Goal: Complete application form: Complete application form

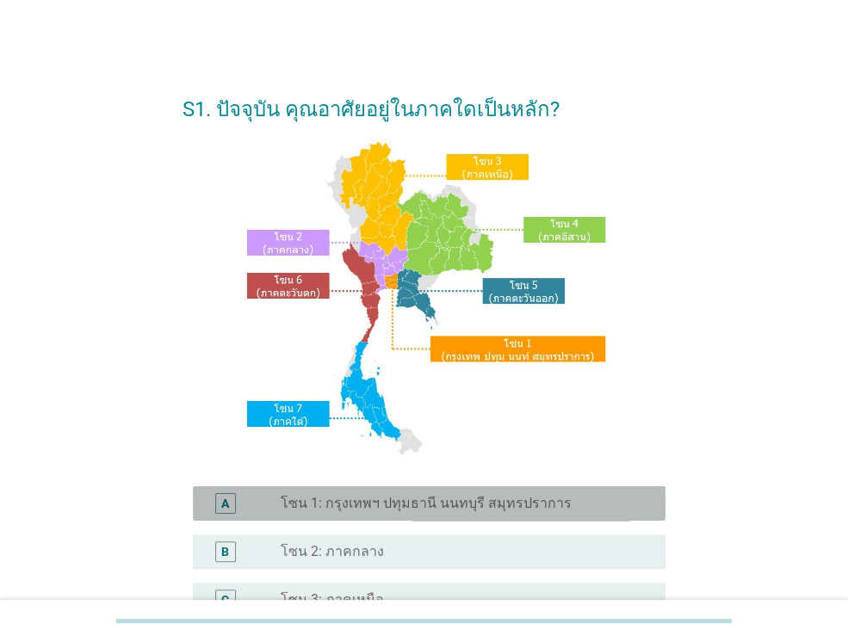
click at [478, 503] on label "โซน 1: กรุงเทพฯ ปทุมธานี นนทบุรี สมุทรปราการ" at bounding box center [426, 503] width 291 height 17
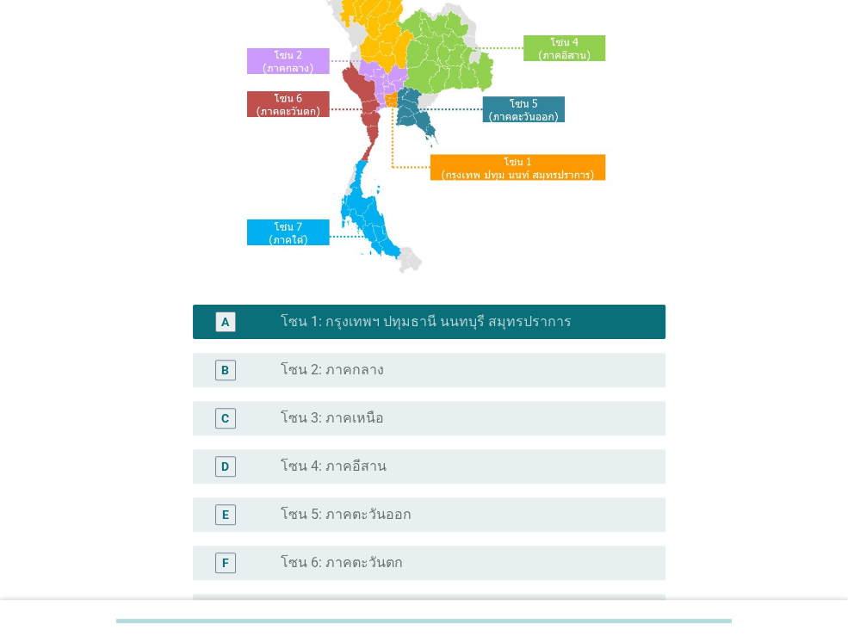
scroll to position [389, 0]
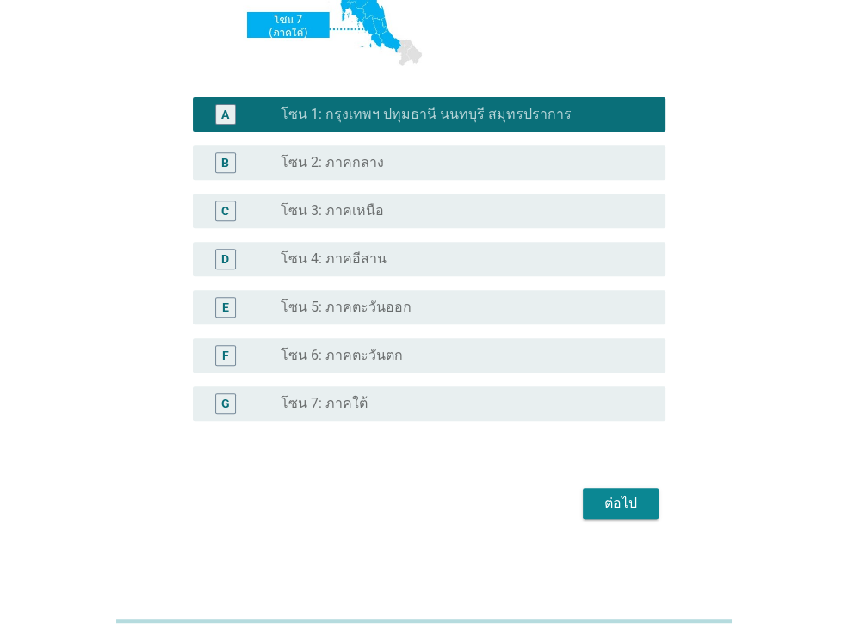
click at [626, 510] on div "ต่อไป" at bounding box center [620, 503] width 48 height 21
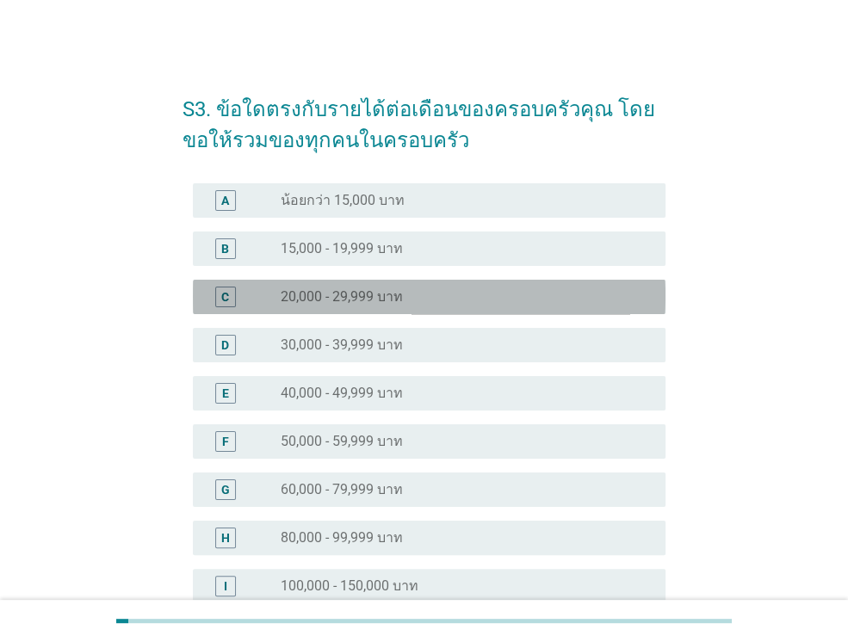
click at [481, 287] on div "radio_button_unchecked 20,000 - 29,999 บาท" at bounding box center [466, 297] width 371 height 21
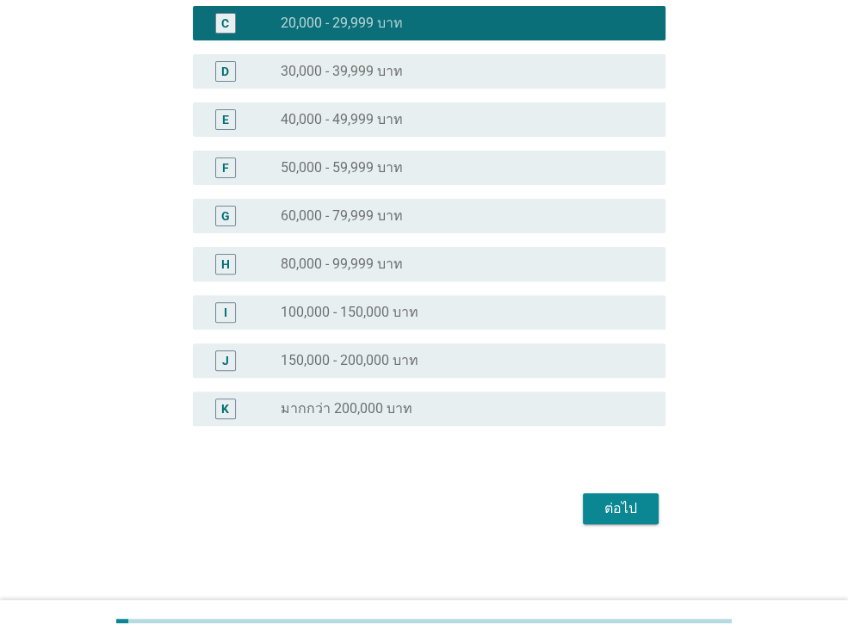
scroll to position [279, 0]
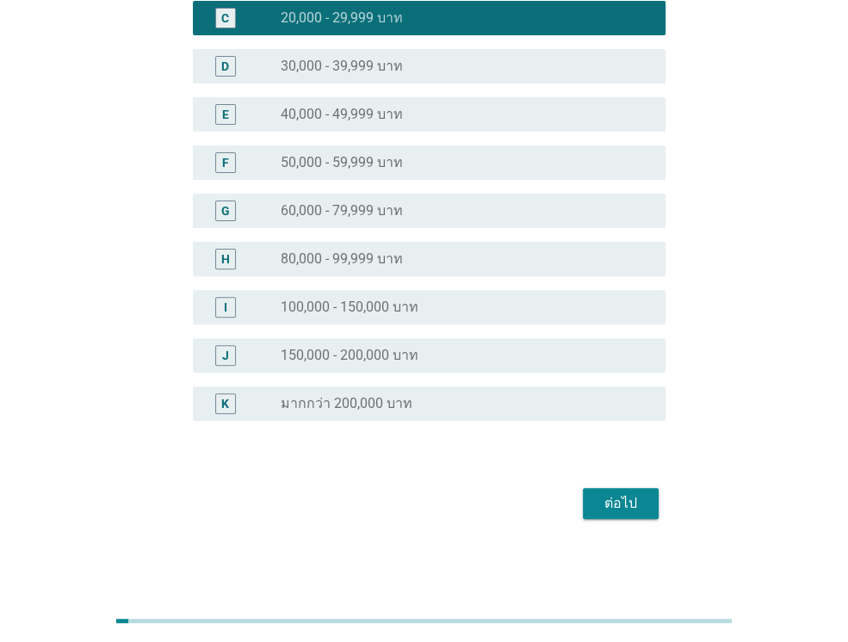
click at [633, 509] on div "ต่อไป" at bounding box center [620, 503] width 48 height 21
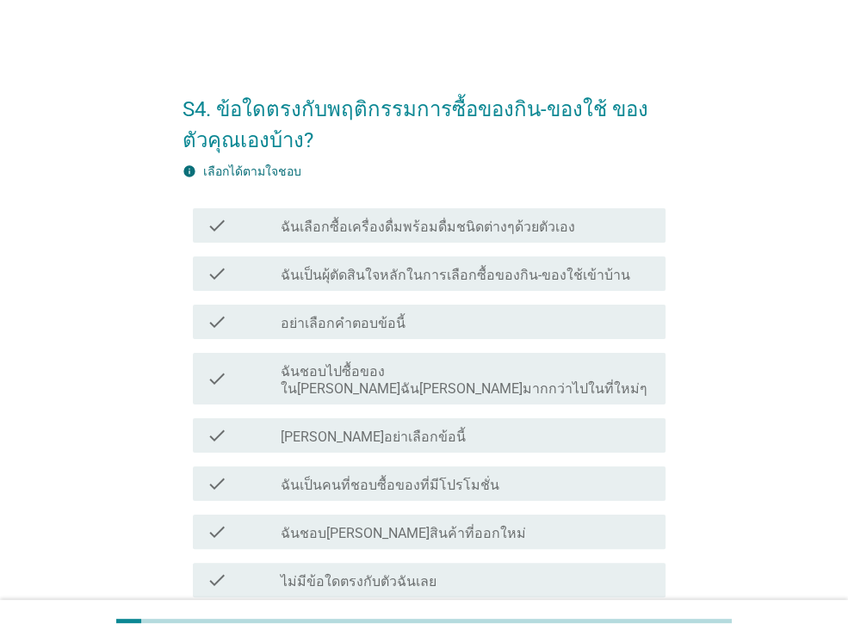
click at [563, 238] on div "check check_box_outline_blank ฉันเลือกซื้อเครื่องดื่มพร้อมดื่มชนิดต่างๆด้วยตัวเ…" at bounding box center [429, 225] width 472 height 34
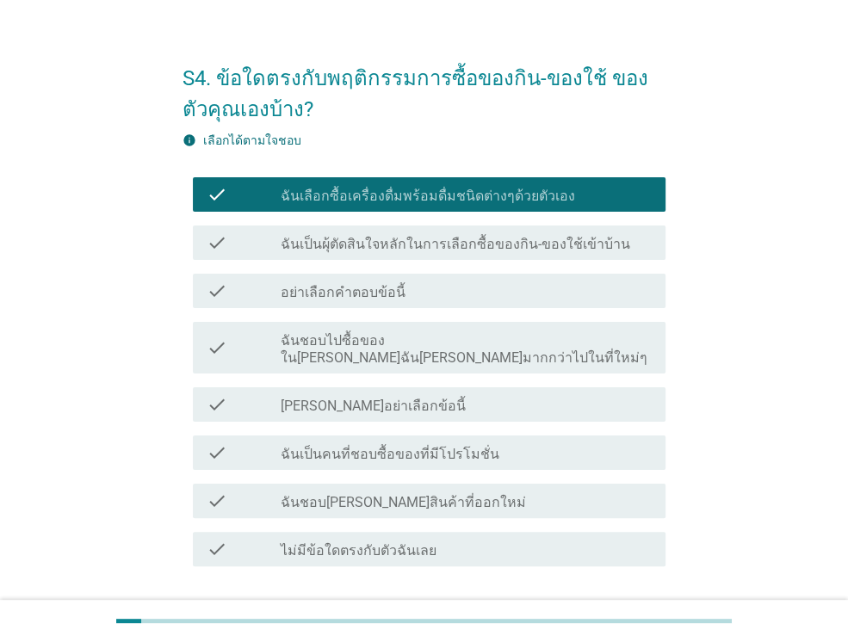
scroll to position [86, 0]
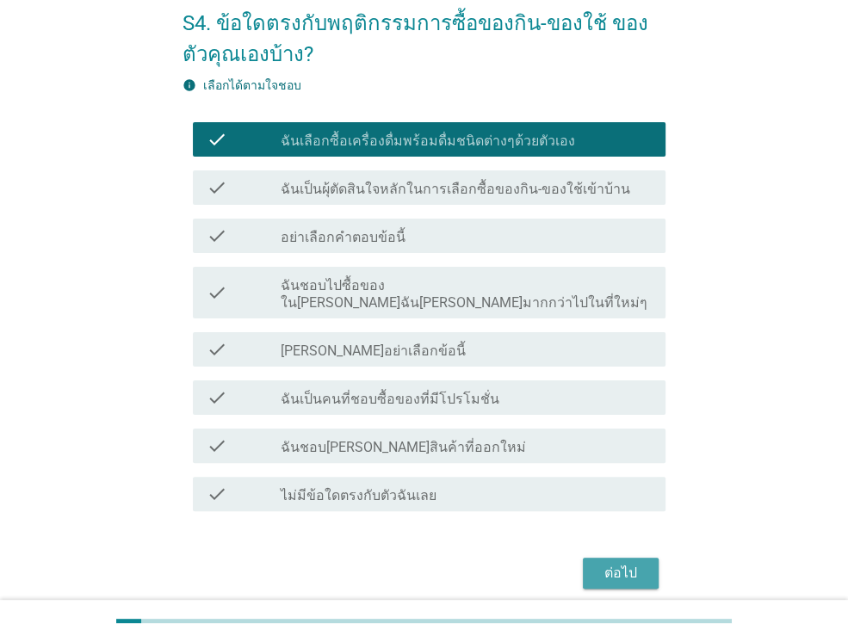
click at [624, 563] on div "ต่อไป" at bounding box center [620, 573] width 48 height 21
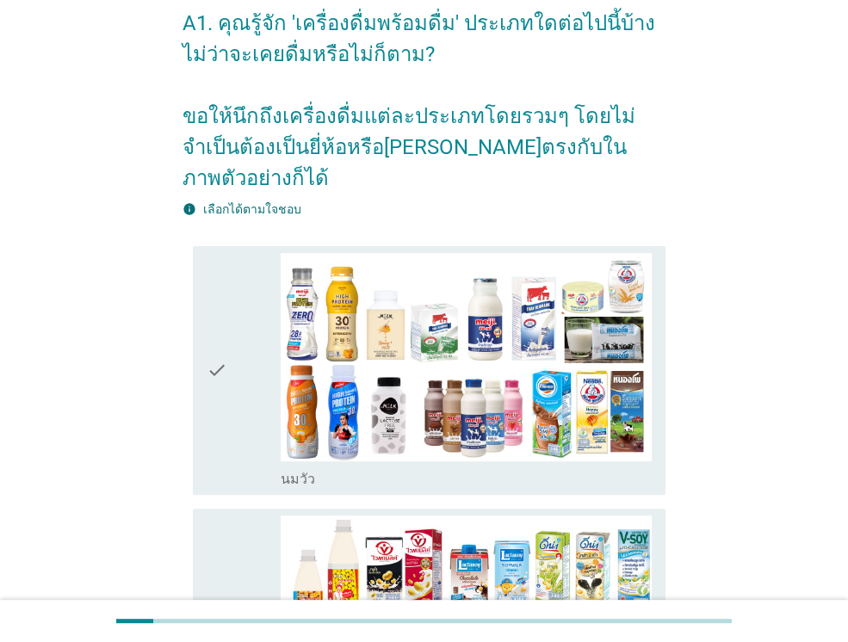
scroll to position [0, 0]
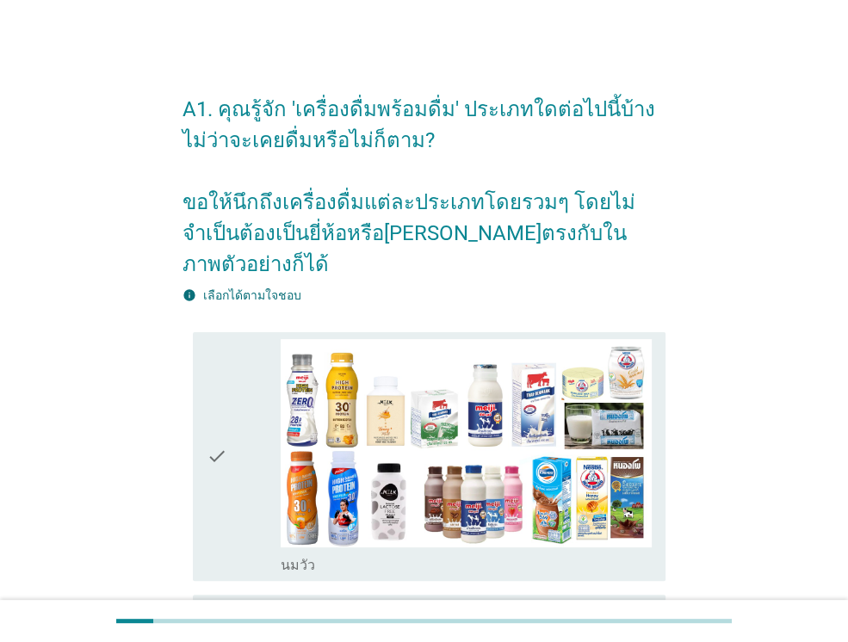
click at [211, 483] on icon "check" at bounding box center [217, 456] width 21 height 235
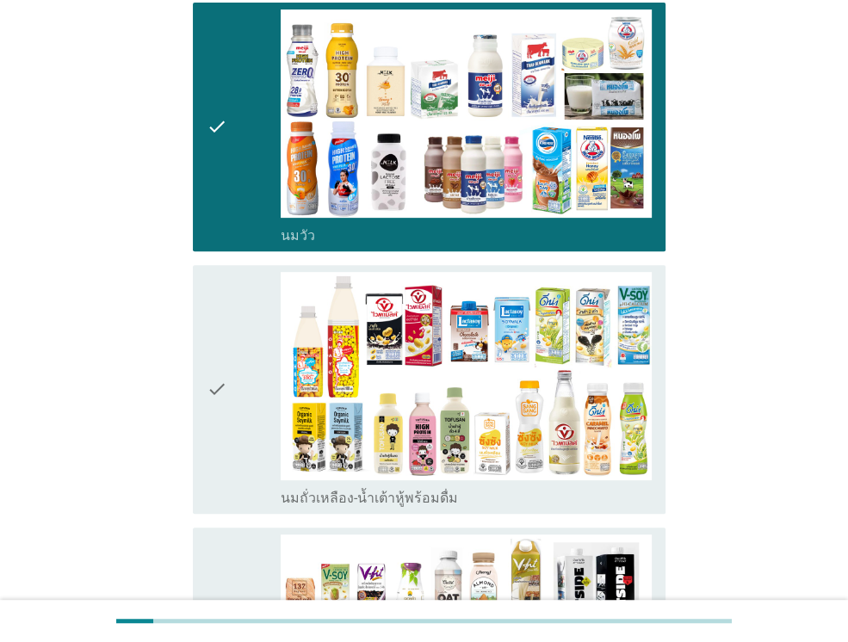
scroll to position [344, 0]
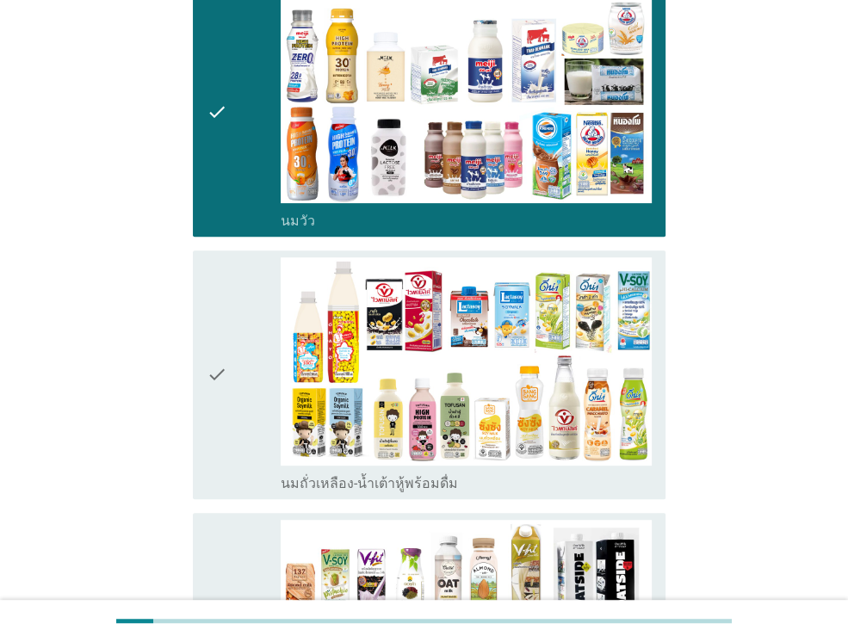
click at [232, 437] on div "check" at bounding box center [244, 374] width 74 height 235
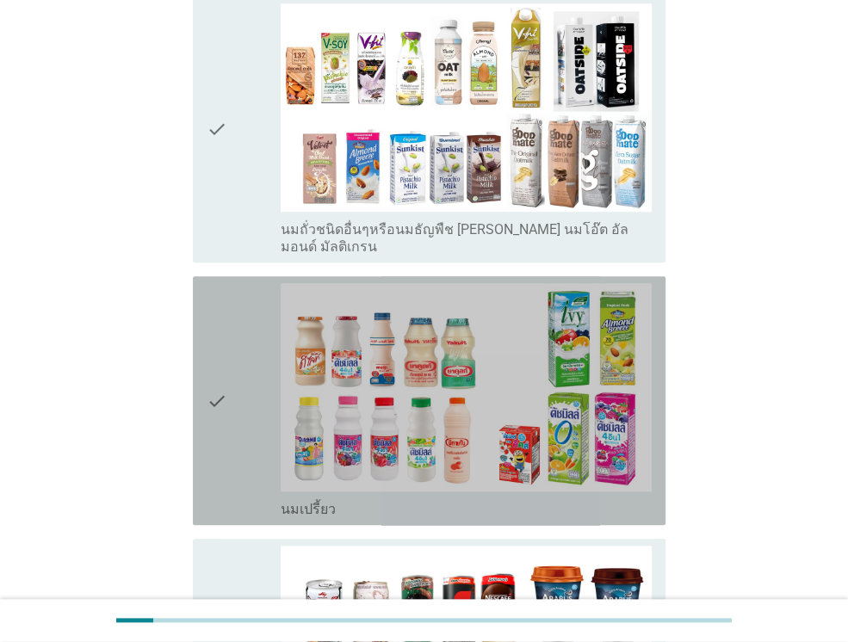
click at [232, 436] on div "check" at bounding box center [244, 400] width 74 height 235
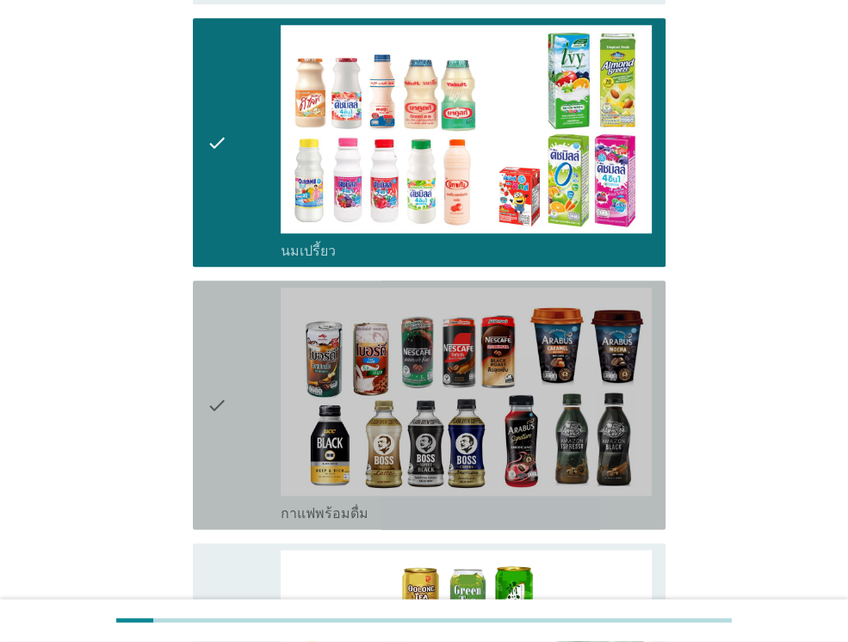
click at [232, 436] on div "check" at bounding box center [244, 404] width 74 height 235
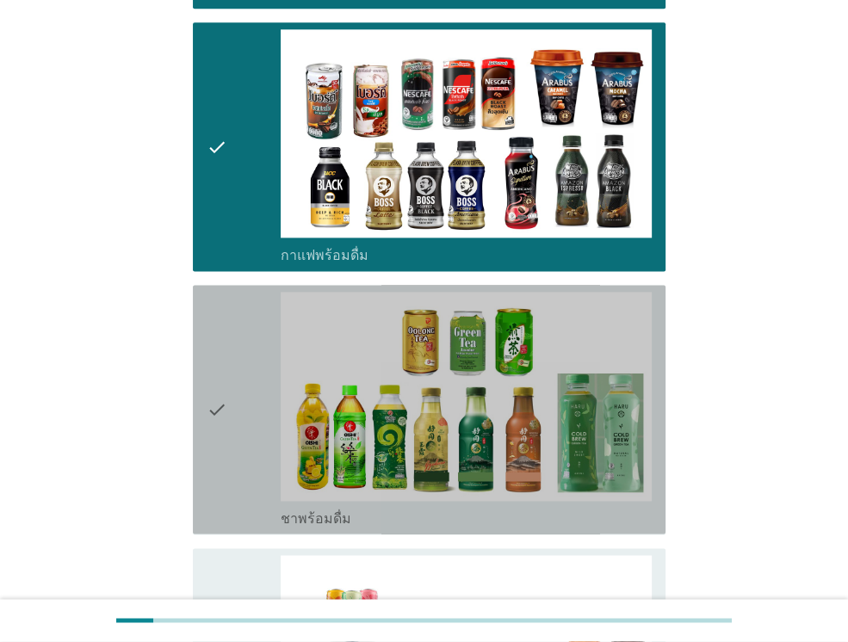
click at [232, 436] on div "check" at bounding box center [244, 409] width 74 height 235
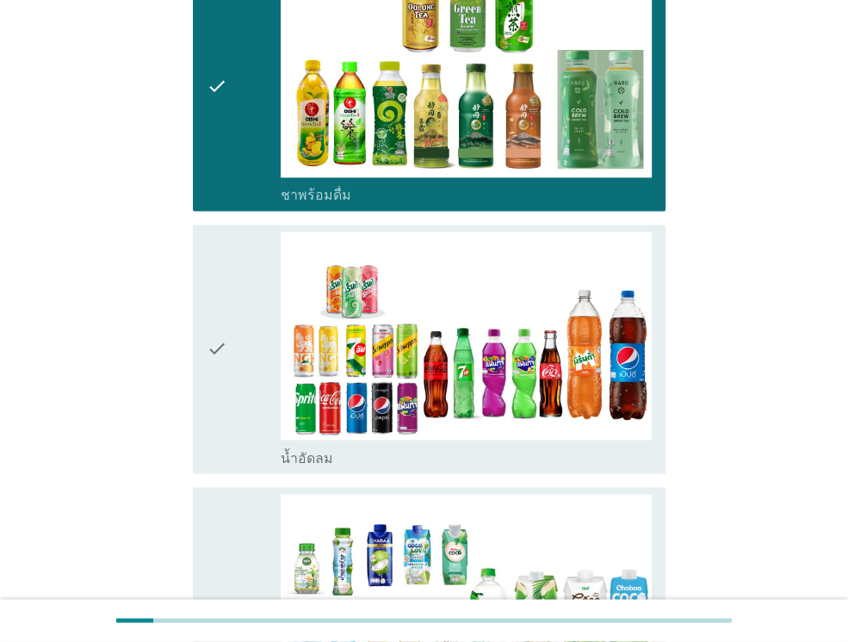
scroll to position [1721, 0]
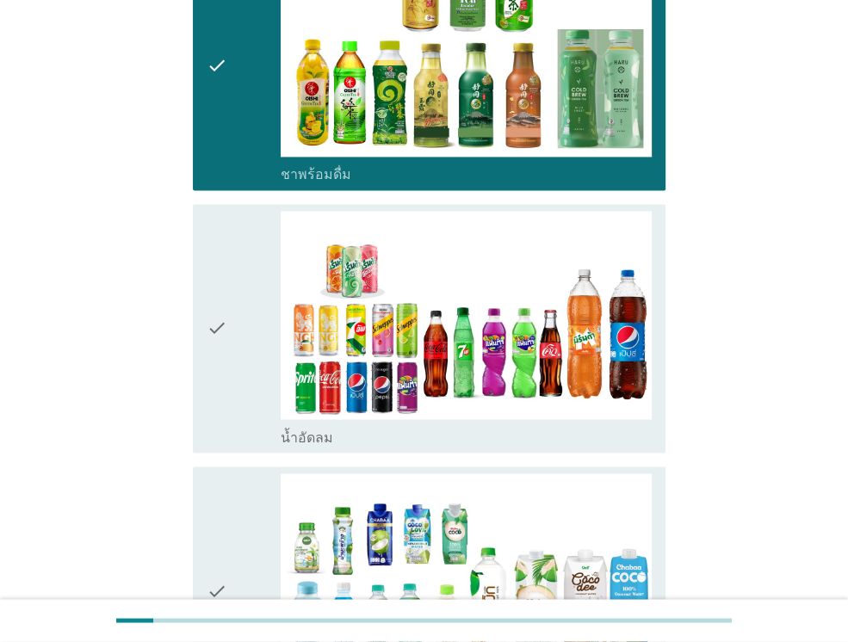
click at [241, 391] on div "check" at bounding box center [244, 328] width 74 height 235
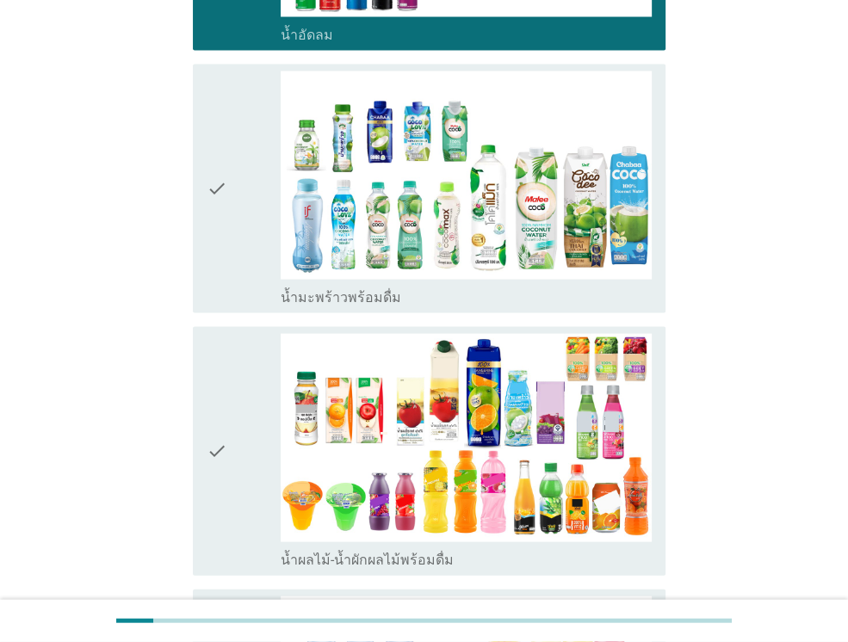
scroll to position [2323, 0]
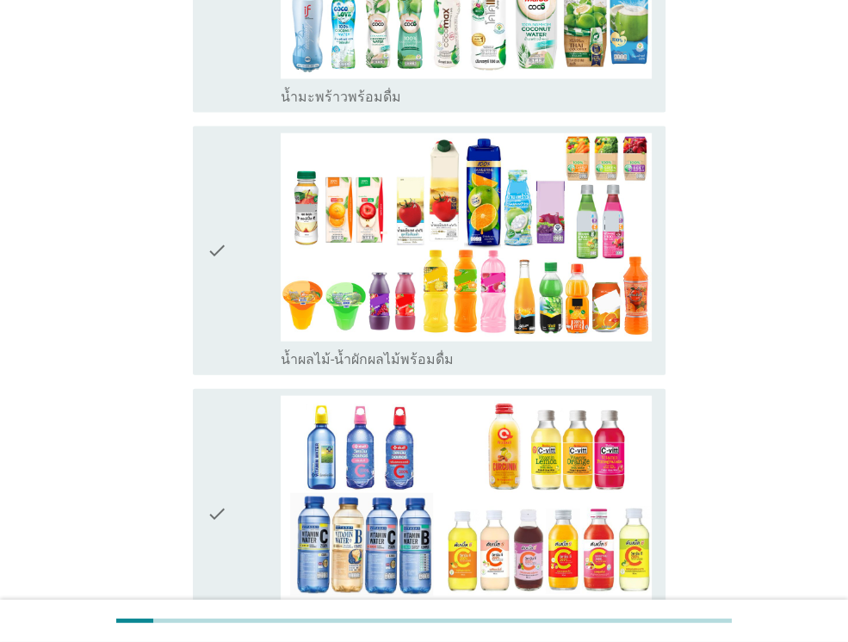
click at [238, 309] on div "check" at bounding box center [244, 250] width 74 height 235
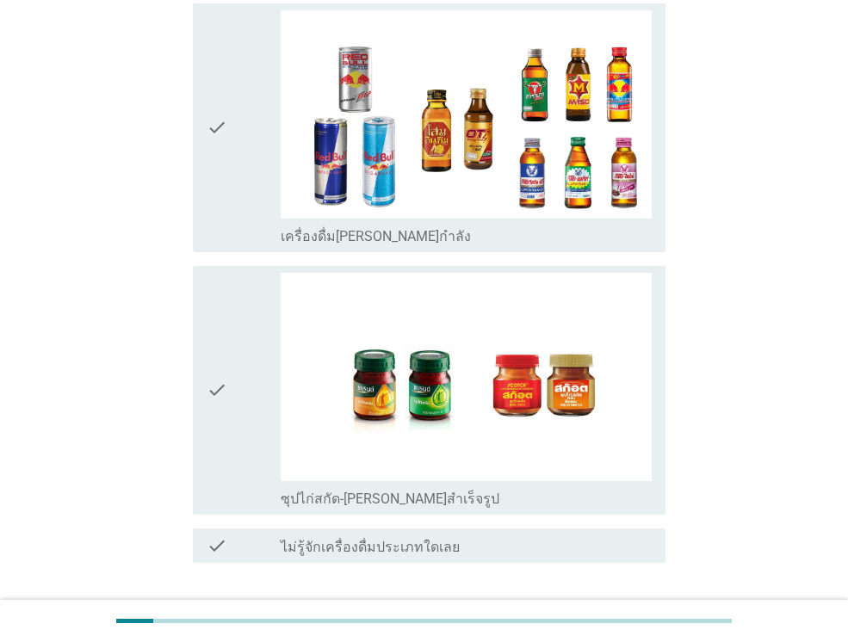
scroll to position [3562, 0]
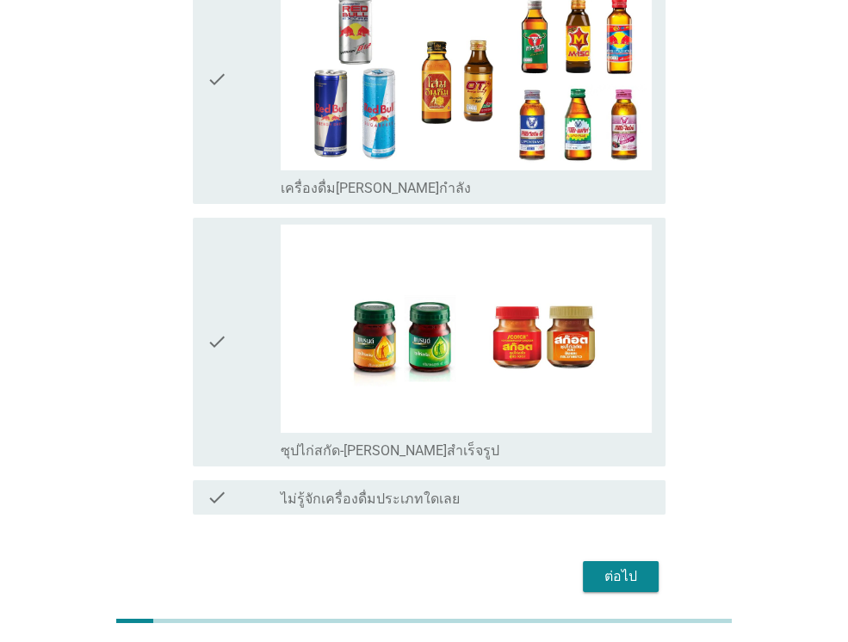
click at [608, 566] on div "ต่อไป" at bounding box center [620, 576] width 48 height 21
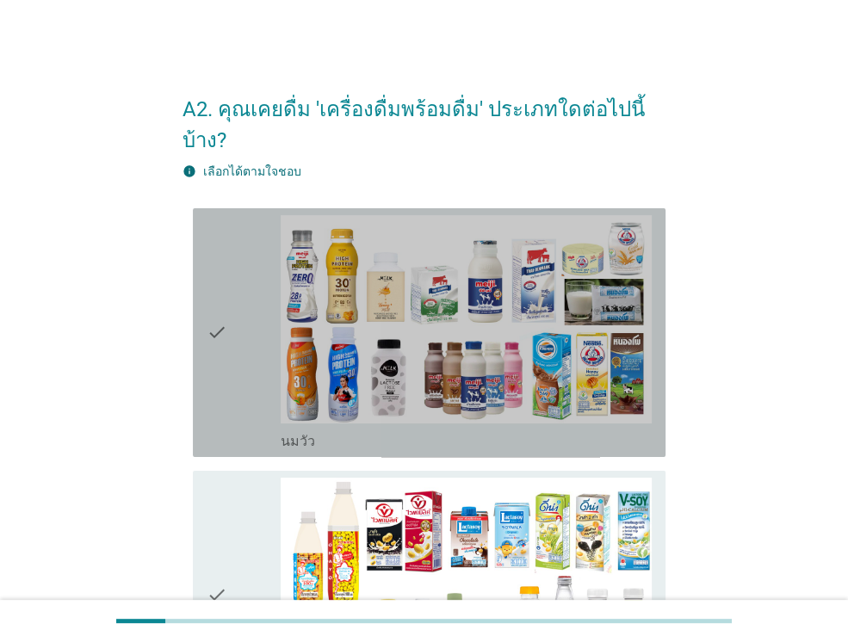
click at [237, 338] on div "check" at bounding box center [244, 332] width 74 height 235
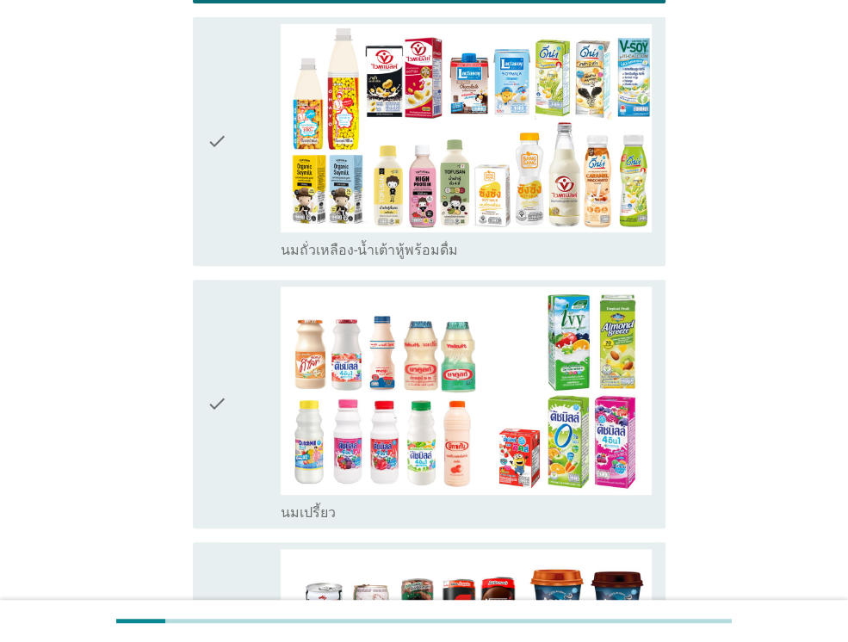
scroll to position [602, 0]
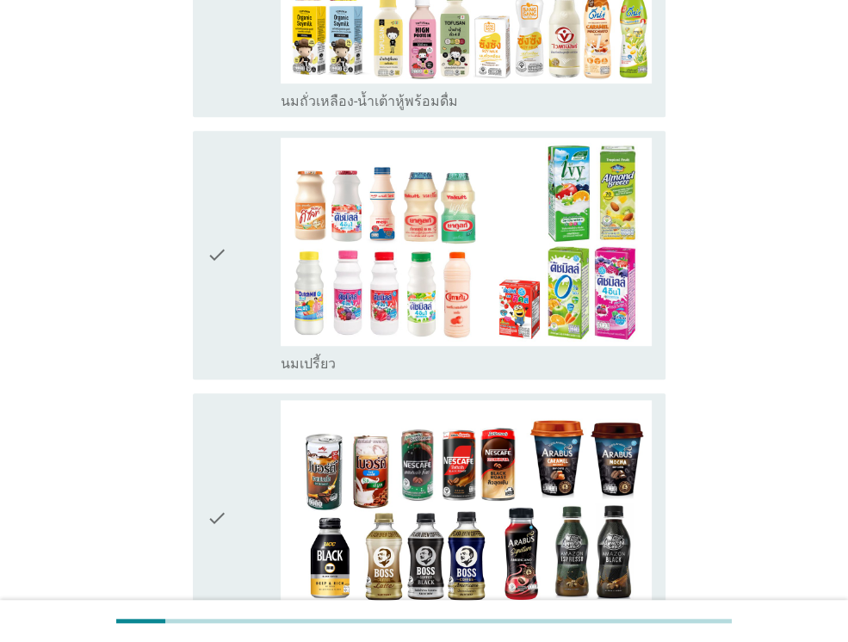
click at [224, 315] on icon "check" at bounding box center [217, 255] width 21 height 235
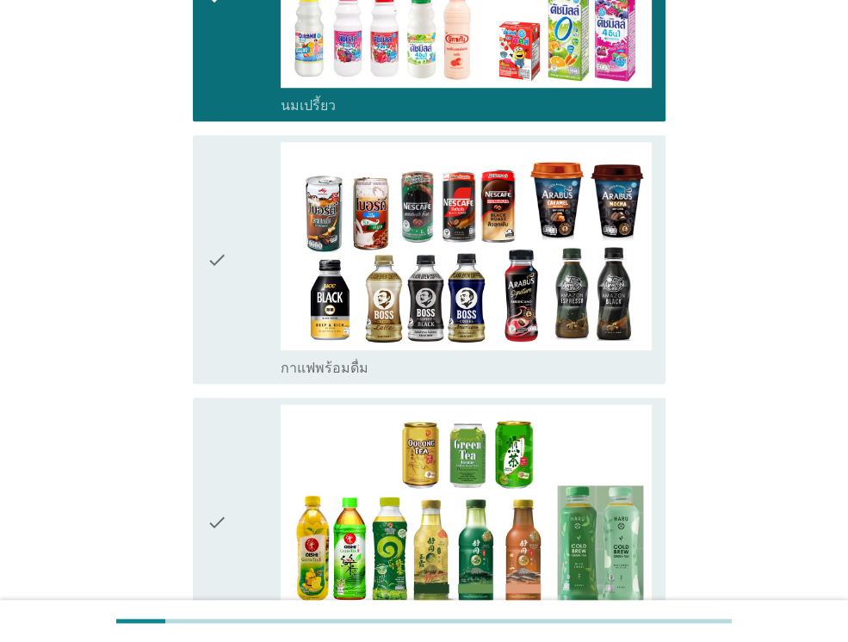
click at [237, 341] on div "check" at bounding box center [244, 259] width 74 height 235
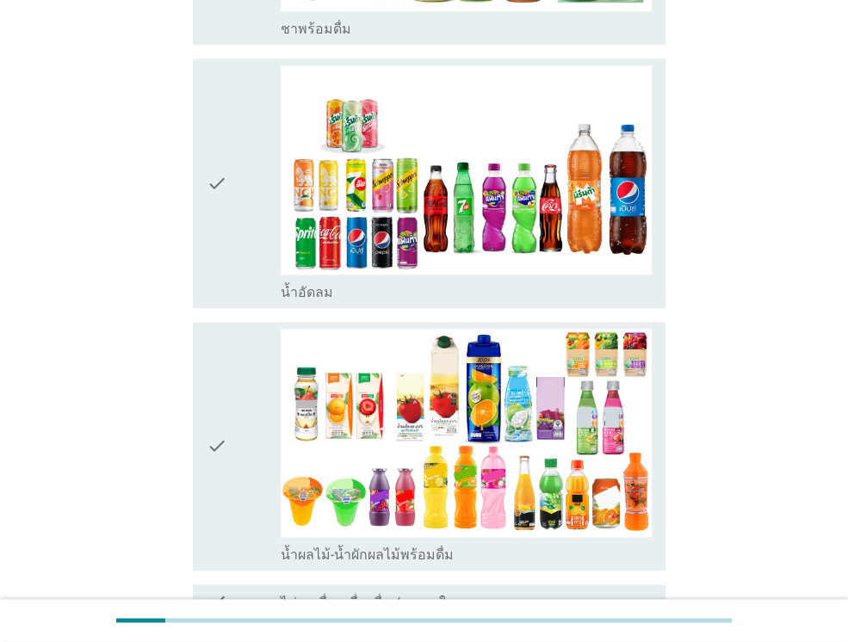
scroll to position [1463, 0]
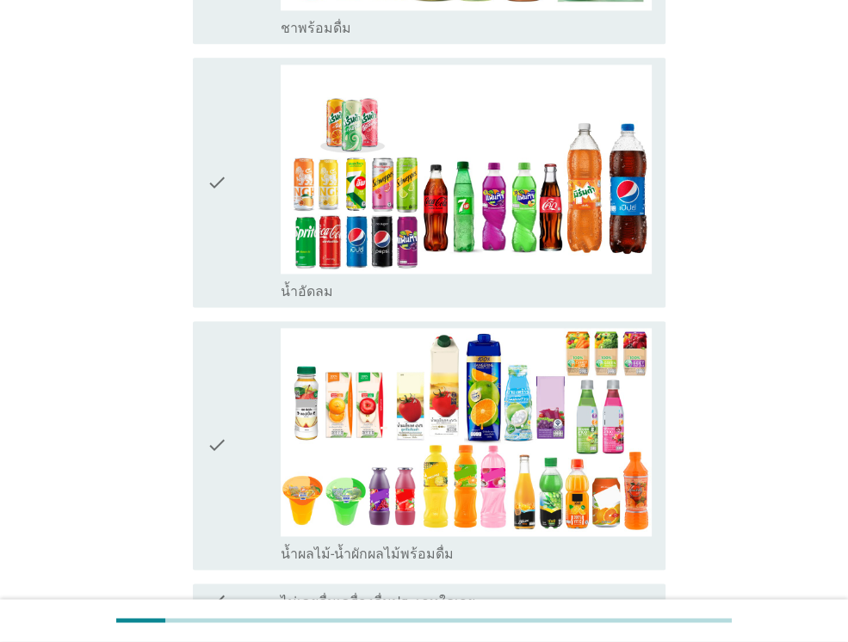
click at [245, 414] on div "check" at bounding box center [244, 445] width 74 height 235
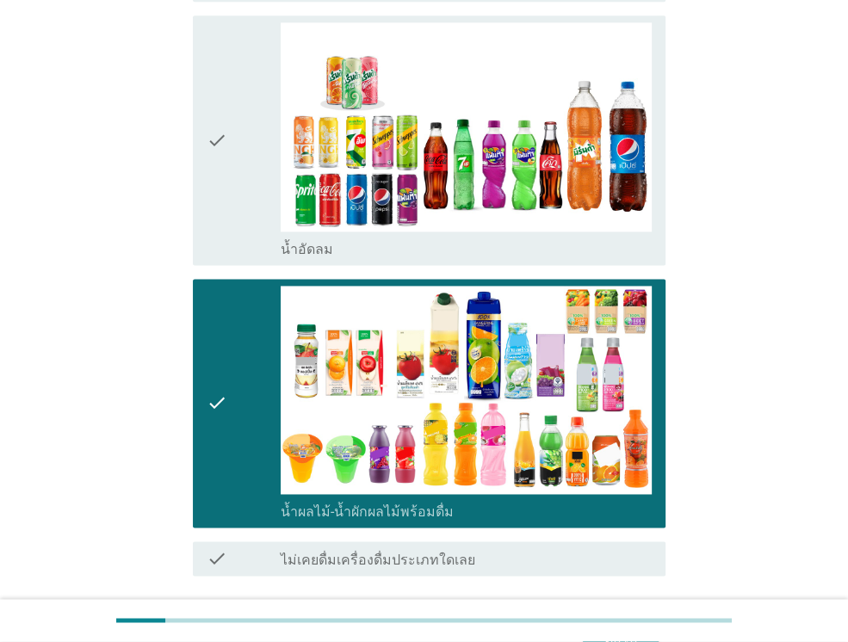
scroll to position [1604, 0]
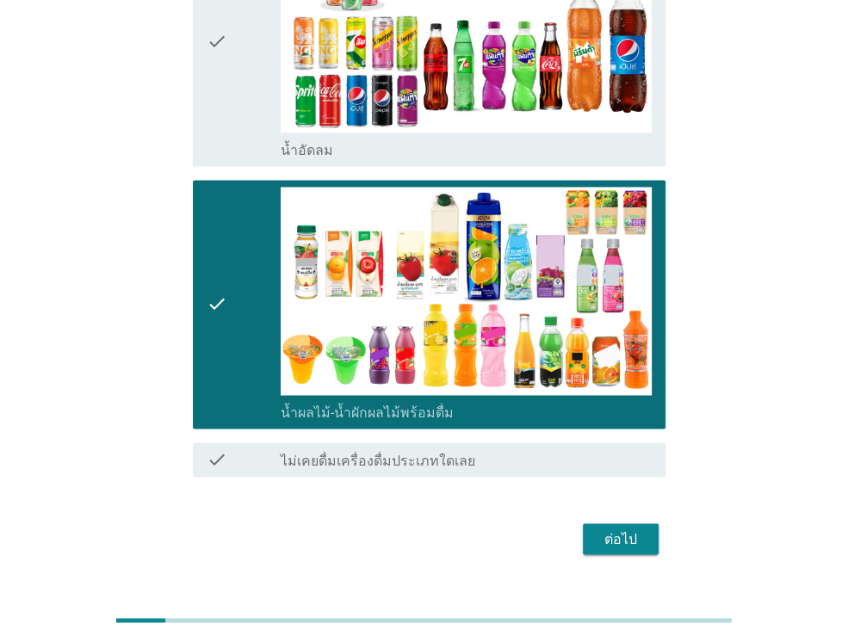
click at [640, 528] on div "ต่อไป" at bounding box center [620, 538] width 48 height 21
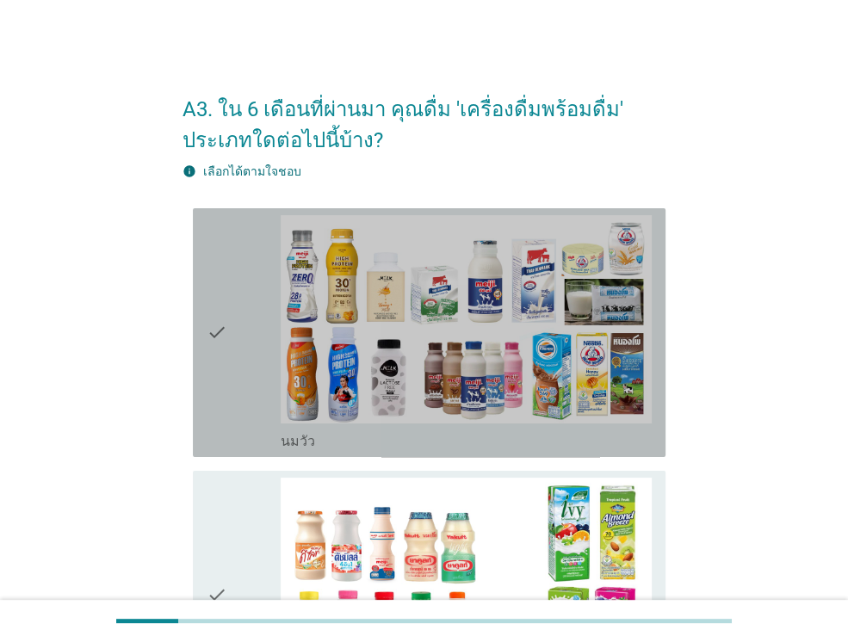
click at [222, 413] on icon "check" at bounding box center [217, 332] width 21 height 235
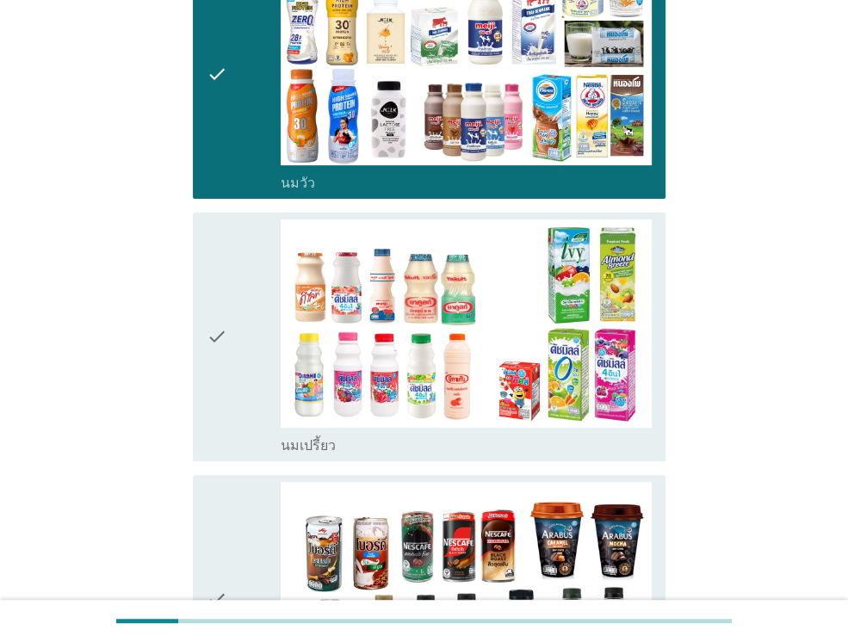
click at [224, 354] on icon "check" at bounding box center [217, 336] width 21 height 235
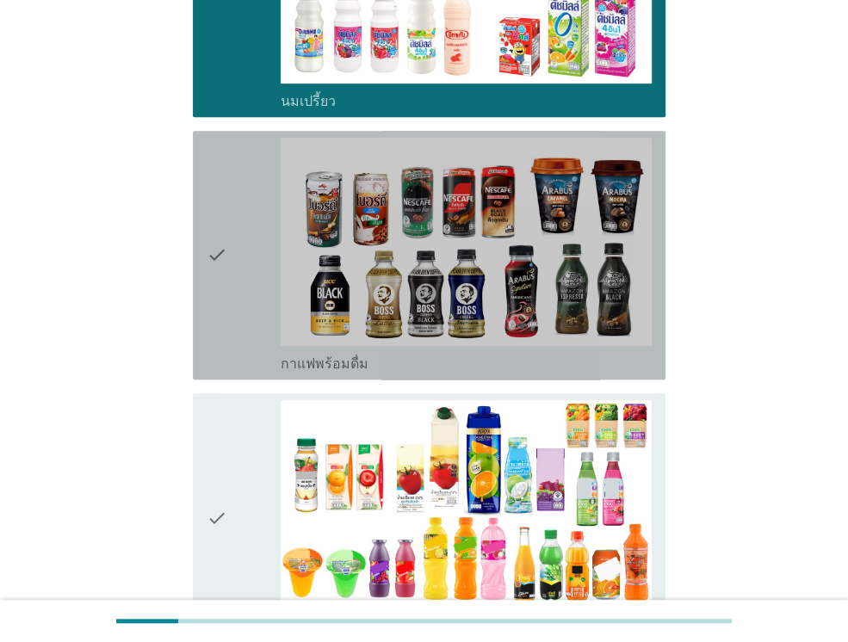
click at [217, 290] on icon "check" at bounding box center [217, 255] width 21 height 235
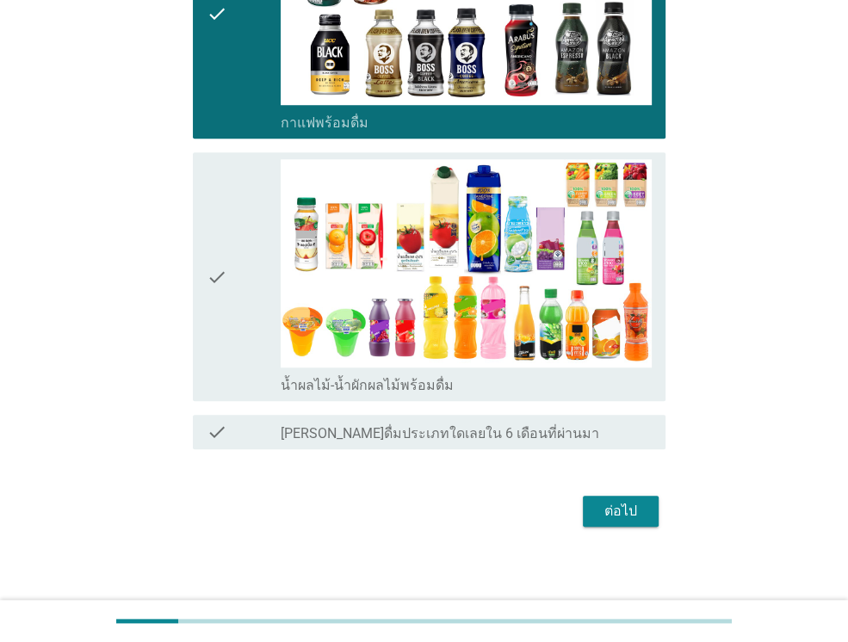
scroll to position [848, 0]
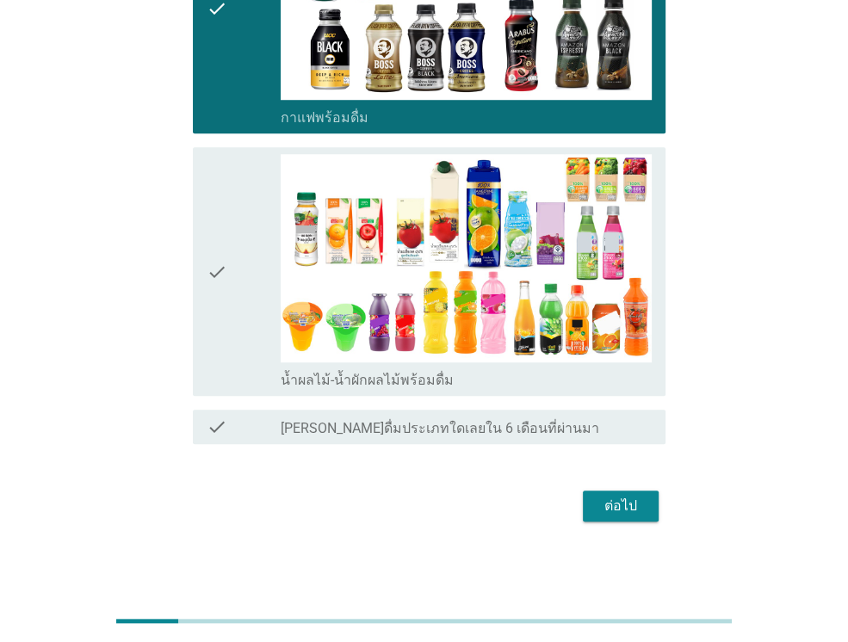
click at [219, 324] on icon "check" at bounding box center [217, 271] width 21 height 235
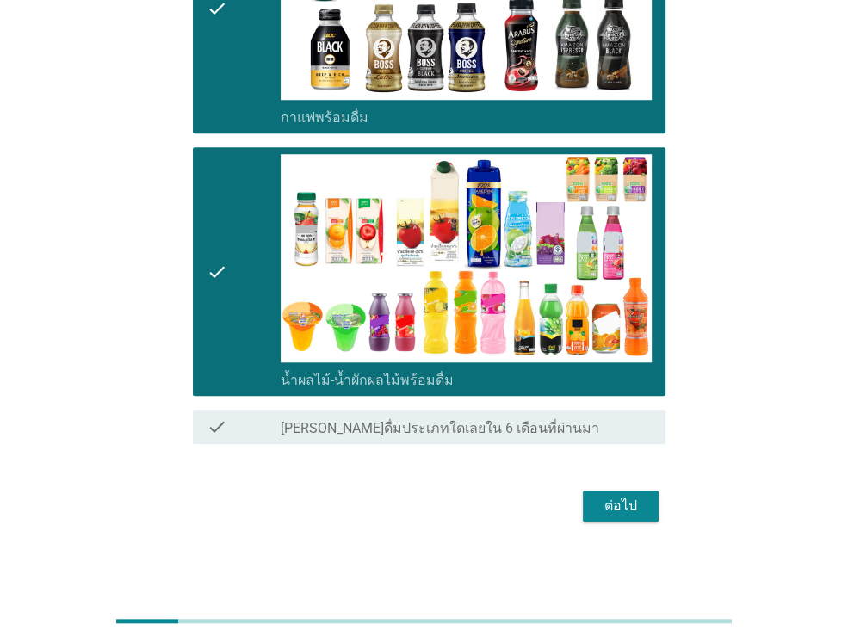
click at [651, 494] on button "ต่อไป" at bounding box center [621, 505] width 76 height 31
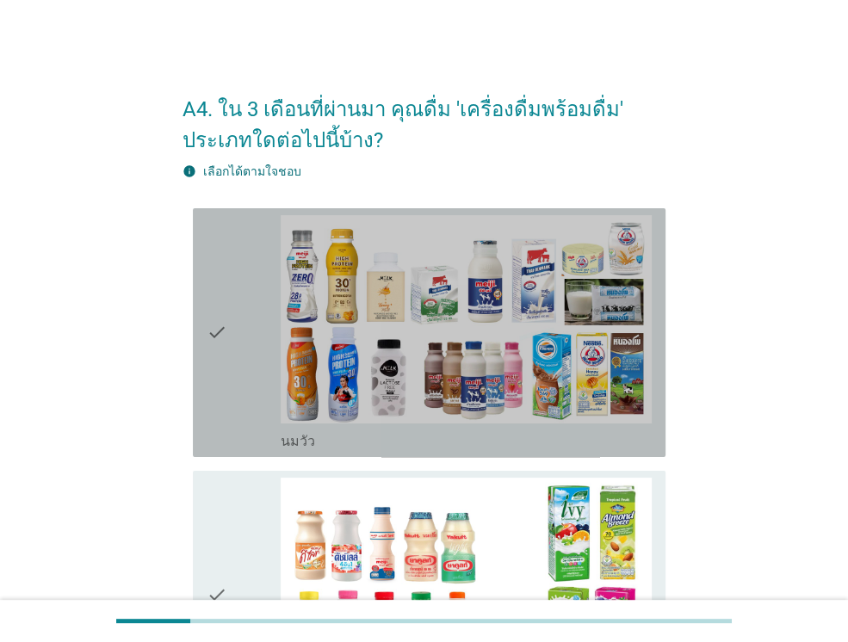
click at [220, 357] on icon "check" at bounding box center [217, 332] width 21 height 235
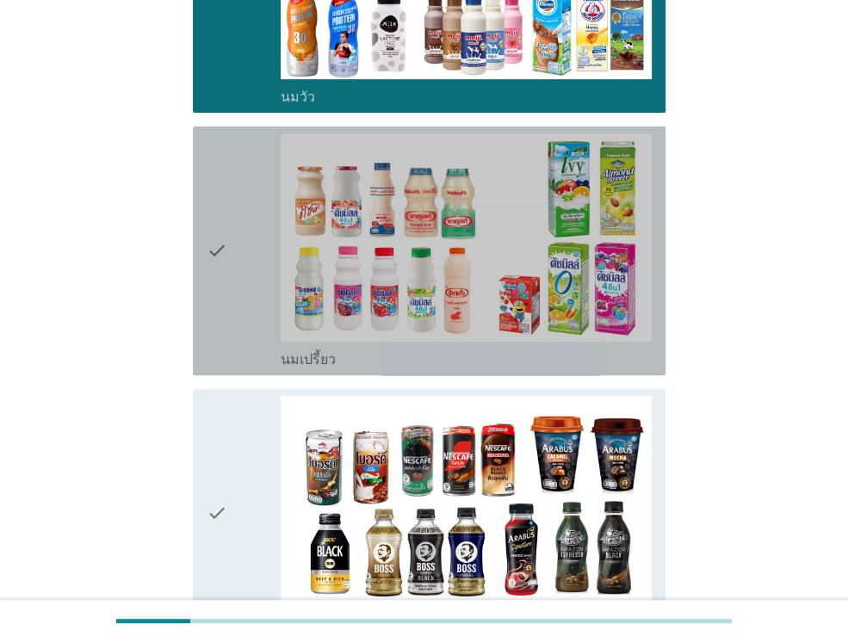
click at [225, 314] on icon "check" at bounding box center [217, 250] width 21 height 235
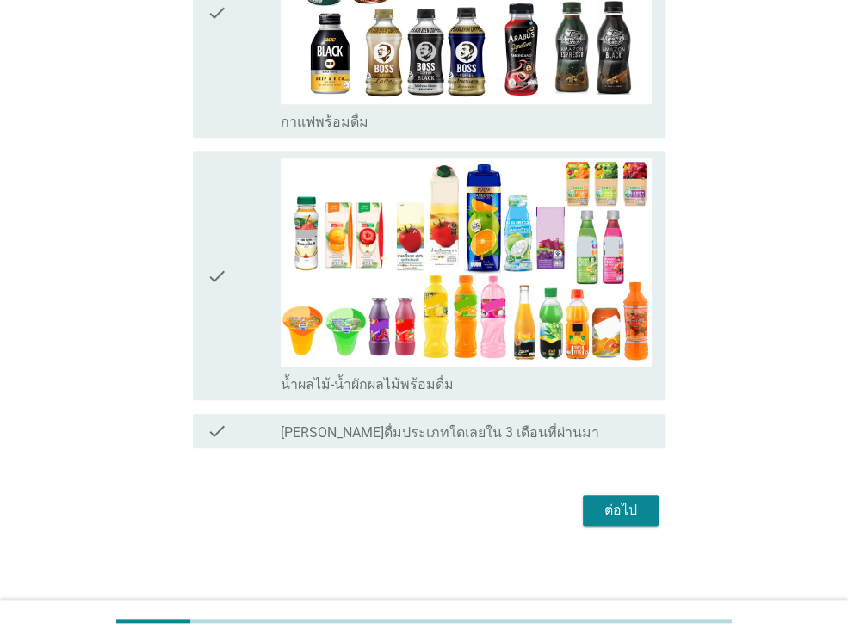
scroll to position [848, 0]
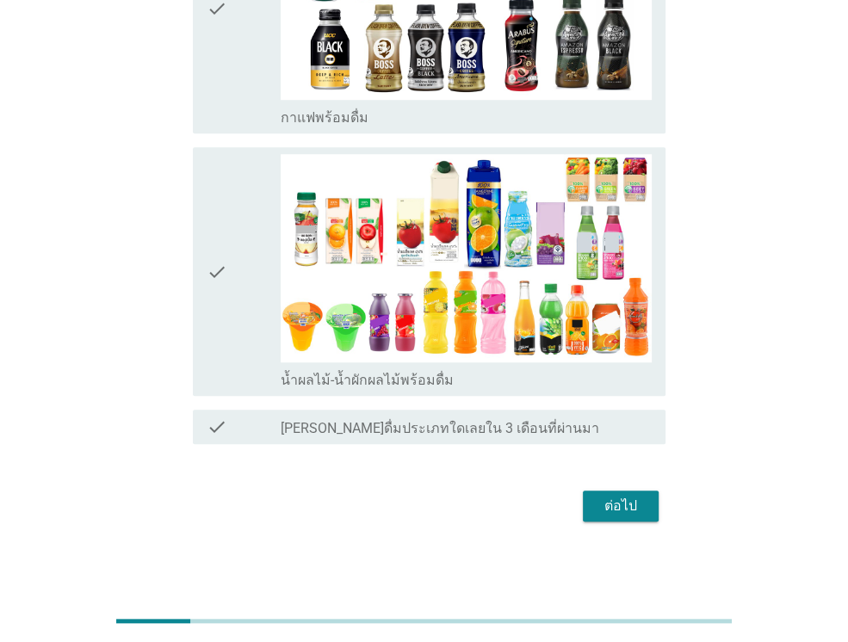
click at [640, 516] on button "ต่อไป" at bounding box center [621, 505] width 76 height 31
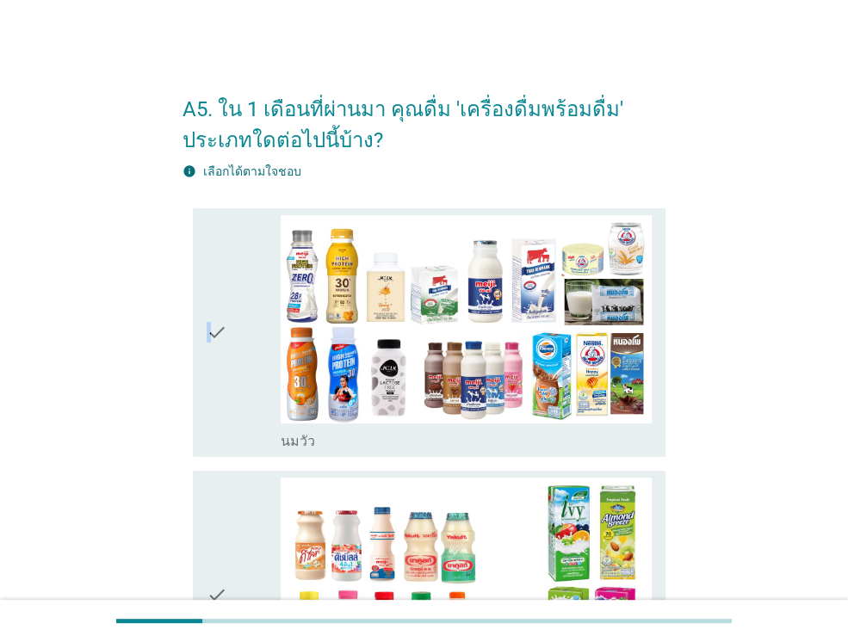
click at [207, 354] on icon "check" at bounding box center [217, 332] width 21 height 235
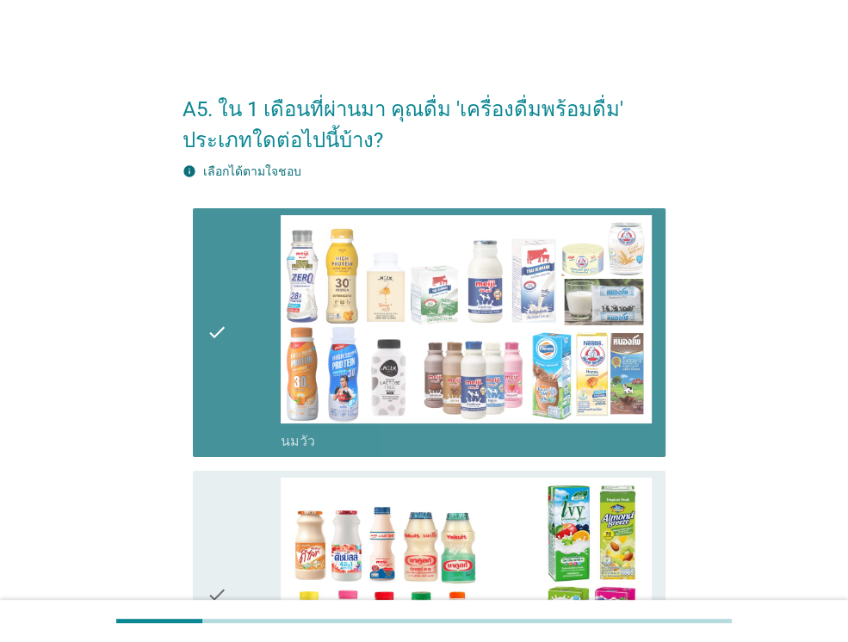
click at [225, 545] on icon "check" at bounding box center [217, 595] width 21 height 235
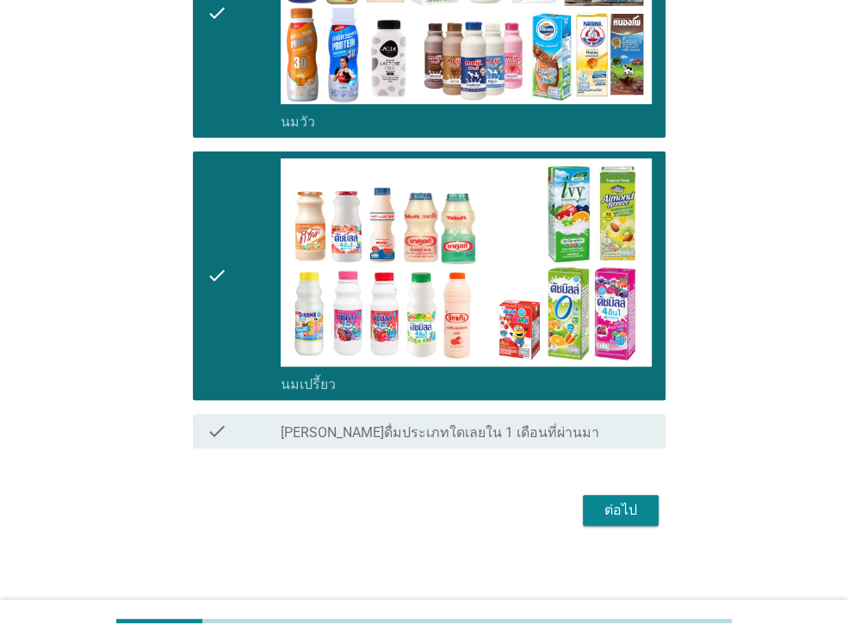
scroll to position [324, 0]
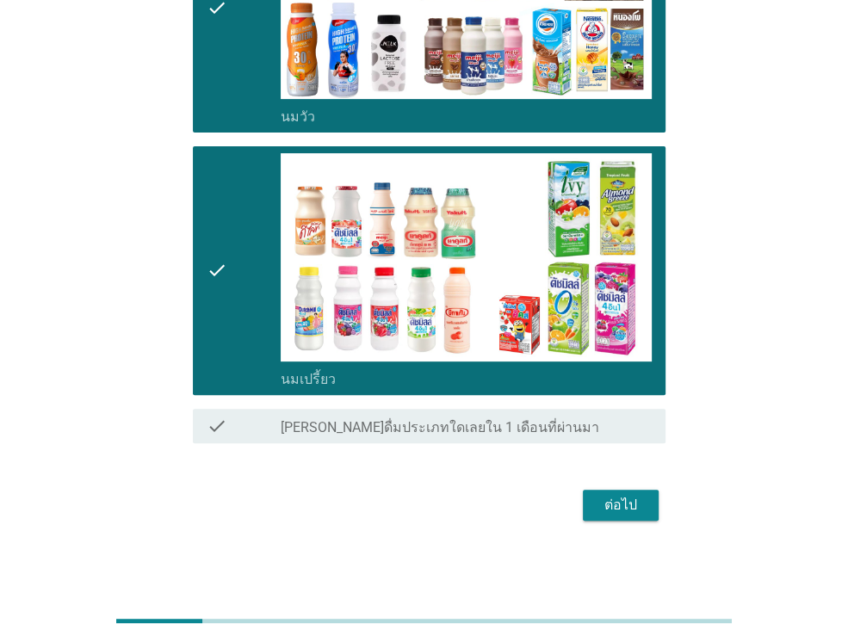
click at [620, 503] on div "ต่อไป" at bounding box center [620, 505] width 48 height 21
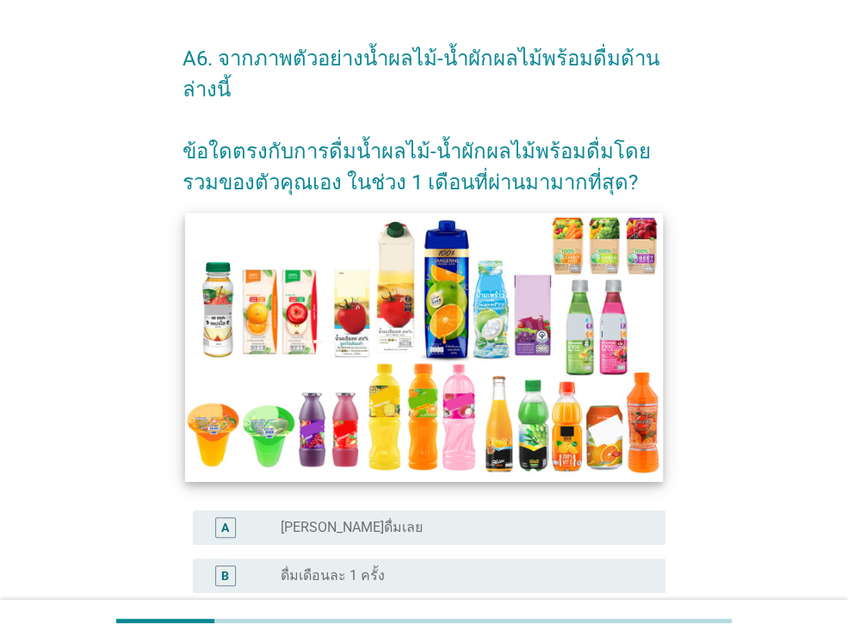
scroll to position [172, 0]
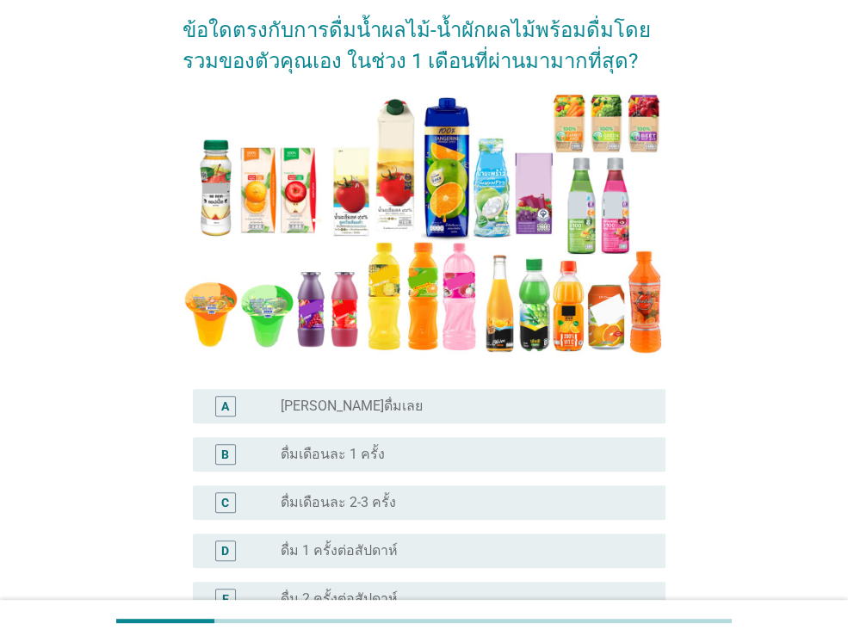
click at [449, 505] on div "radio_button_unchecked ดื่มเดือนละ 2-3 ครั้ง" at bounding box center [459, 502] width 357 height 17
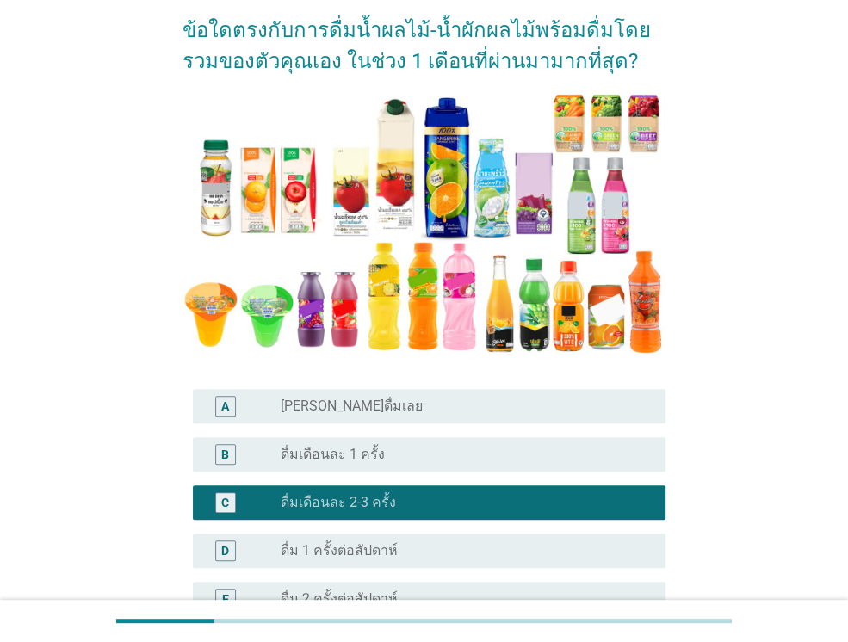
click at [466, 465] on div "B radio_button_unchecked ดื่มเดือนละ 1 ครั้ง" at bounding box center [429, 454] width 472 height 34
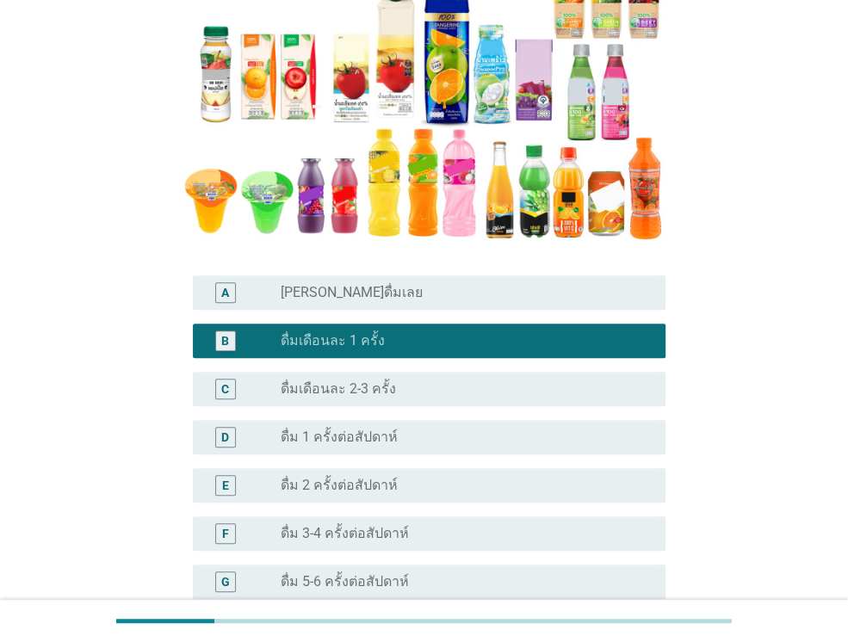
scroll to position [516, 0]
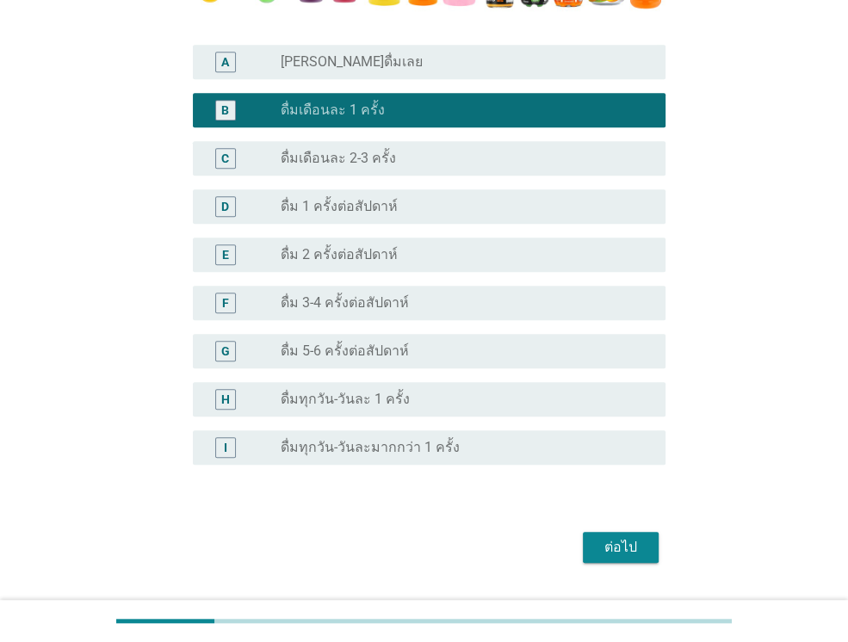
click at [635, 539] on div "ต่อไป" at bounding box center [620, 547] width 48 height 21
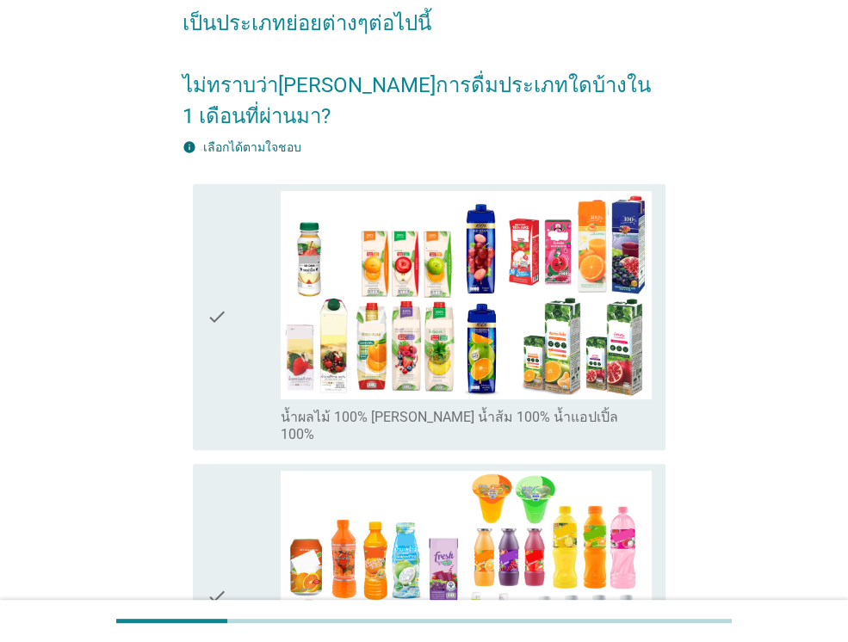
scroll to position [344, 0]
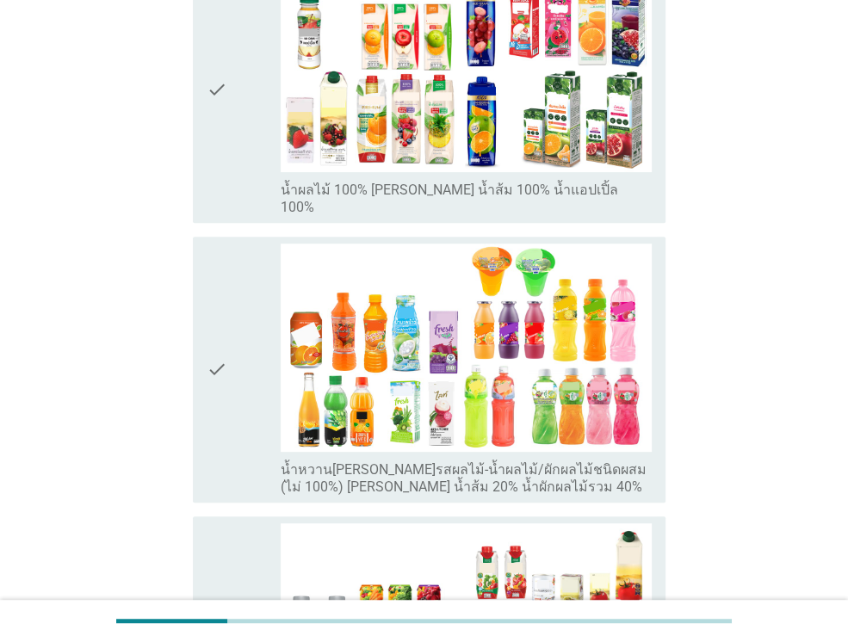
click at [236, 151] on div "check" at bounding box center [244, 90] width 74 height 252
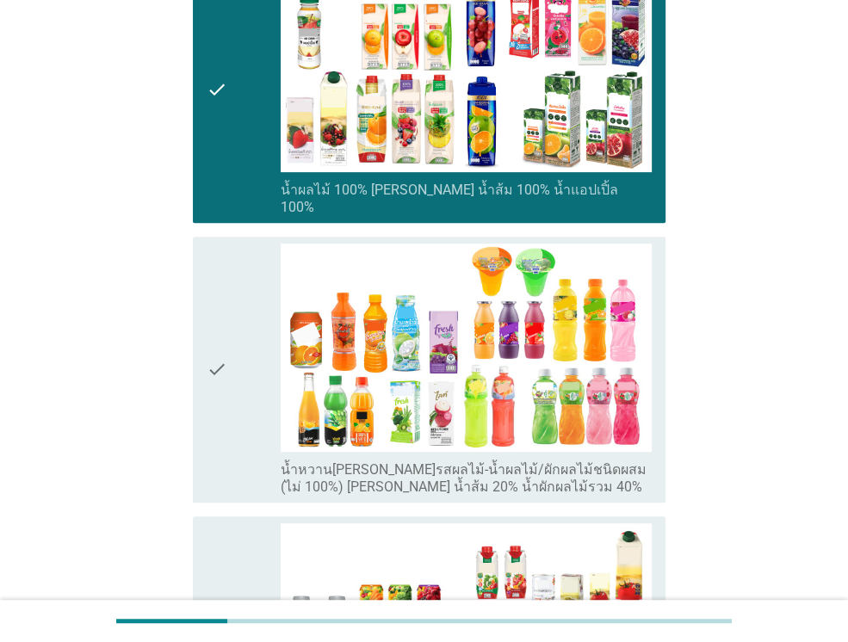
click at [227, 352] on div "check" at bounding box center [244, 370] width 74 height 252
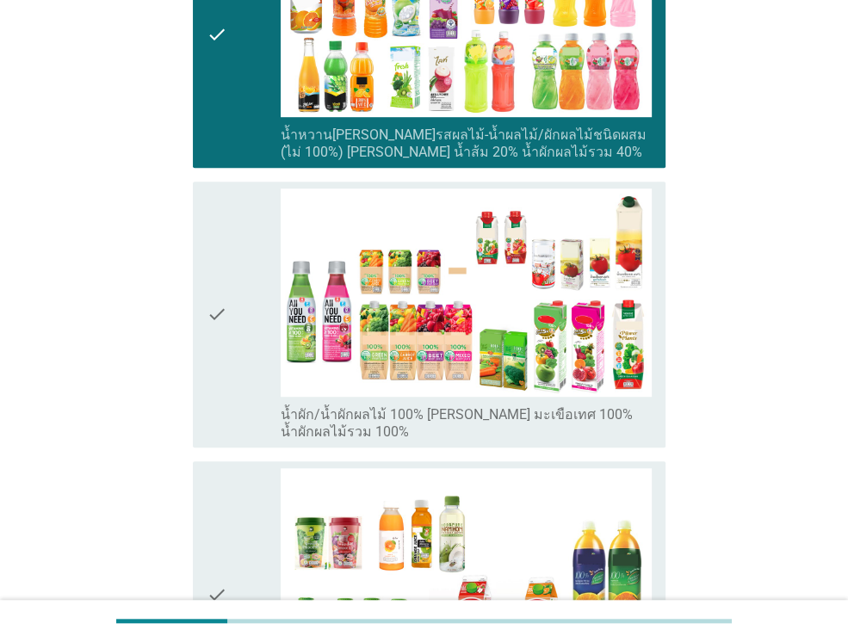
scroll to position [688, 0]
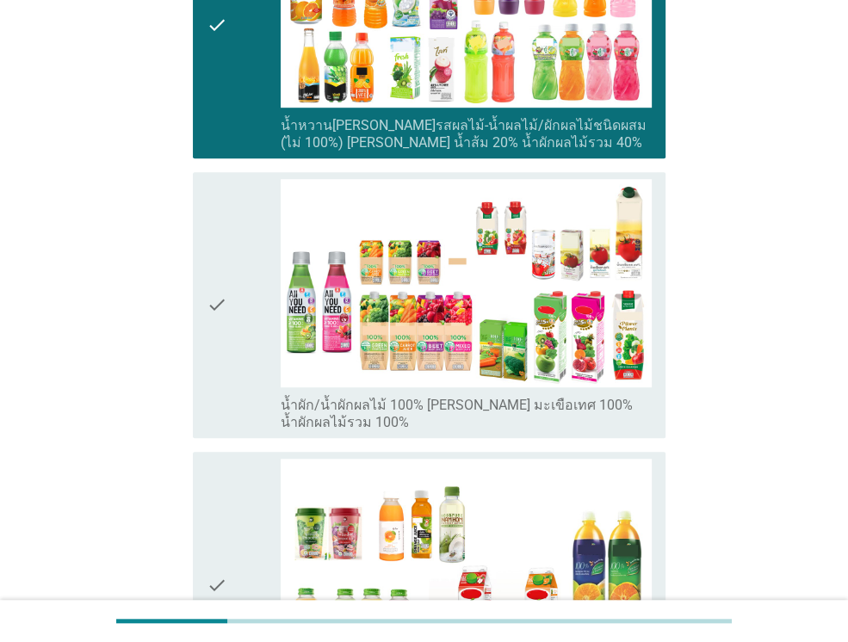
click at [250, 368] on div "check" at bounding box center [244, 305] width 74 height 252
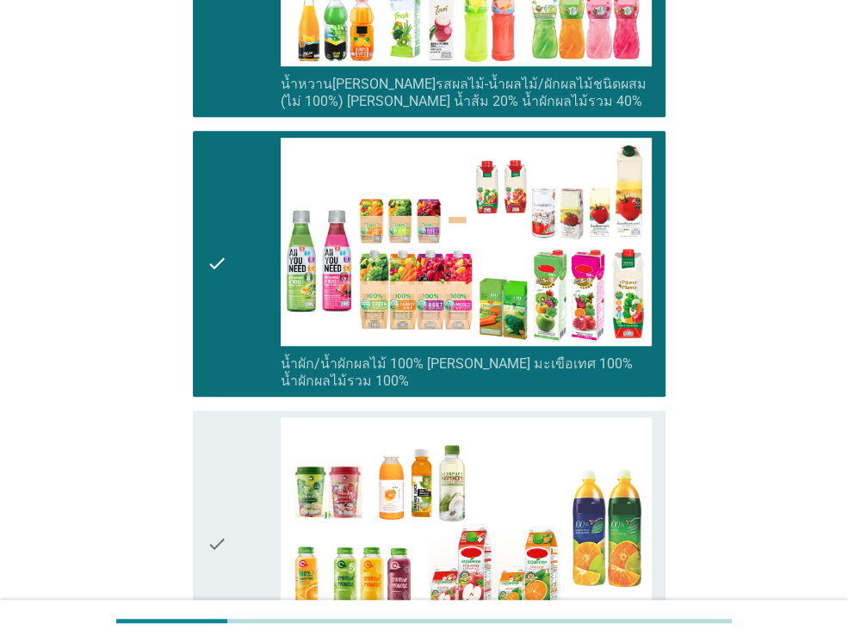
scroll to position [946, 0]
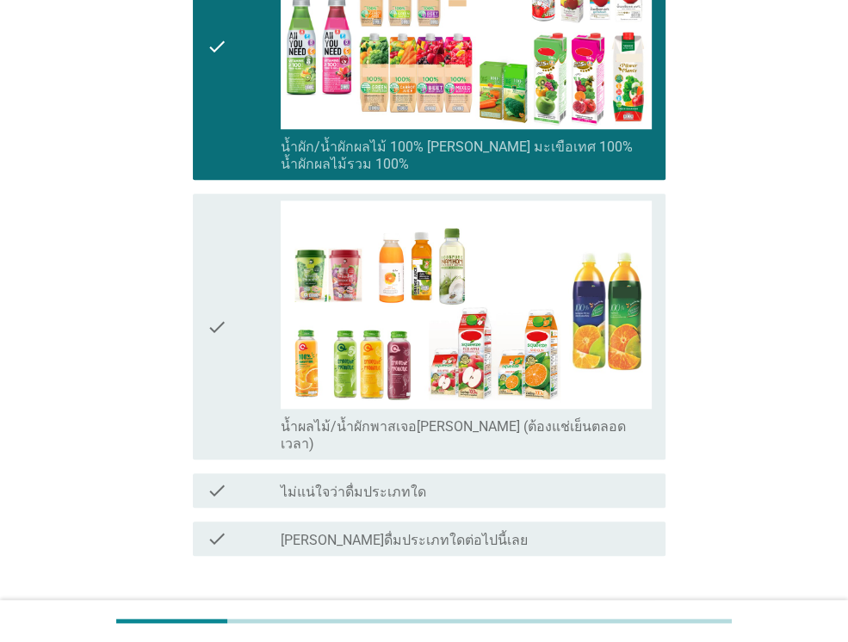
click at [623, 607] on div "ต่อไป" at bounding box center [620, 617] width 48 height 21
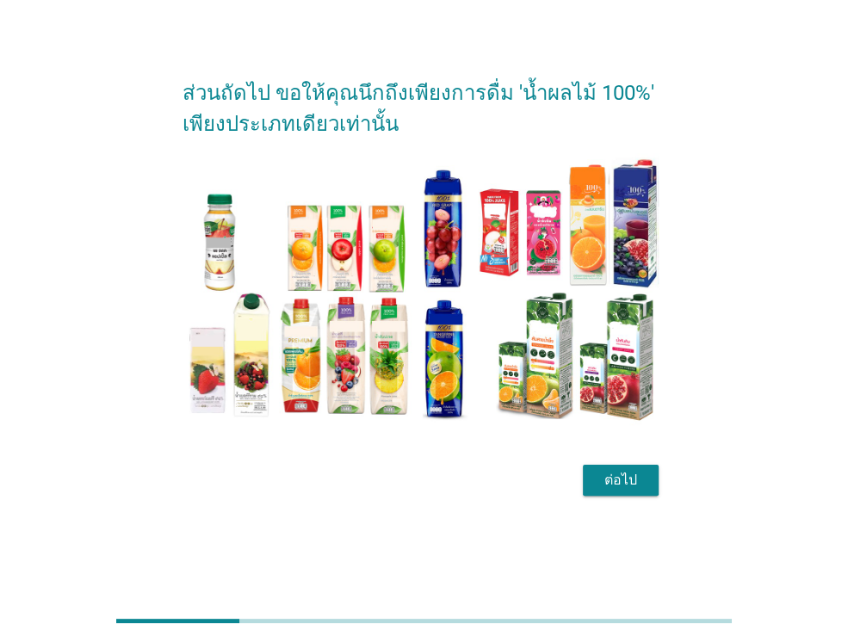
scroll to position [41, 0]
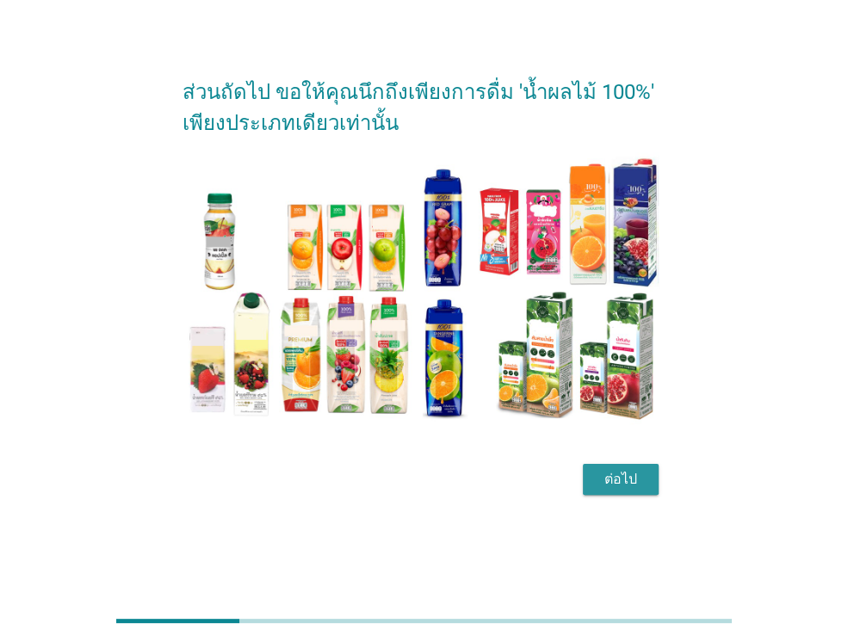
click at [637, 479] on div "ต่อไป" at bounding box center [620, 479] width 48 height 21
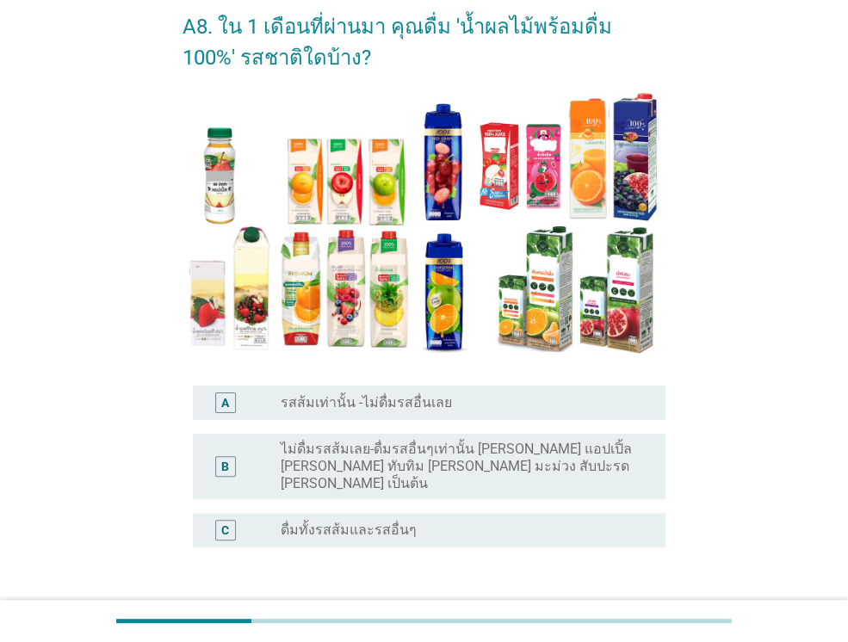
scroll to position [86, 0]
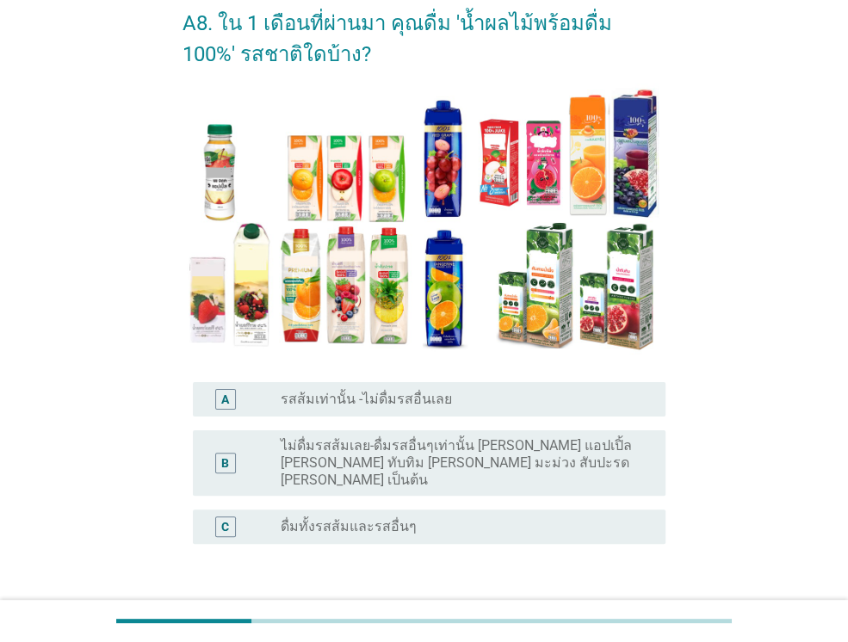
click at [548, 397] on div "radio_button_unchecked รสส้มเท่านั้น -ไม่ดื่มรสอื่นเลย" at bounding box center [459, 399] width 357 height 17
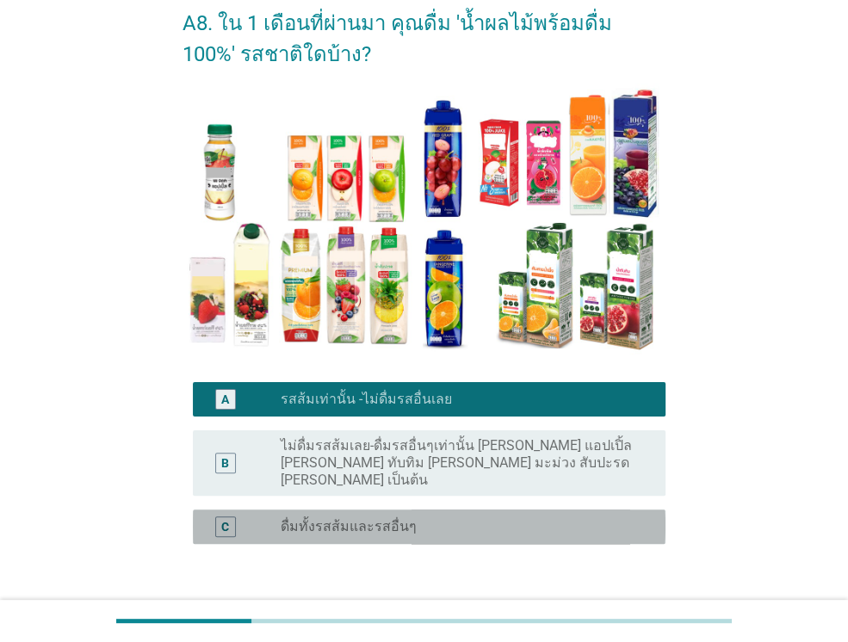
click at [620, 518] on div "radio_button_unchecked ดื่มทั้งรสส้มและรสอื่นๆ" at bounding box center [459, 526] width 357 height 17
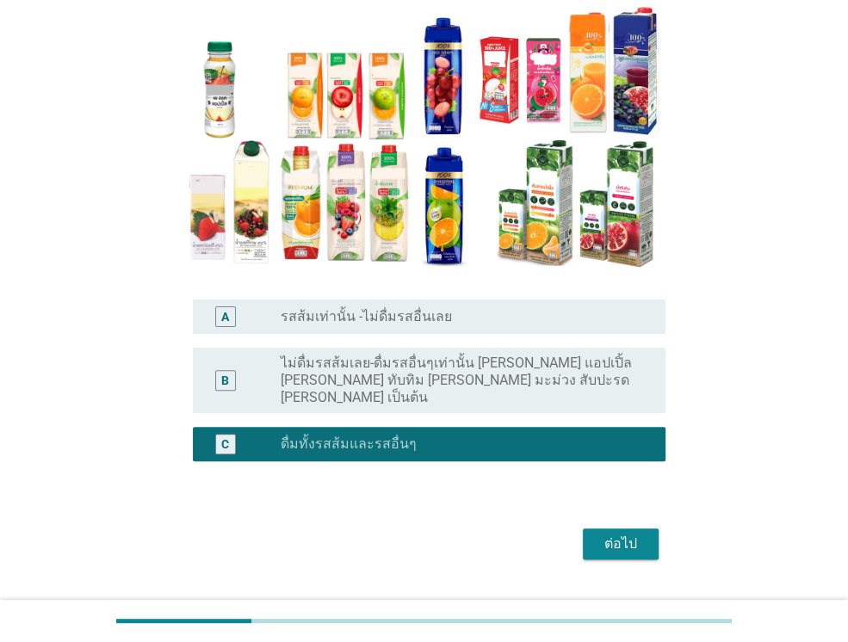
scroll to position [172, 0]
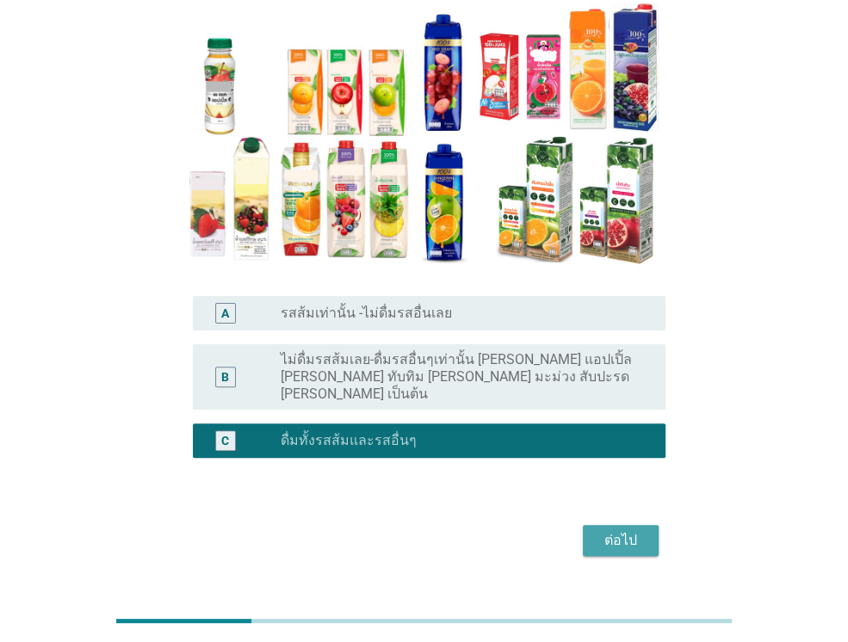
click at [648, 525] on button "ต่อไป" at bounding box center [621, 540] width 76 height 31
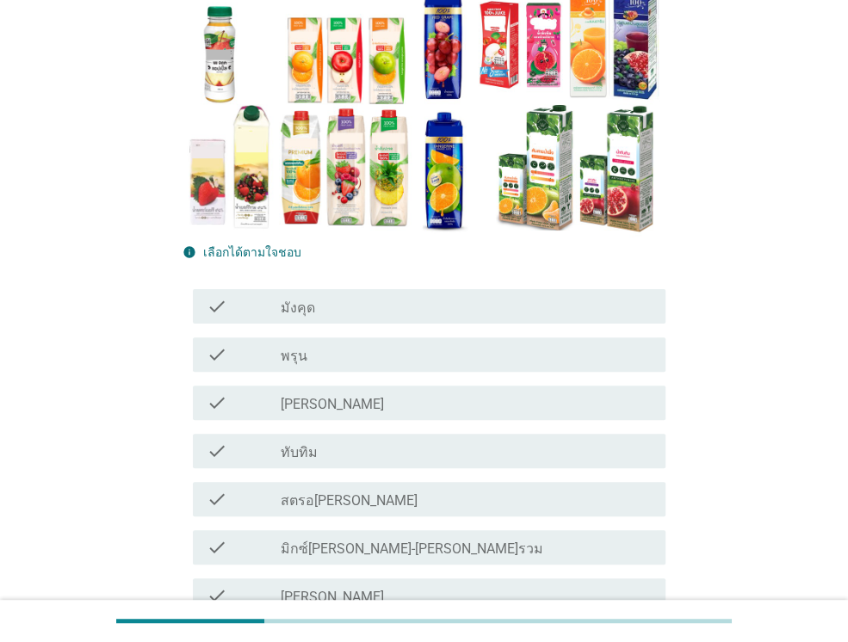
scroll to position [258, 0]
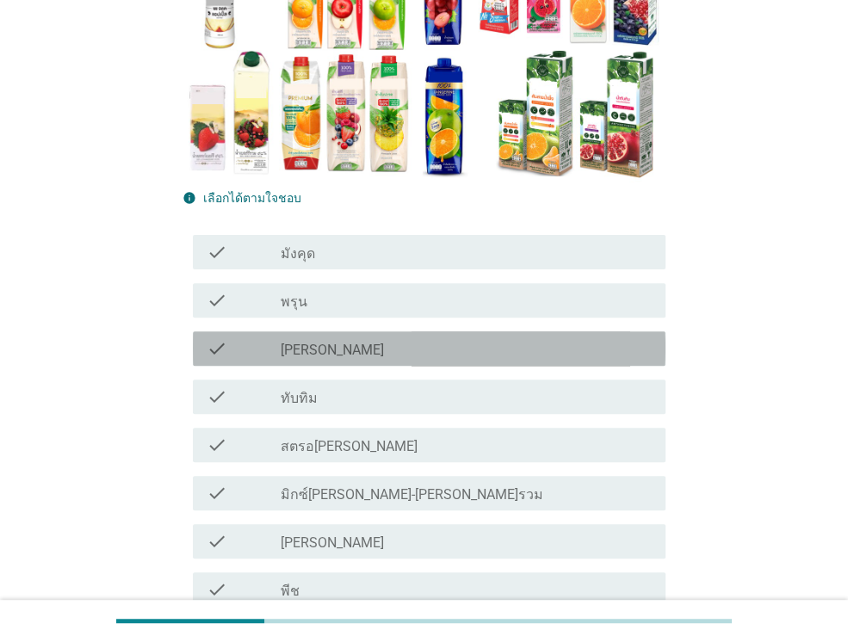
click at [457, 336] on div "check check_box_outline_blank [PERSON_NAME]" at bounding box center [429, 348] width 472 height 34
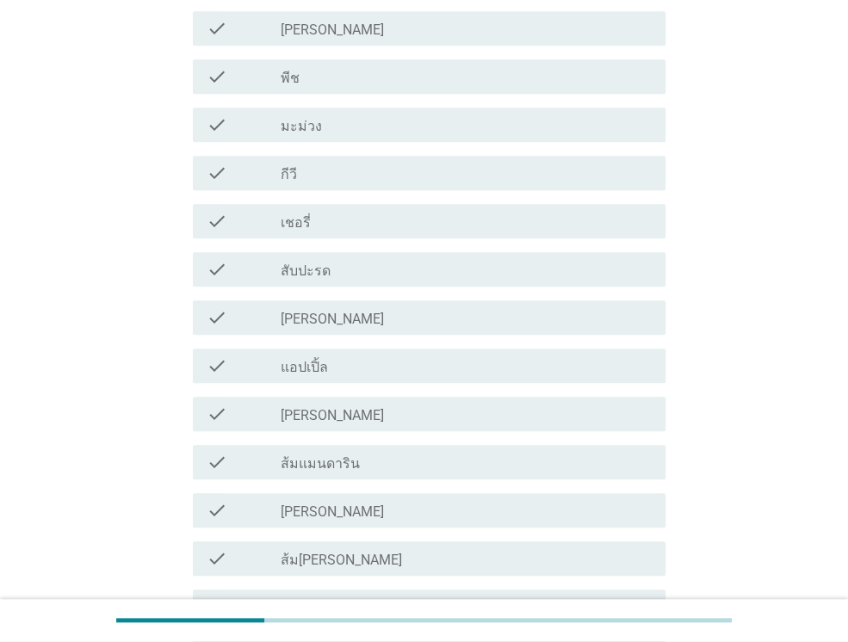
scroll to position [774, 0]
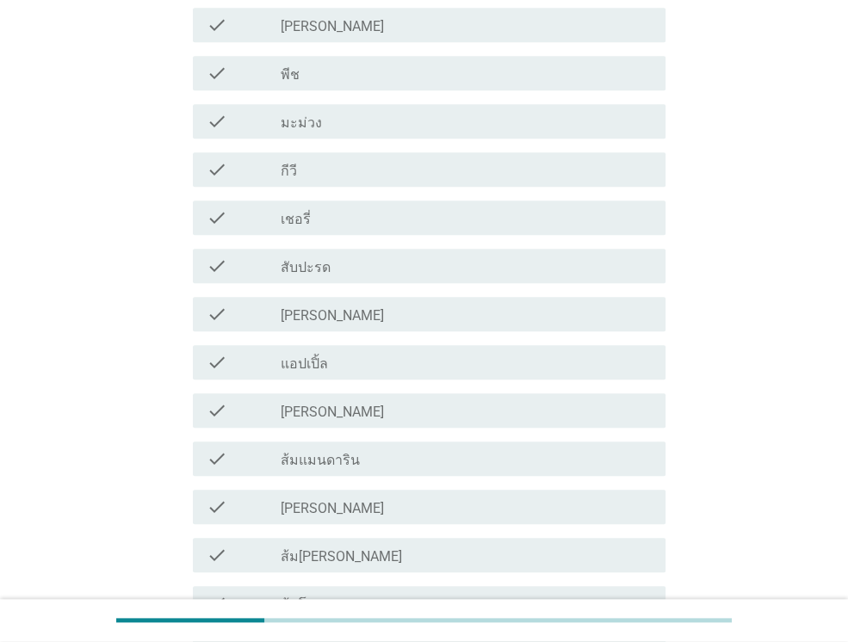
click at [461, 373] on div "check check_box_outline_blank แอปเปิ้ล" at bounding box center [429, 362] width 472 height 34
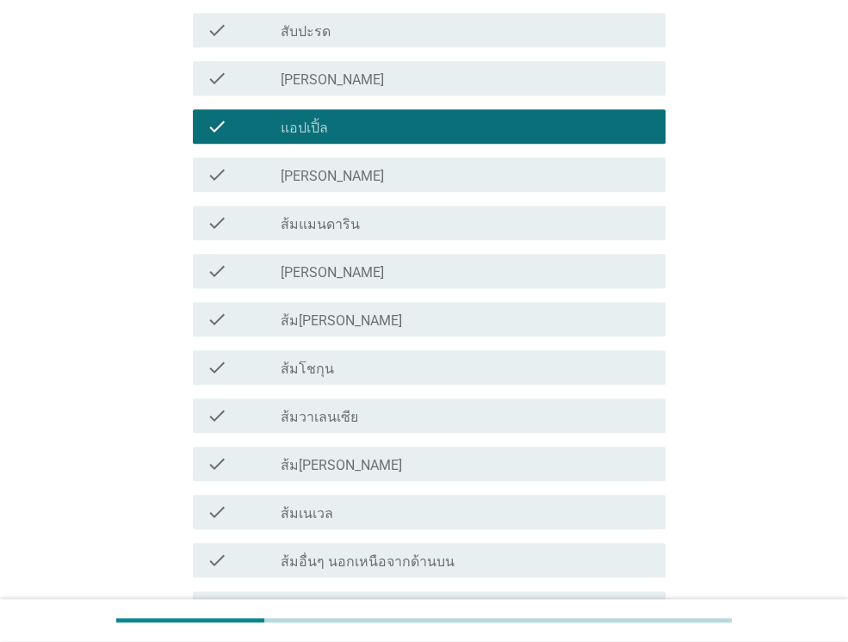
scroll to position [1033, 0]
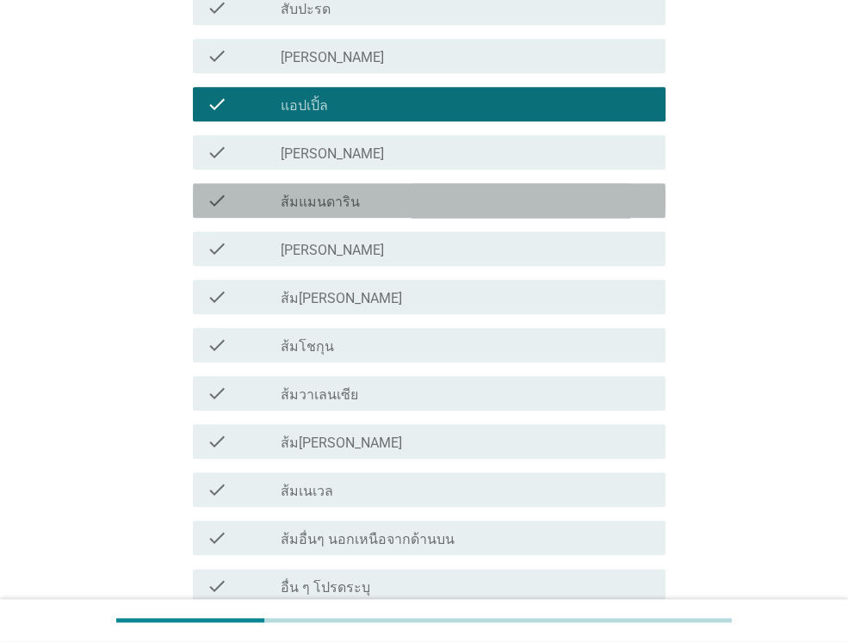
click at [397, 211] on div "check check_box_outline_blank ส้มแมนดาริน" at bounding box center [429, 200] width 472 height 34
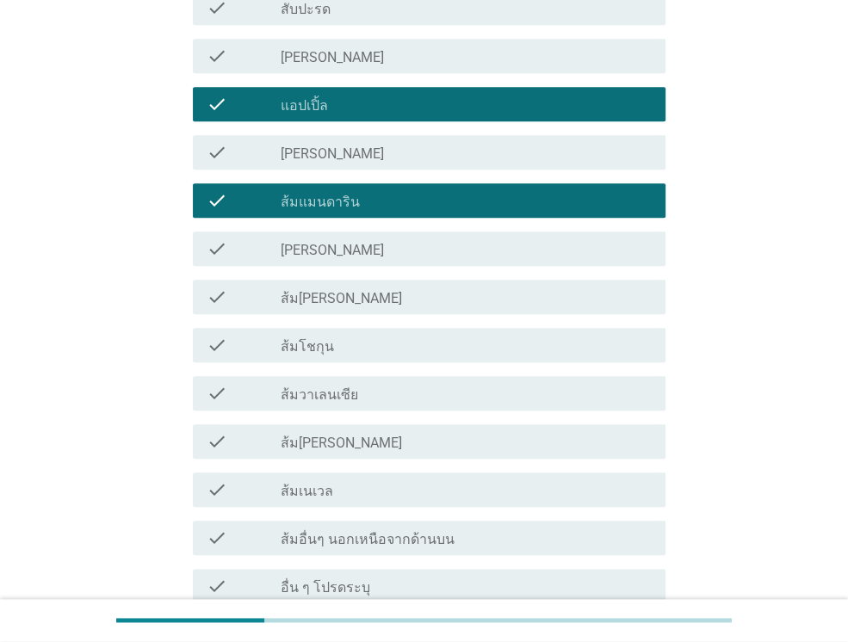
click at [391, 306] on div "check_box_outline_blank ส้ม[PERSON_NAME]" at bounding box center [466, 297] width 371 height 21
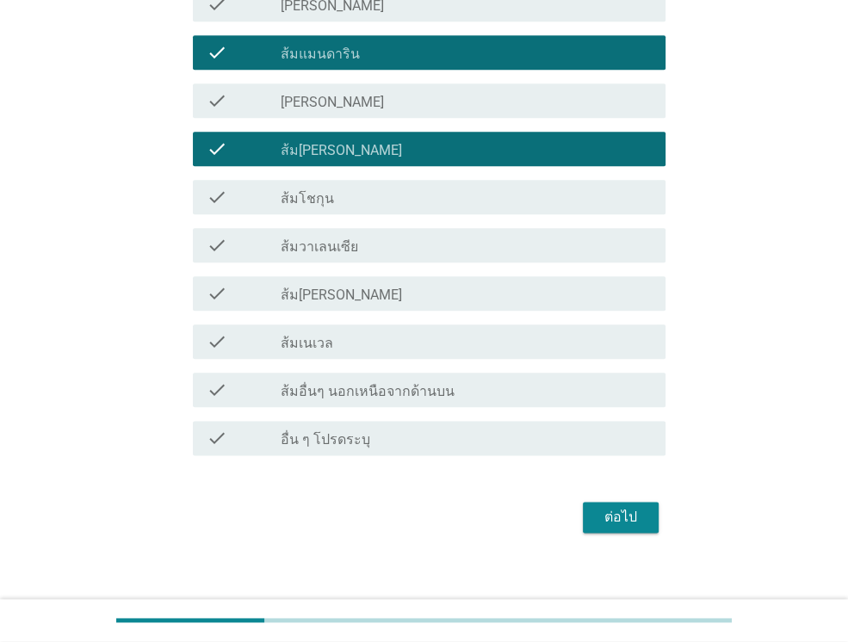
scroll to position [1194, 0]
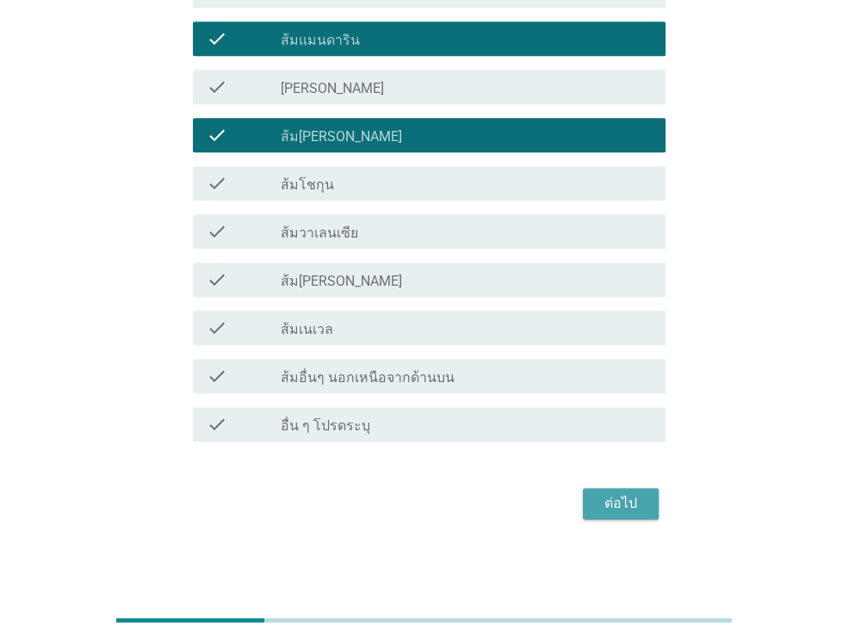
click at [637, 500] on div "ต่อไป" at bounding box center [620, 503] width 48 height 21
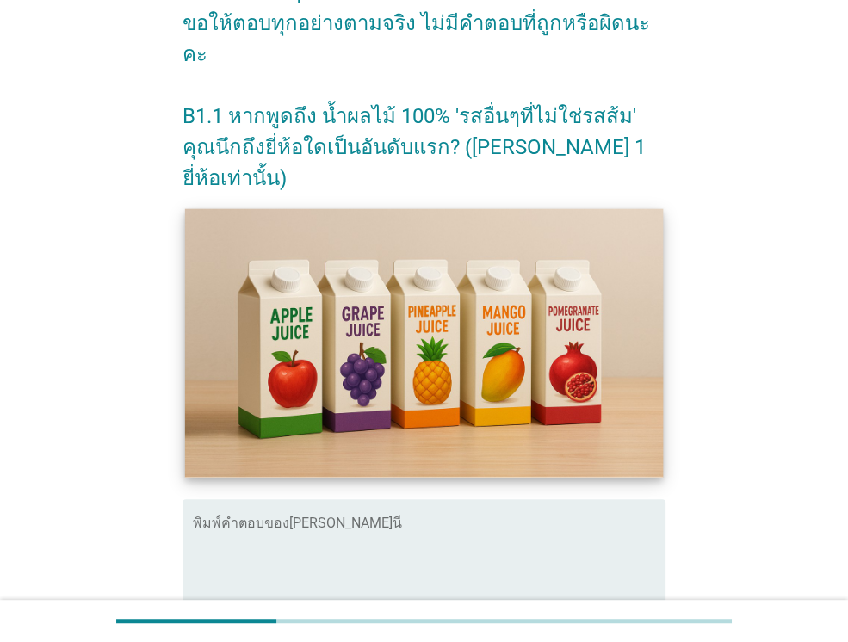
scroll to position [258, 0]
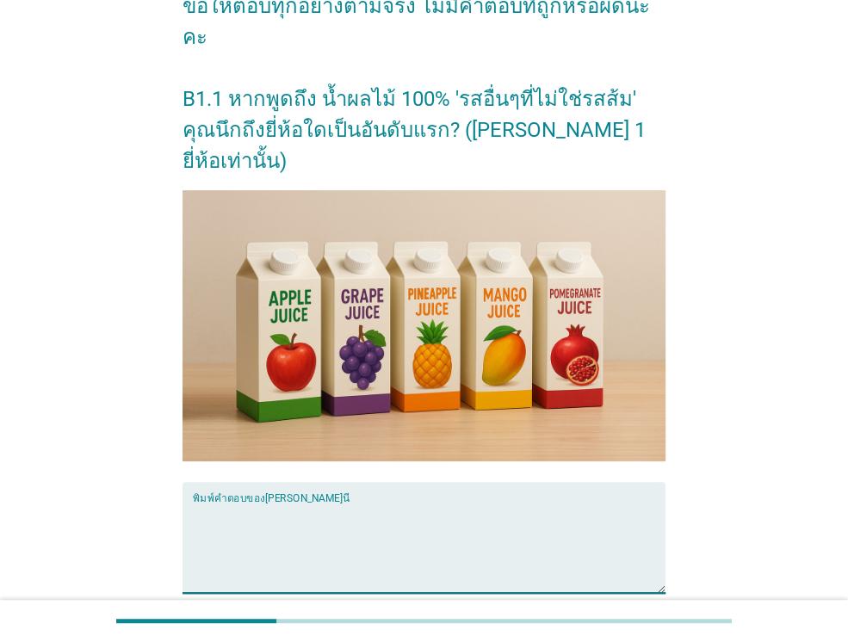
click at [499, 502] on textarea "พิมพ์คำตอบของคุณ ที่นี่" at bounding box center [429, 547] width 472 height 90
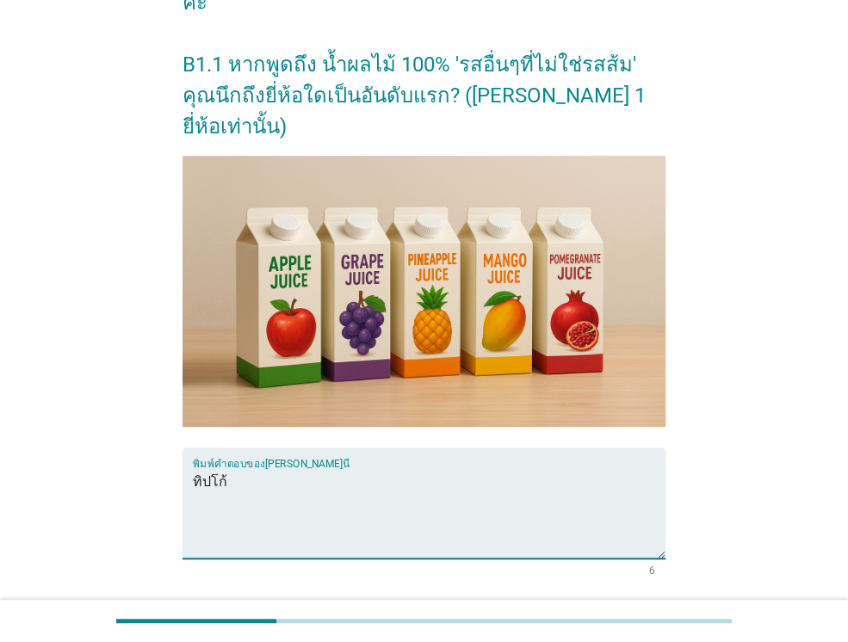
scroll to position [365, 0]
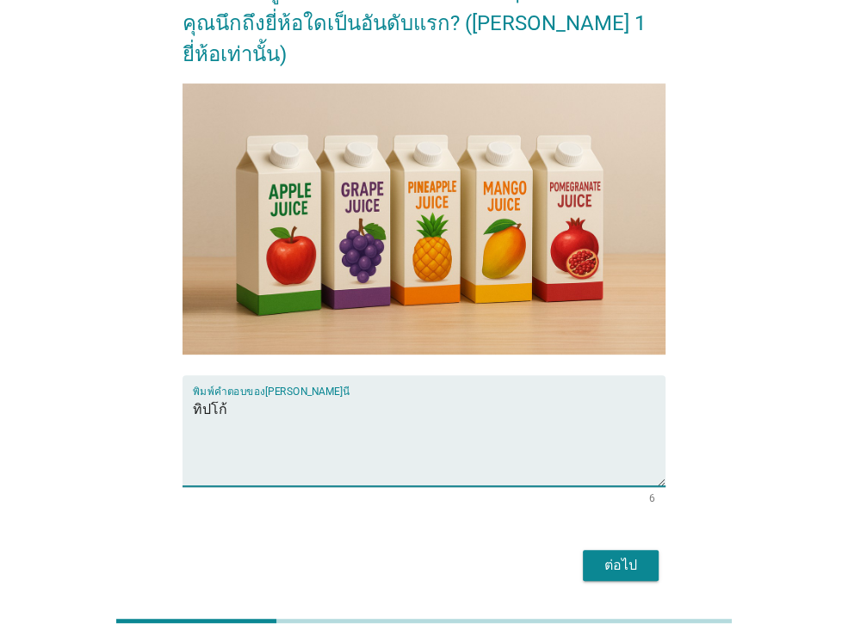
type textarea "ทิปโก้"
click at [626, 555] on div "ต่อไป" at bounding box center [620, 565] width 48 height 21
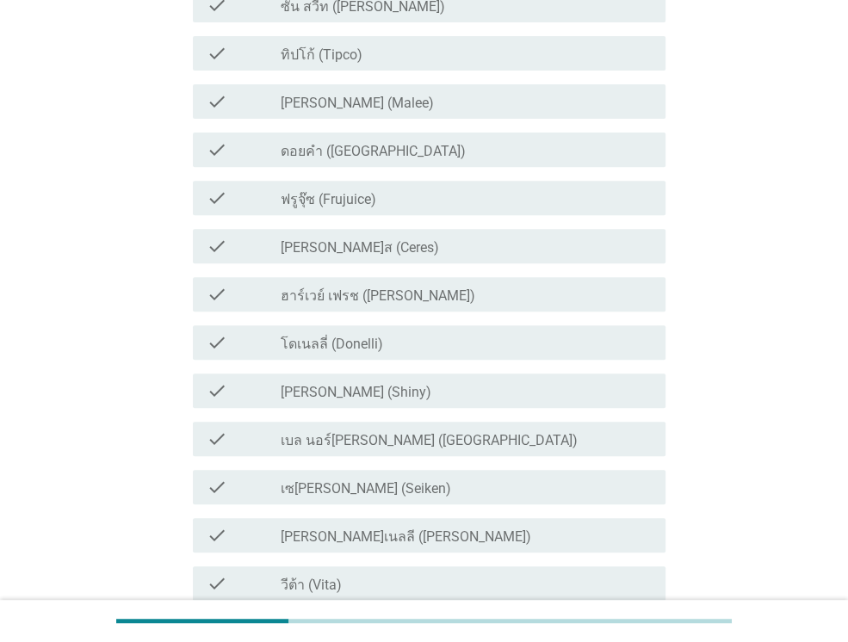
scroll to position [0, 0]
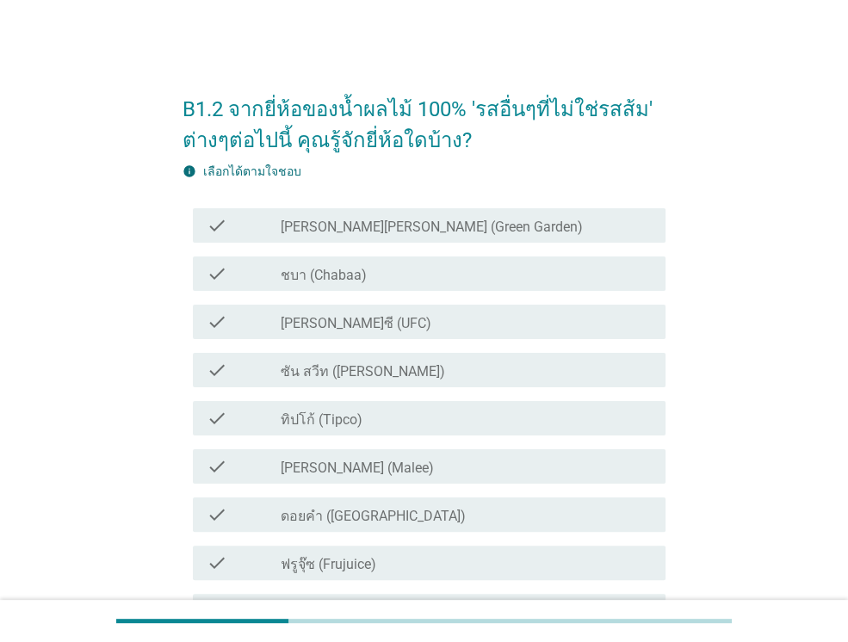
click at [438, 324] on div "check_box_outline_blank [PERSON_NAME]ซี (UFC)" at bounding box center [466, 321] width 371 height 21
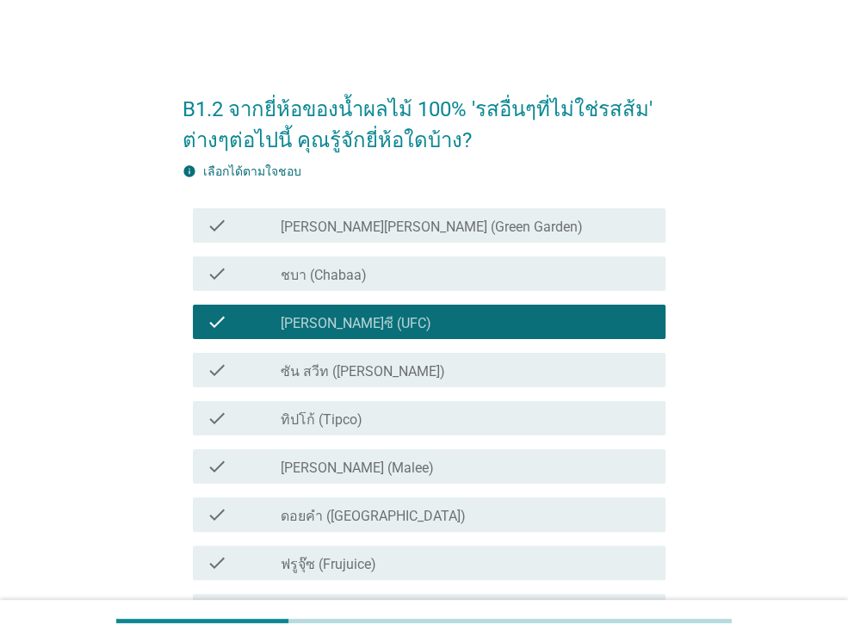
click at [455, 285] on div "check check_box_outline_blank ชบา (Chabaa)" at bounding box center [429, 273] width 472 height 34
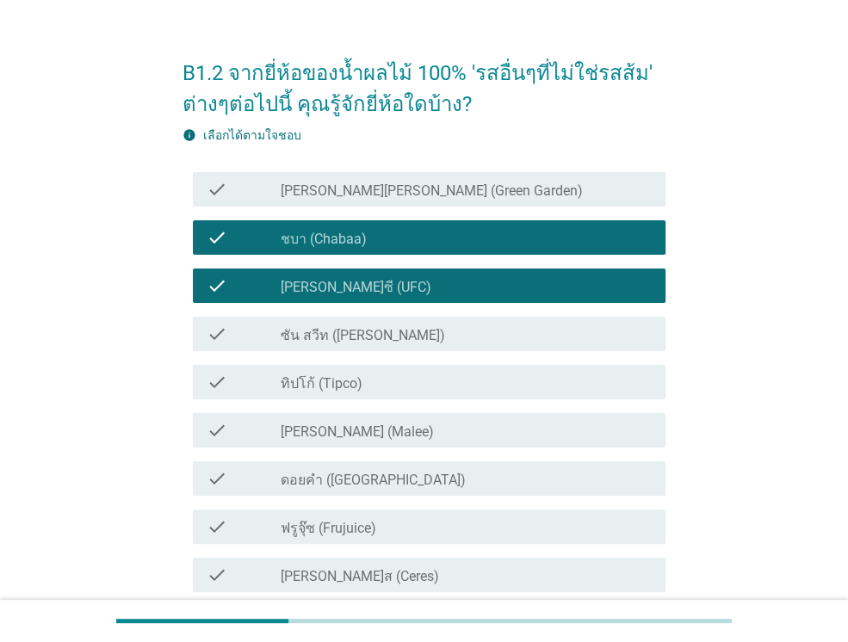
scroll to position [86, 0]
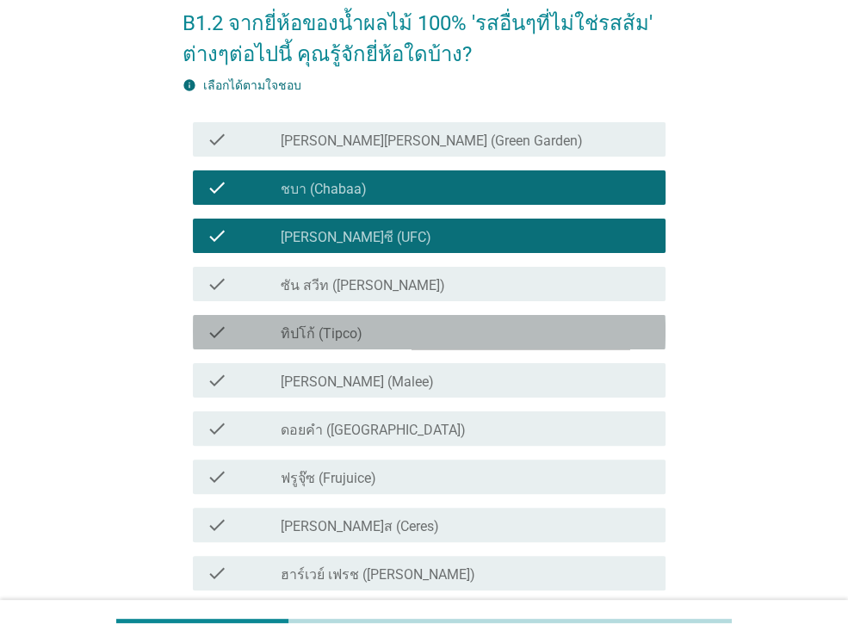
drag, startPoint x: 447, startPoint y: 337, endPoint x: 444, endPoint y: 386, distance: 49.2
click at [447, 338] on div "check_box_outline_blank ทิปโก้ (Tipco)" at bounding box center [466, 332] width 371 height 21
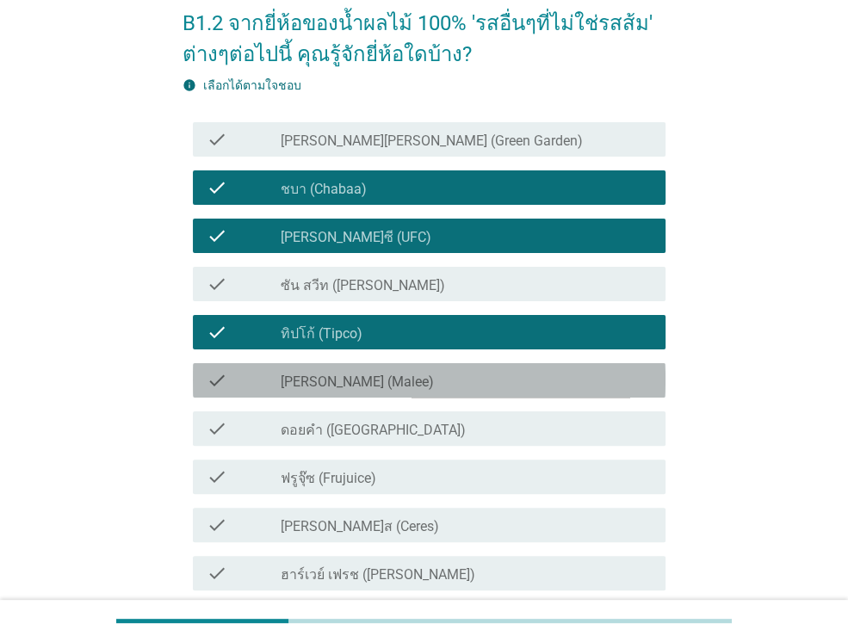
click at [443, 388] on div "check_box_outline_blank [PERSON_NAME] (Malee)" at bounding box center [466, 380] width 371 height 21
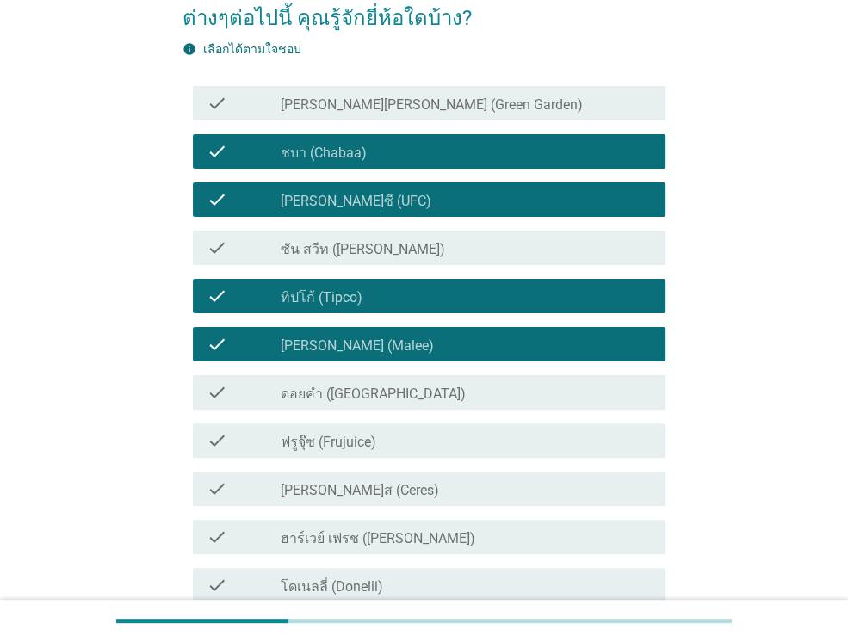
scroll to position [172, 0]
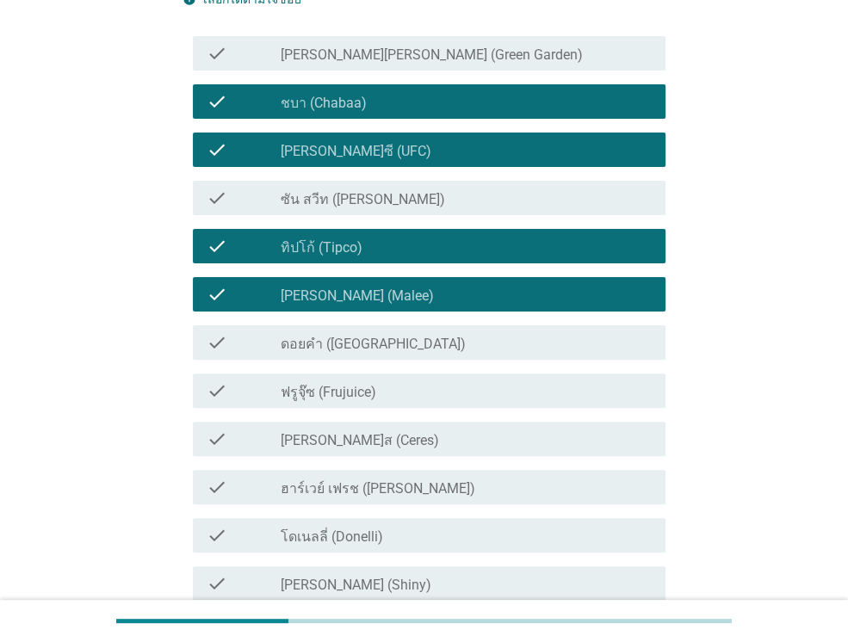
click at [516, 353] on div "check check_box_outline_blank ดอยคำ (Doi-Khham)" at bounding box center [429, 342] width 472 height 34
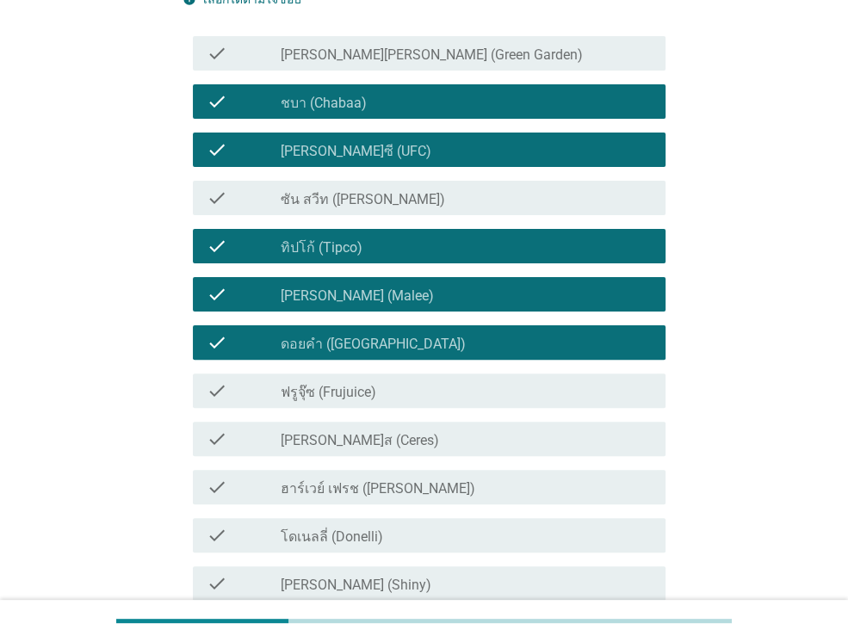
click at [516, 353] on div "check check_box_outline_blank ดอยคำ (Doi-Khham)" at bounding box center [429, 342] width 472 height 34
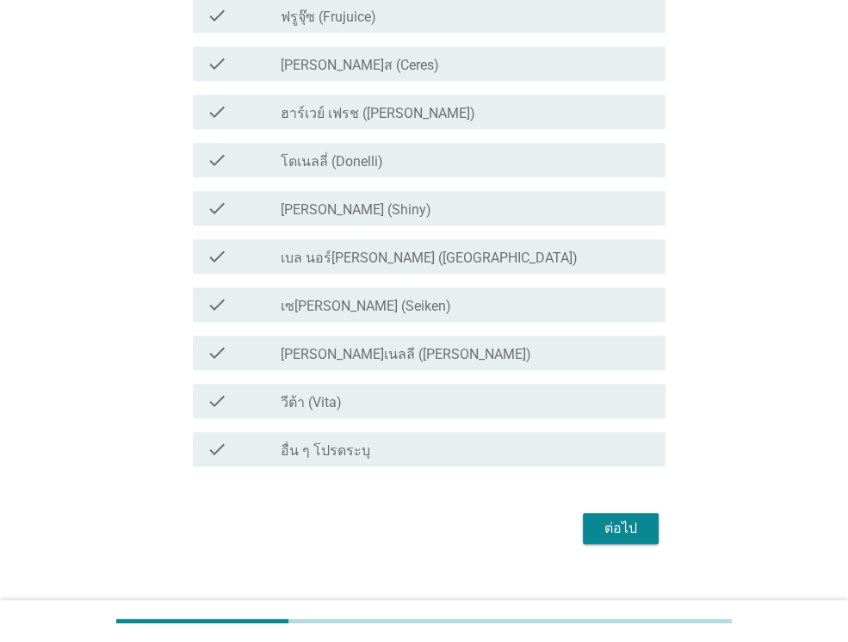
scroll to position [571, 0]
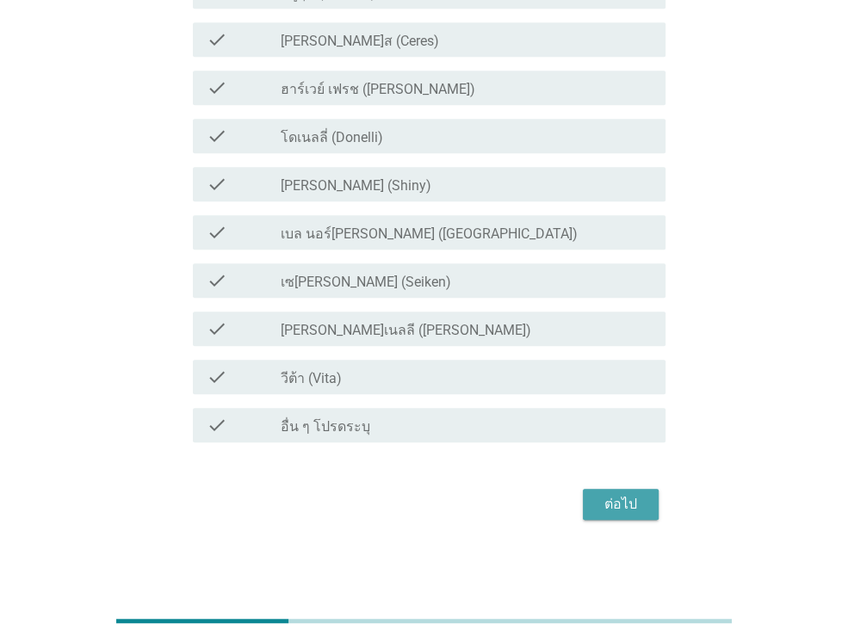
click at [617, 500] on div "ต่อไป" at bounding box center [620, 504] width 48 height 21
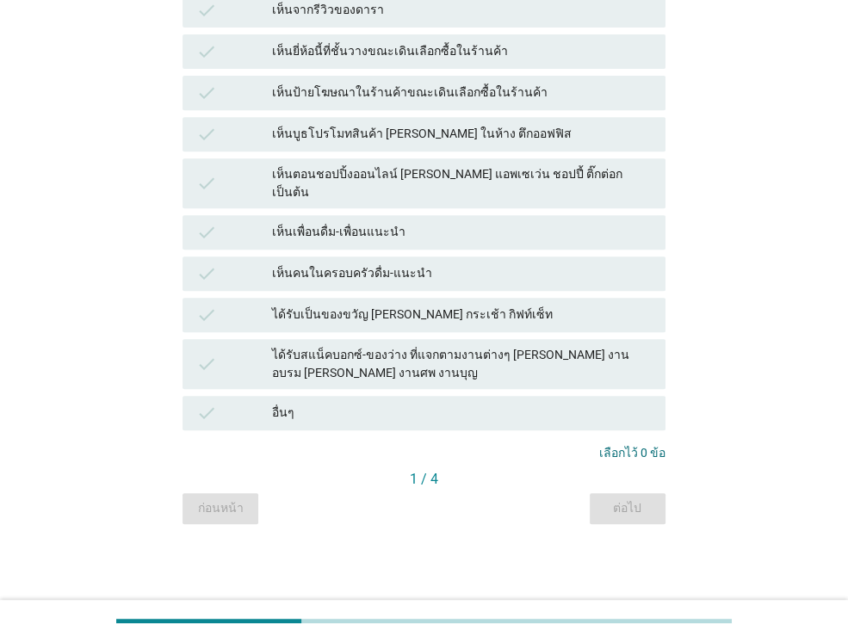
scroll to position [0, 0]
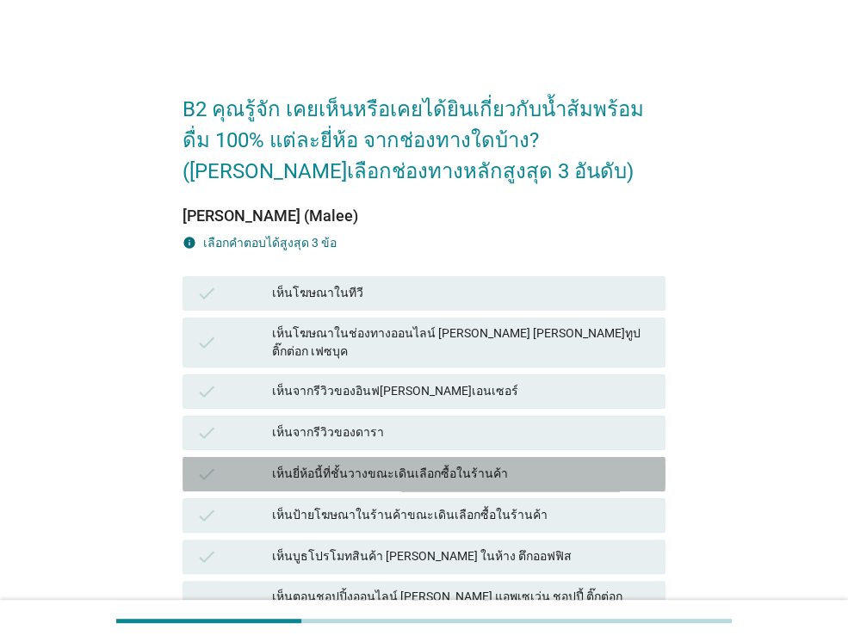
click at [494, 457] on div "check เห็นยี่ห้อนี้ที่ชั้นวางขณะเดินเลือกซื้อในร้านค้า" at bounding box center [423, 474] width 483 height 34
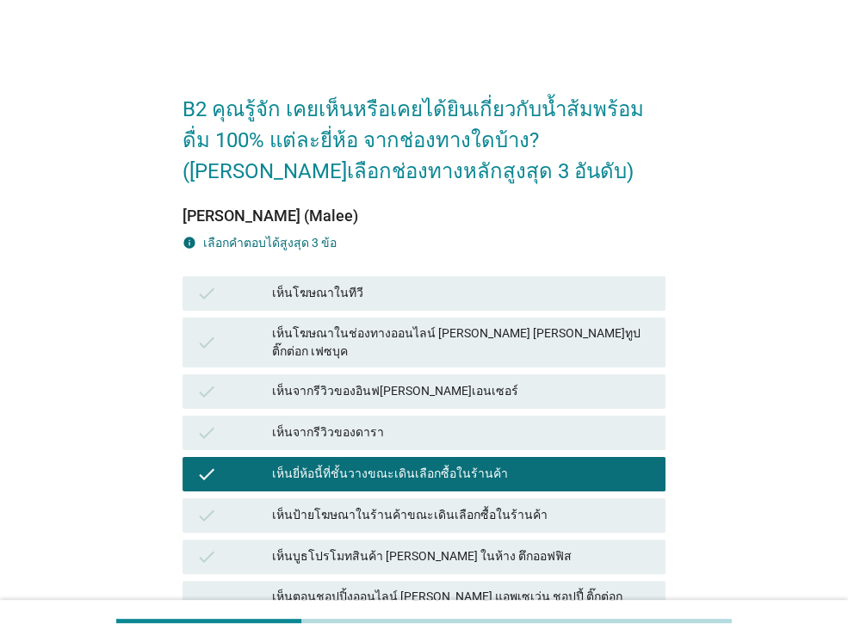
click at [513, 498] on div "check เห็นป้ายโฆษณาในร้านค้าขณะเดินเลือกซื้อในร้านค้า" at bounding box center [423, 515] width 483 height 34
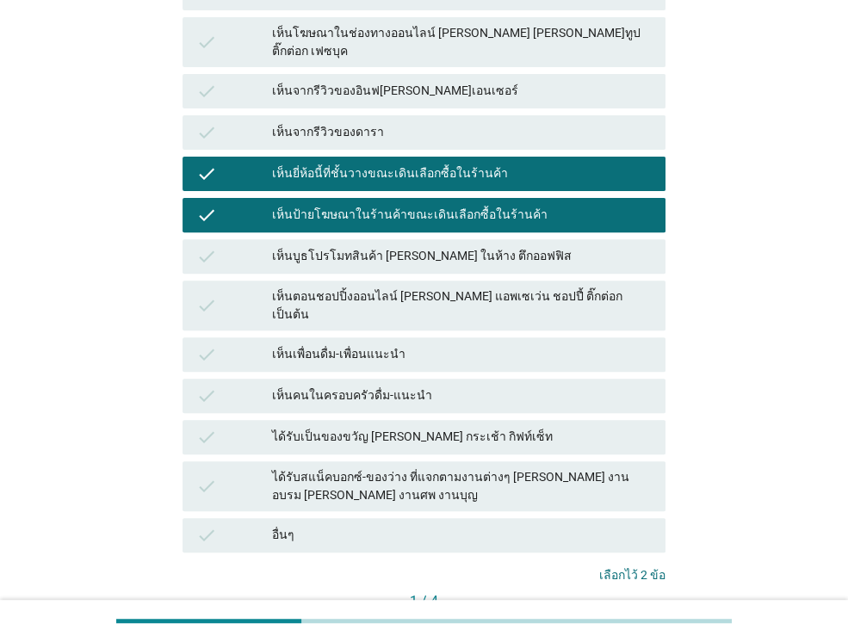
scroll to position [391, 0]
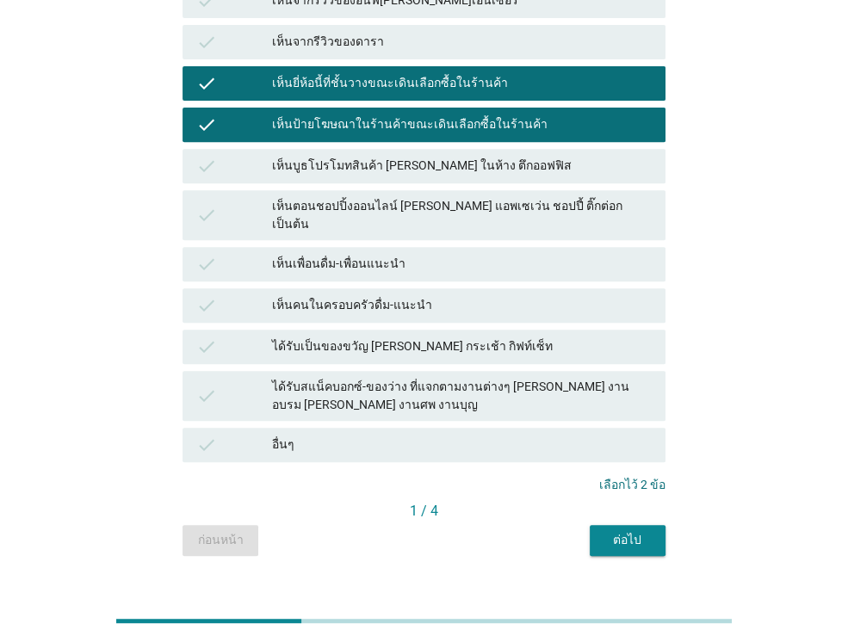
click at [641, 531] on div "ต่อไป" at bounding box center [627, 540] width 48 height 18
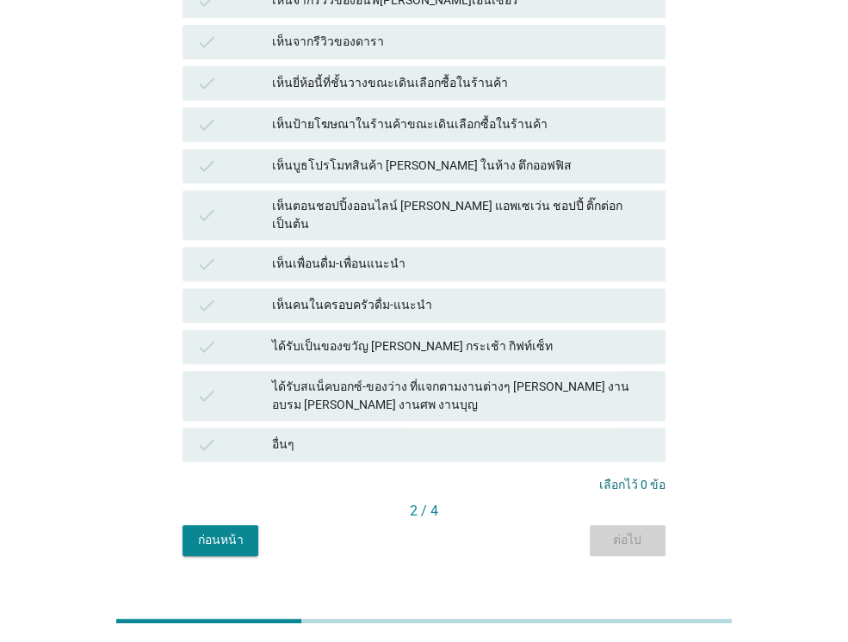
scroll to position [0, 0]
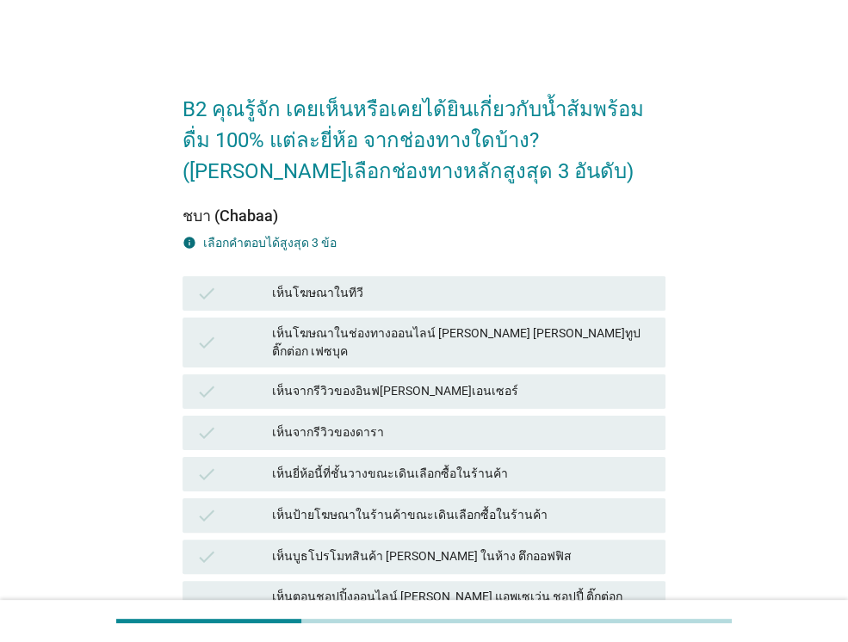
click at [415, 464] on div "เห็นยี่ห้อนี้ที่ชั้นวางขณะเดินเลือกซื้อในร้านค้า" at bounding box center [461, 474] width 379 height 21
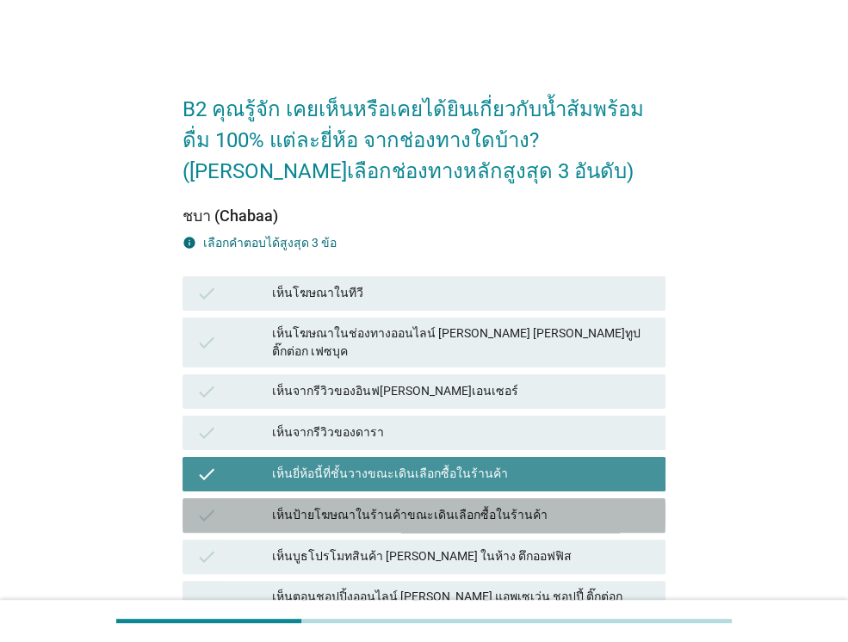
drag, startPoint x: 420, startPoint y: 496, endPoint x: 433, endPoint y: 497, distance: 12.9
click at [420, 505] on div "เห็นป้ายโฆษณาในร้านค้าขณะเดินเลือกซื้อในร้านค้า" at bounding box center [461, 515] width 379 height 21
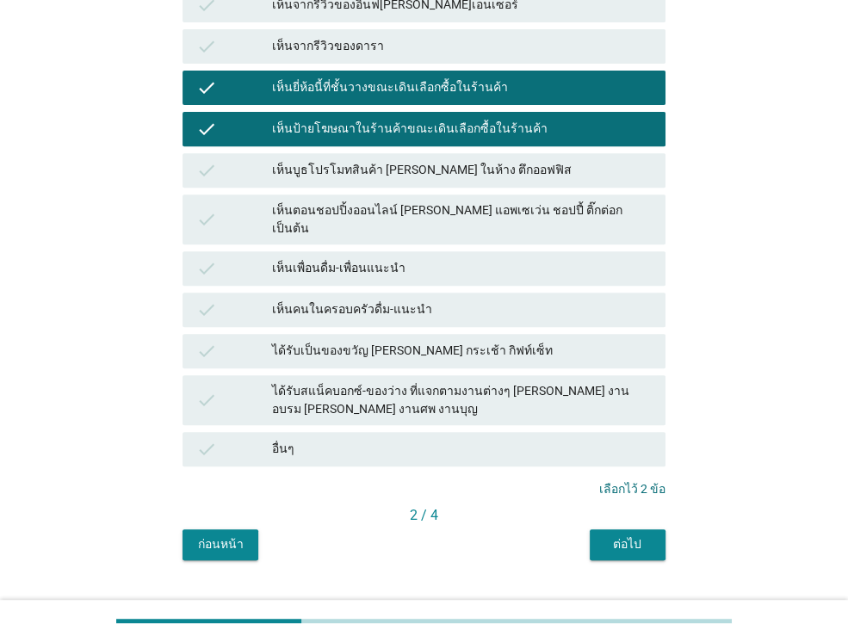
scroll to position [391, 0]
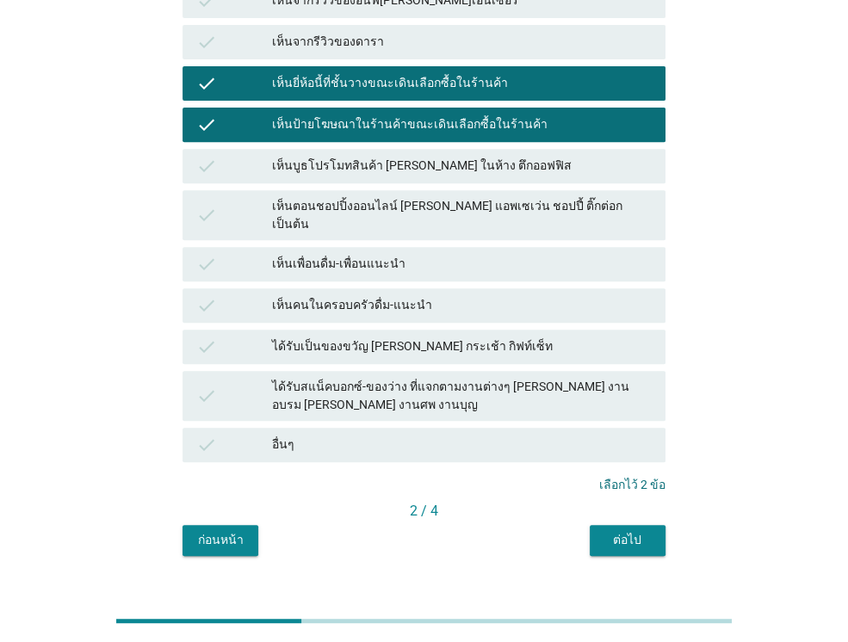
click at [647, 531] on div "ต่อไป" at bounding box center [627, 540] width 48 height 18
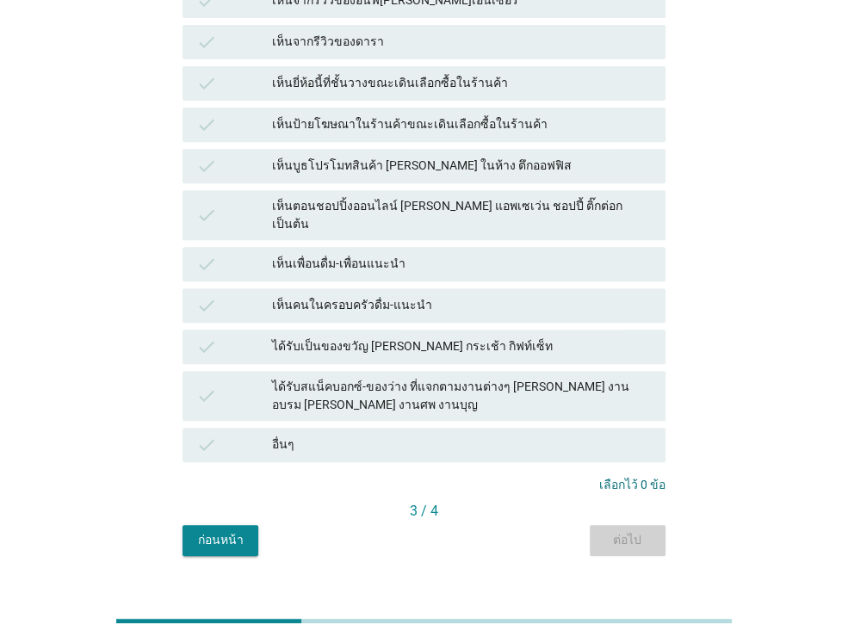
scroll to position [0, 0]
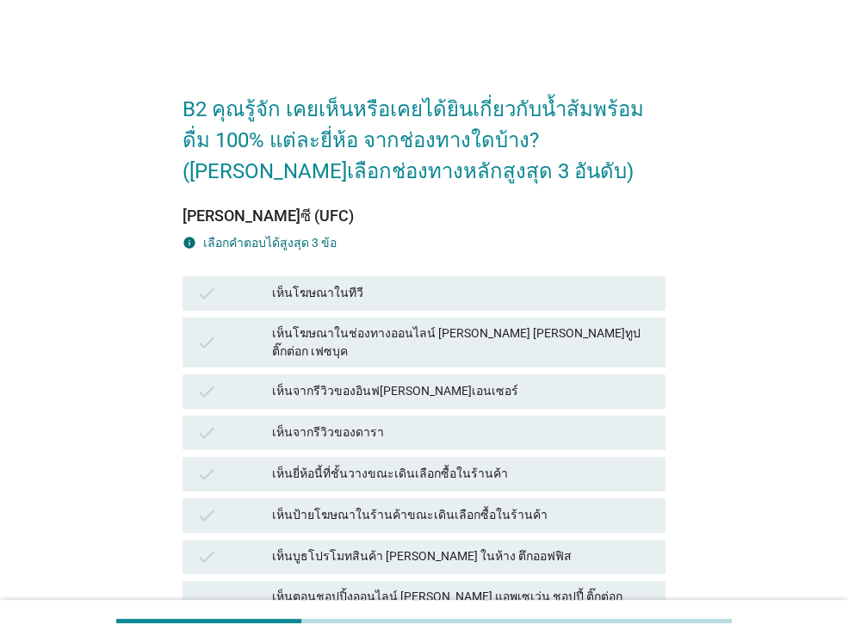
click at [509, 466] on div "เห็นยี่ห้อนี้ที่ชั้นวางขณะเดินเลือกซื้อในร้านค้า" at bounding box center [461, 474] width 379 height 21
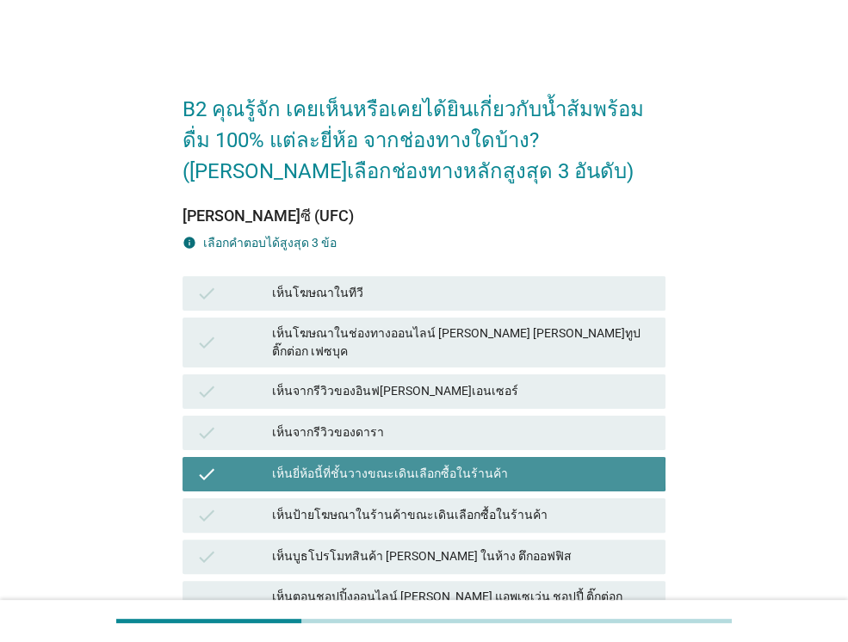
click at [506, 505] on div "เห็นป้ายโฆษณาในร้านค้าขณะเดินเลือกซื้อในร้านค้า" at bounding box center [461, 515] width 379 height 21
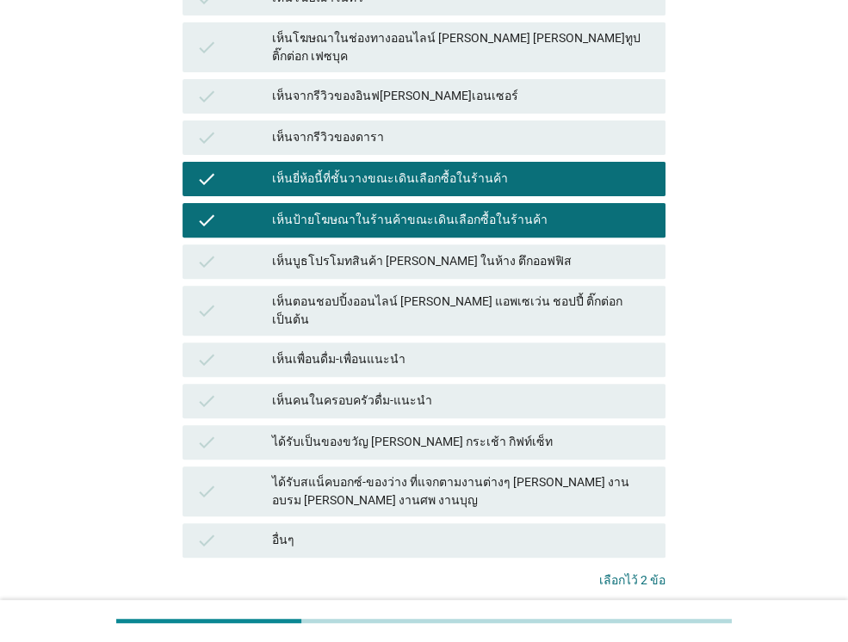
scroll to position [391, 0]
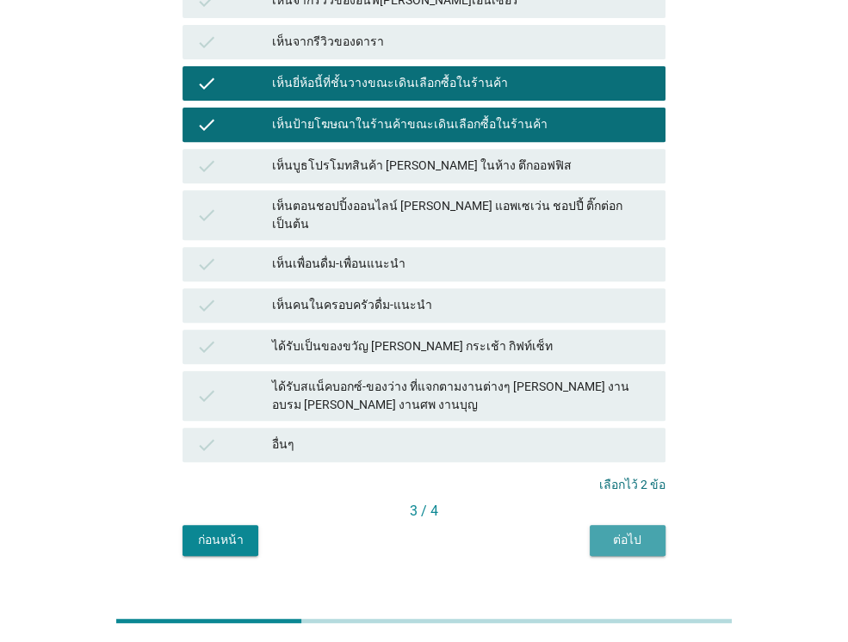
click at [632, 531] on div "ต่อไป" at bounding box center [627, 540] width 48 height 18
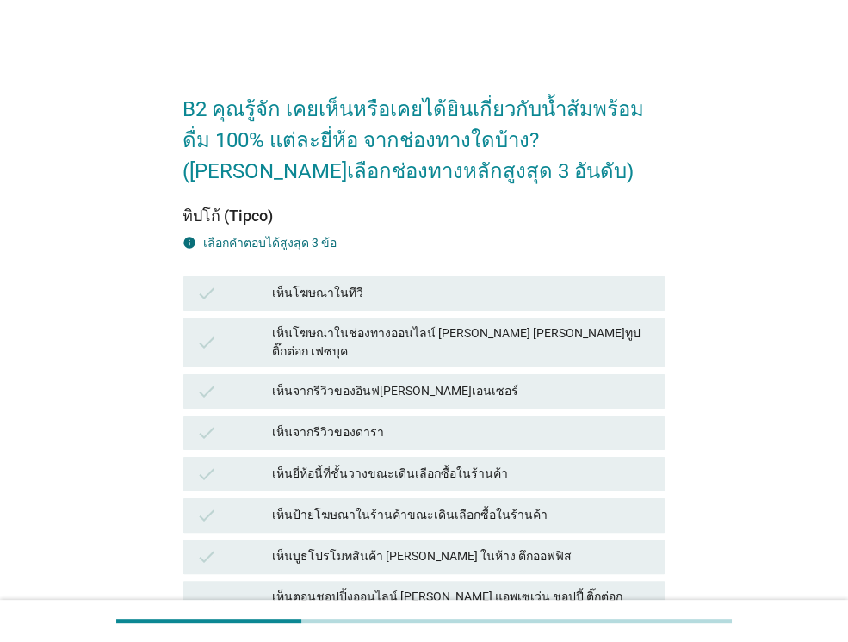
click at [479, 464] on div "เห็นยี่ห้อนี้ที่ชั้นวางขณะเดินเลือกซื้อในร้านค้า" at bounding box center [461, 474] width 379 height 21
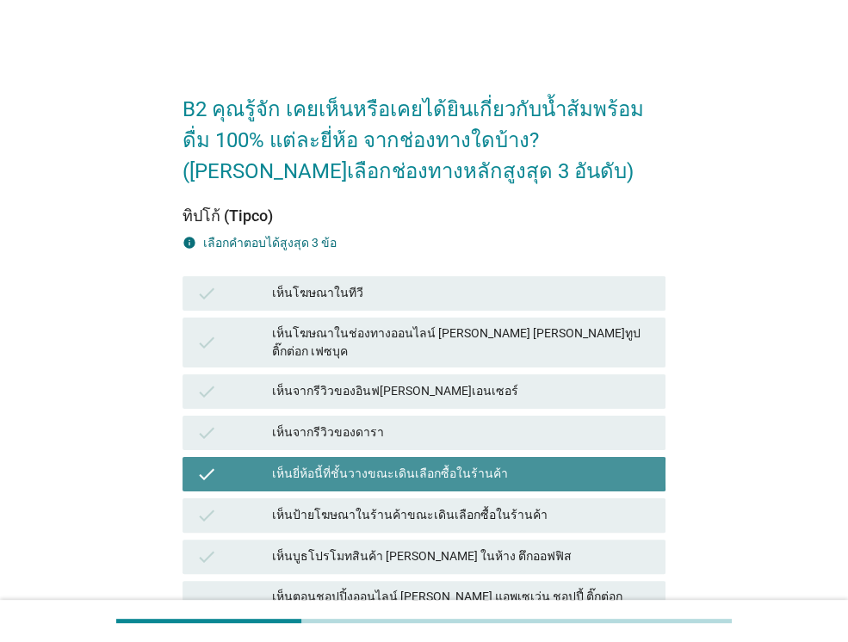
drag, startPoint x: 481, startPoint y: 504, endPoint x: 499, endPoint y: 504, distance: 18.1
click at [482, 505] on div "เห็นป้ายโฆษณาในร้านค้าขณะเดินเลือกซื้อในร้านค้า" at bounding box center [461, 515] width 379 height 21
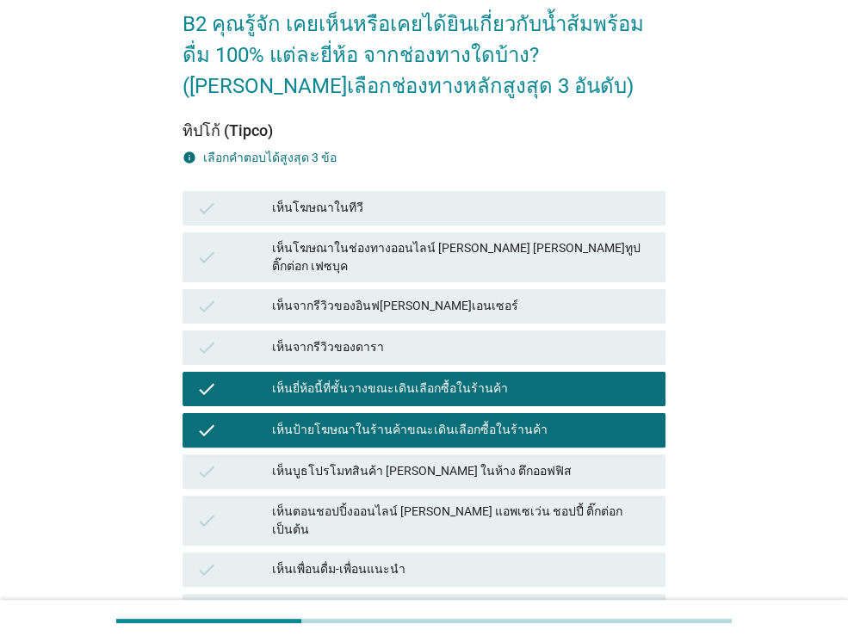
scroll to position [344, 0]
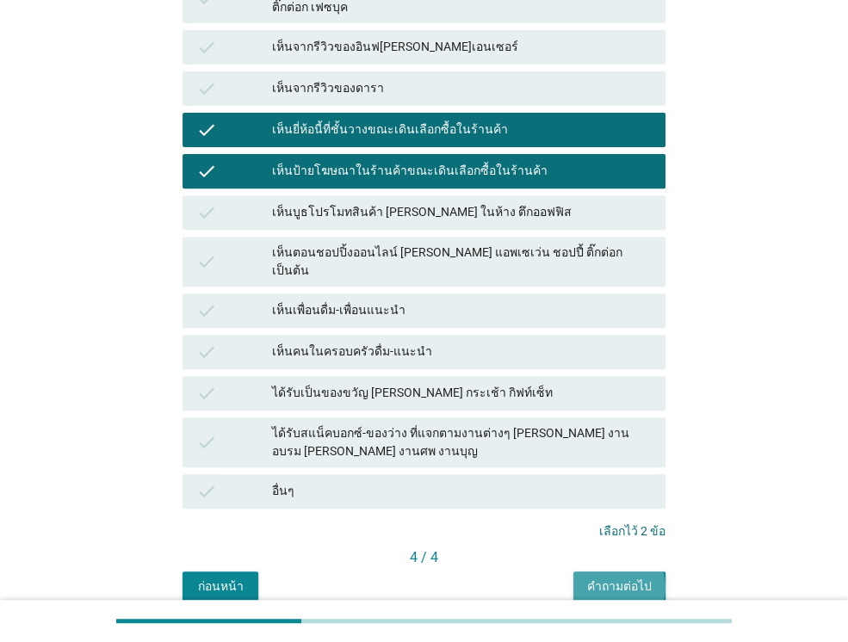
click at [622, 577] on div "คำถามต่อไป" at bounding box center [619, 586] width 65 height 18
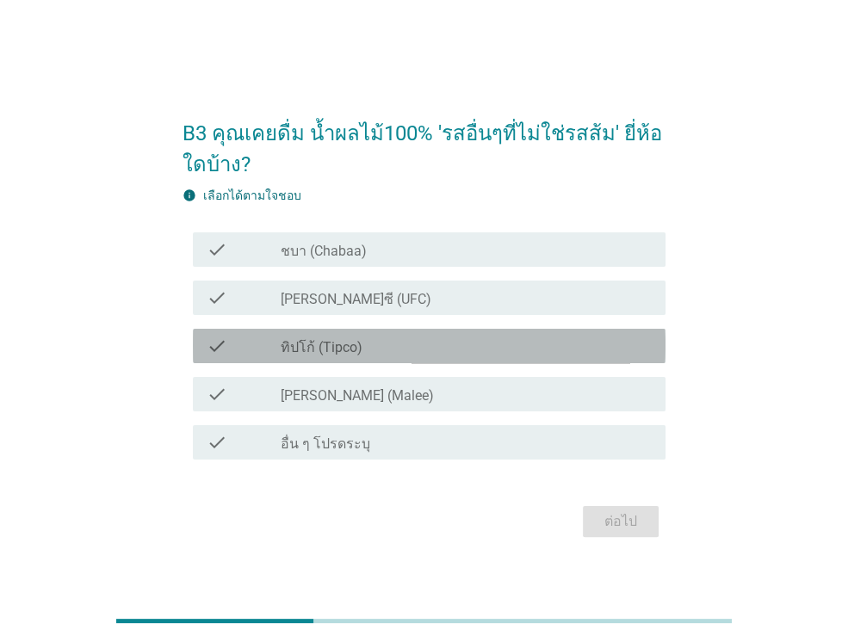
click at [435, 345] on div "check_box_outline_blank ทิปโก้ (Tipco)" at bounding box center [466, 346] width 371 height 21
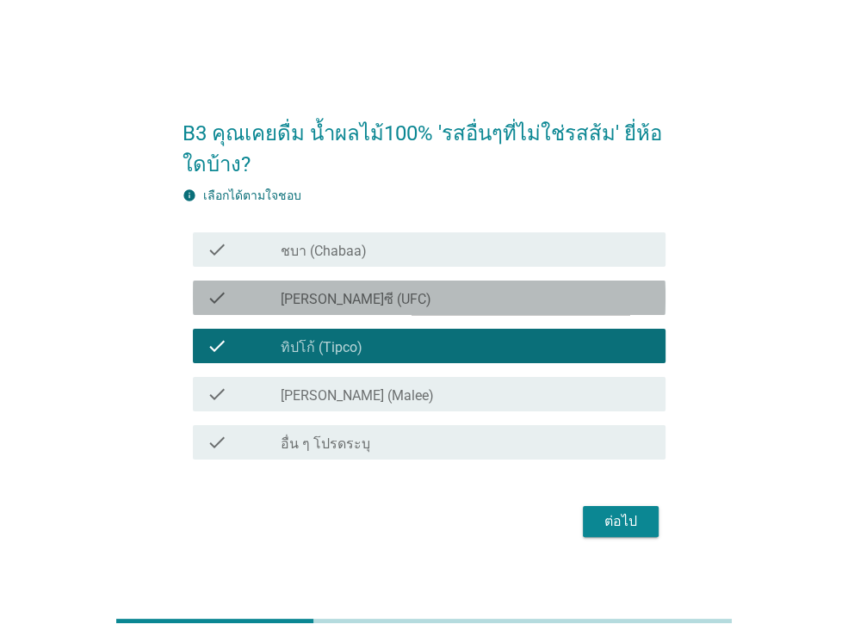
drag, startPoint x: 447, startPoint y: 299, endPoint x: 452, endPoint y: 354, distance: 54.4
click at [447, 300] on div "check_box_outline_blank [PERSON_NAME]ซี (UFC)" at bounding box center [466, 297] width 371 height 21
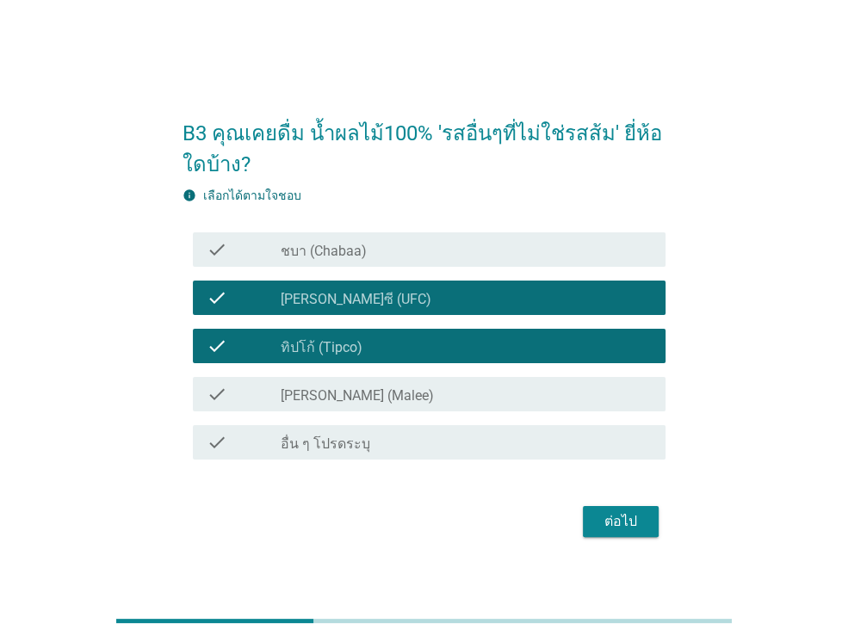
drag, startPoint x: 450, startPoint y: 386, endPoint x: 504, endPoint y: 401, distance: 56.1
click at [450, 386] on div "check_box_outline_blank [PERSON_NAME] (Malee)" at bounding box center [466, 394] width 371 height 21
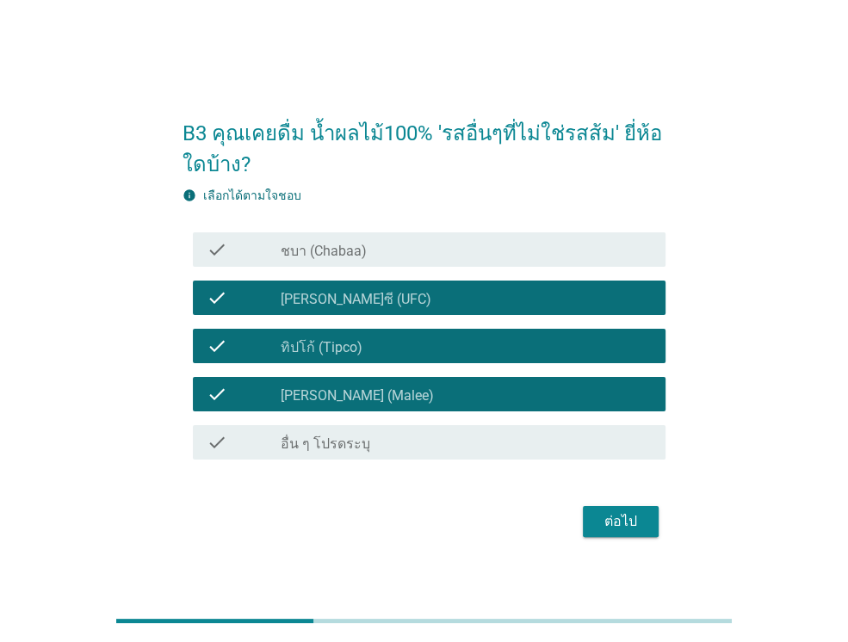
click at [670, 515] on div "B3 คุณเคยดื่ม น้ำผลไม้100% 'รสอื่นๆที่ไม่ใช่รสส้ม' ยี่ห้อใดบ้าง? info เลือกได้ต…" at bounding box center [424, 321] width 510 height 469
click at [629, 516] on div "ต่อไป" at bounding box center [620, 521] width 48 height 21
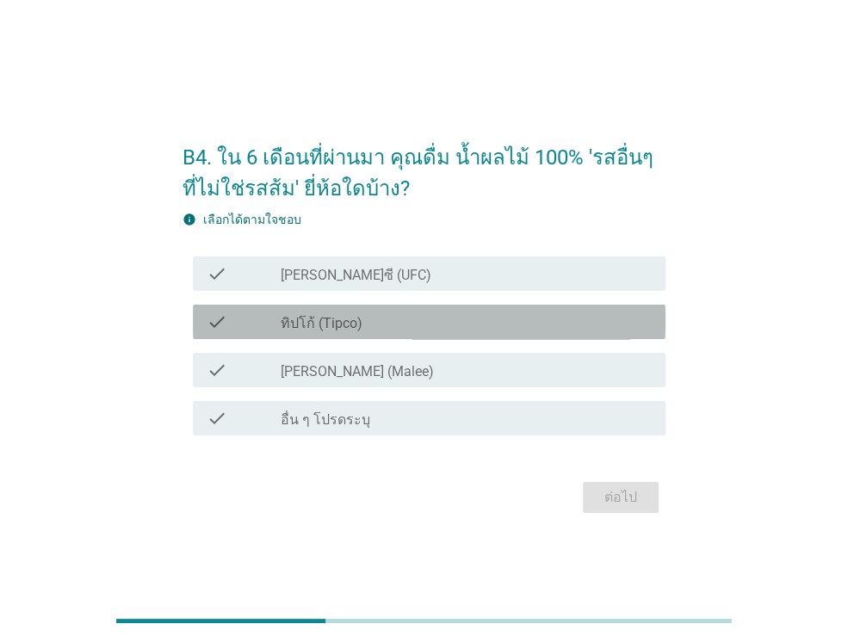
click at [440, 323] on div "check_box ทิปโก้ (Tipco)" at bounding box center [466, 321] width 371 height 21
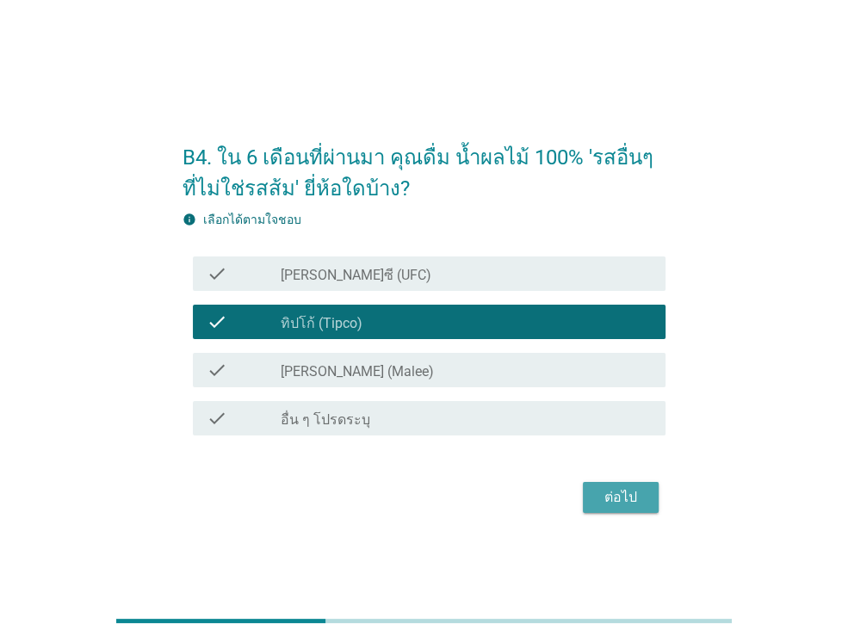
click at [629, 504] on div "ต่อไป" at bounding box center [620, 497] width 48 height 21
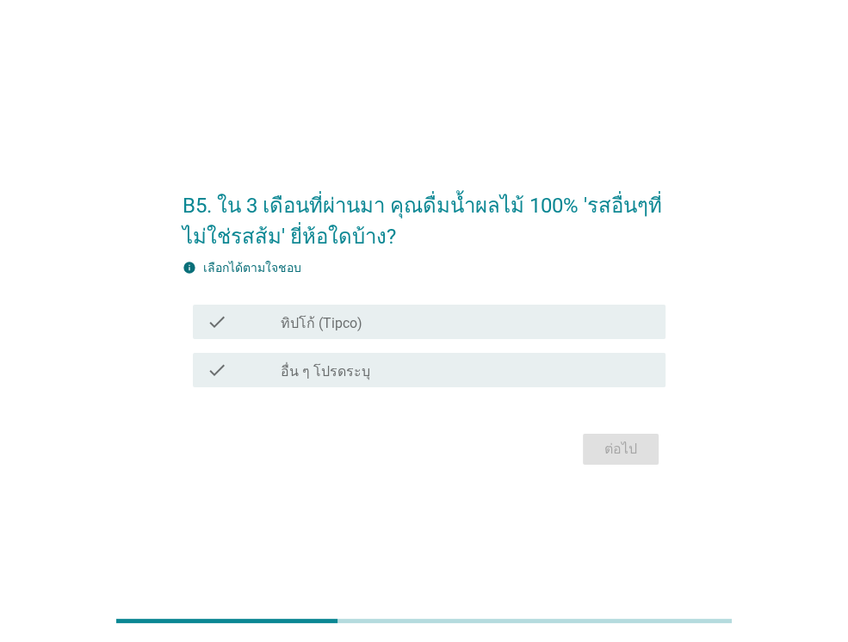
click at [413, 324] on div "check_box ทิปโก้ (Tipco)" at bounding box center [466, 321] width 371 height 21
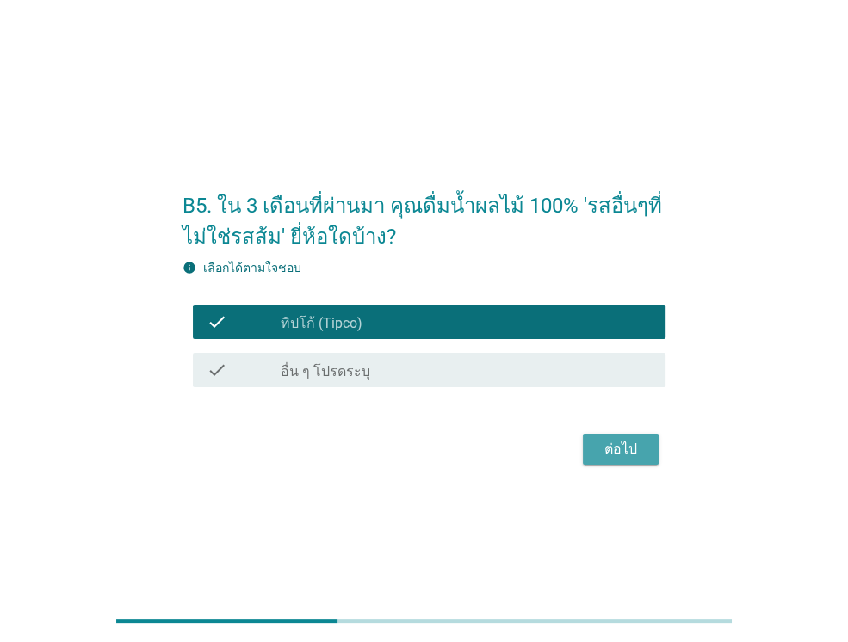
click at [626, 449] on div "ต่อไป" at bounding box center [620, 449] width 48 height 21
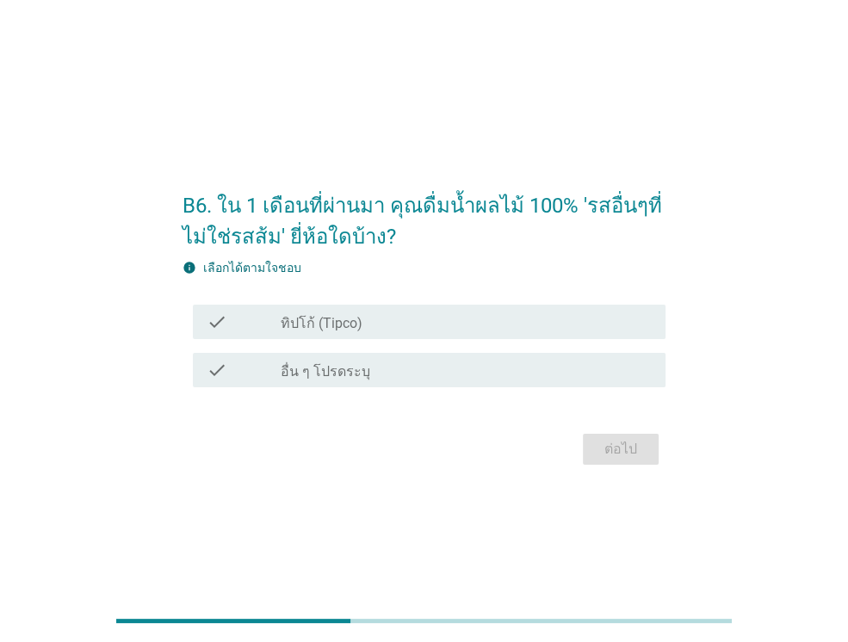
click at [468, 329] on div "check_box ทิปโก้ (Tipco)" at bounding box center [466, 321] width 371 height 21
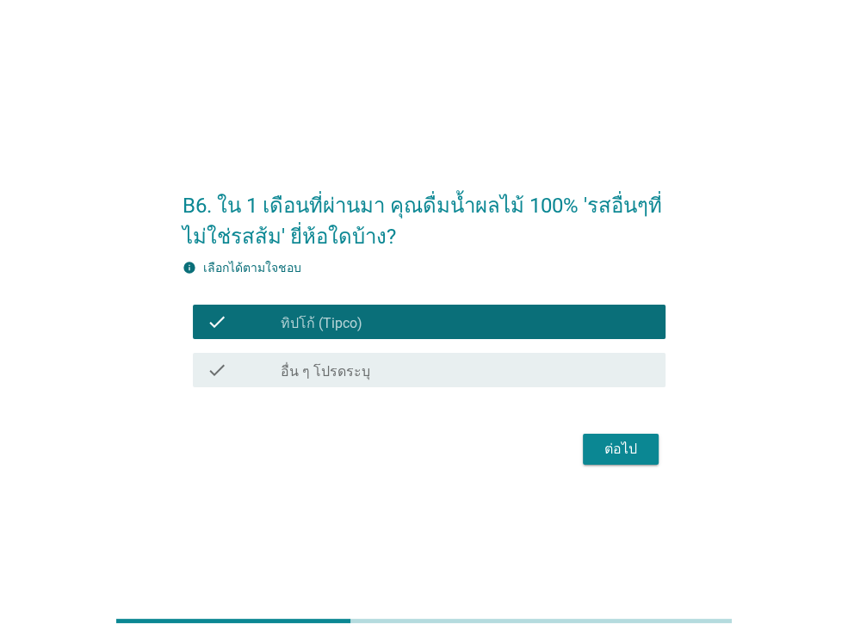
click at [620, 465] on div "ต่อไป" at bounding box center [423, 448] width 483 height 41
click at [616, 452] on div "ต่อไป" at bounding box center [620, 449] width 48 height 21
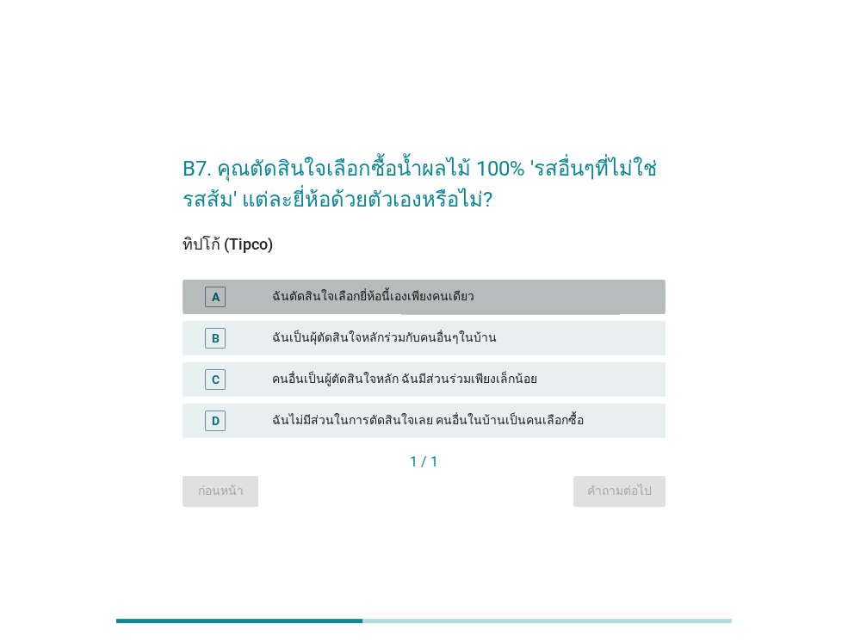
click at [524, 280] on div "A ฉันตัดสินใจเลือกยี่ห้อนี้เองเพียงคนเดียว" at bounding box center [423, 297] width 483 height 34
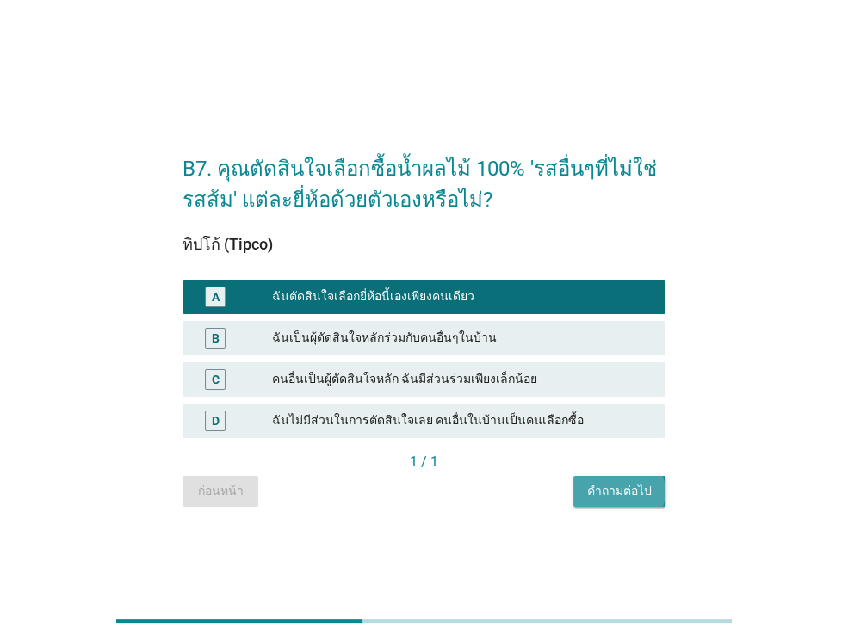
click at [606, 476] on button "คำถามต่อไป" at bounding box center [619, 491] width 92 height 31
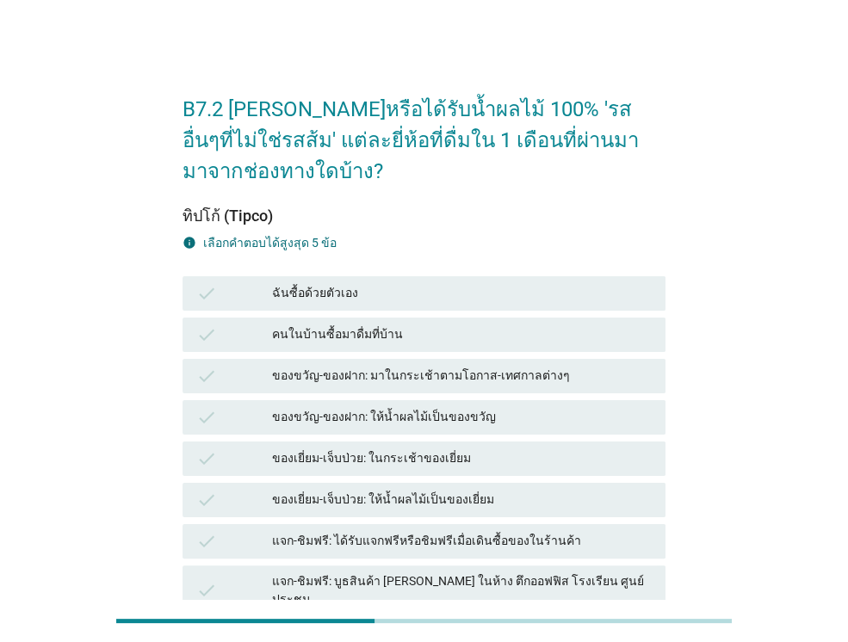
click at [472, 297] on div "ฉันซื้อด้วยตัวเอง" at bounding box center [461, 293] width 379 height 21
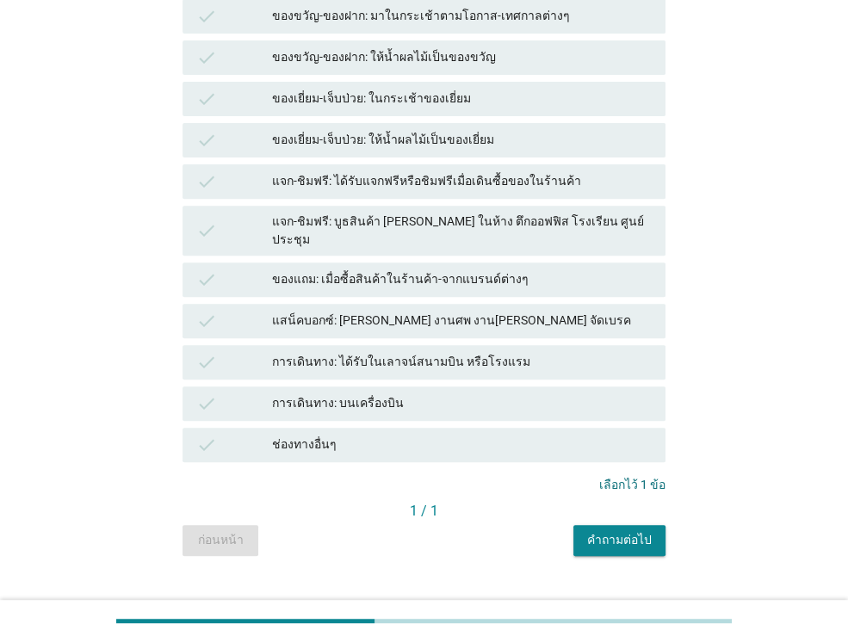
scroll to position [375, 0]
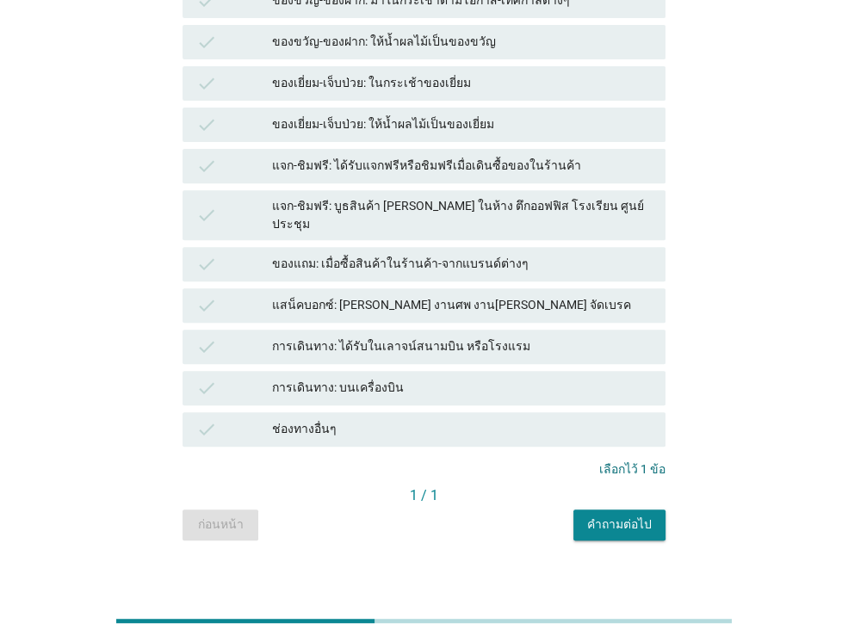
click at [618, 509] on button "คำถามต่อไป" at bounding box center [619, 524] width 92 height 31
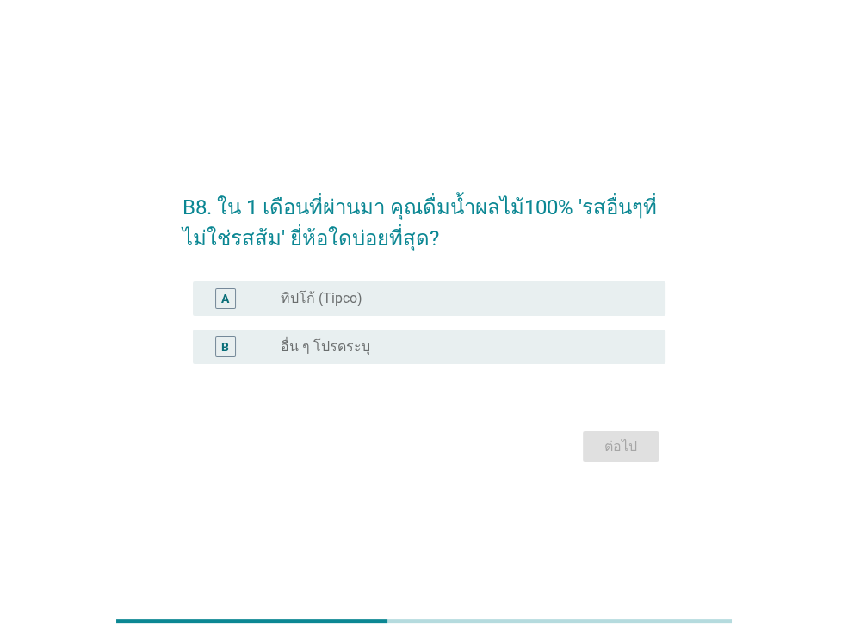
click at [456, 301] on div "radio_button_unchecked ทิปโก้ (Tipco)" at bounding box center [459, 298] width 357 height 17
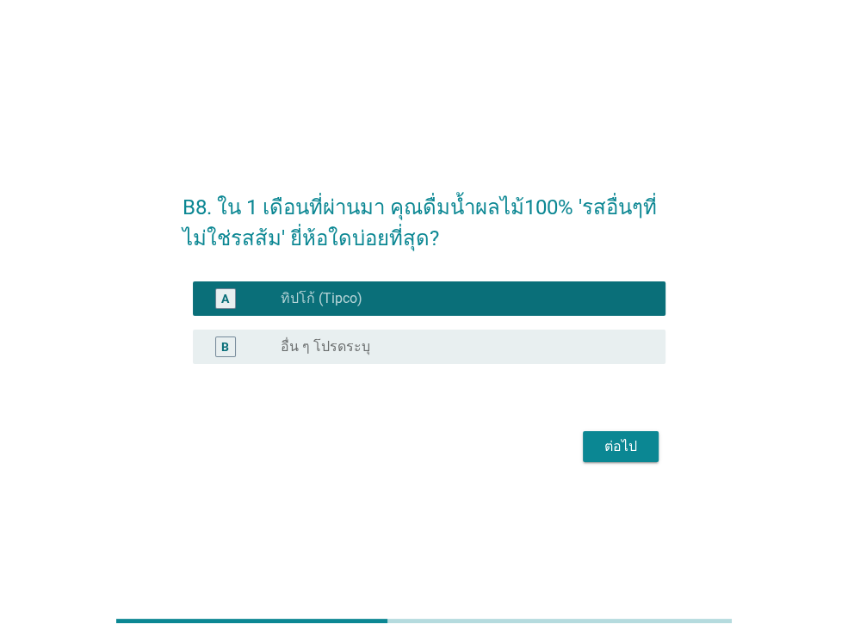
click at [612, 456] on div "ต่อไป" at bounding box center [620, 446] width 48 height 21
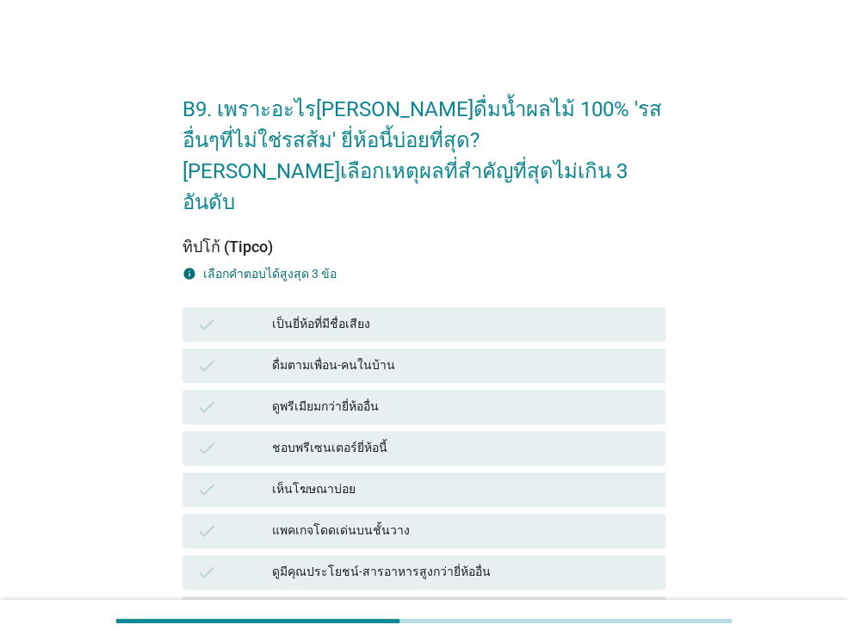
click at [453, 521] on div "แพคเกจโดดเด่นบนชั้นวาง" at bounding box center [461, 531] width 379 height 21
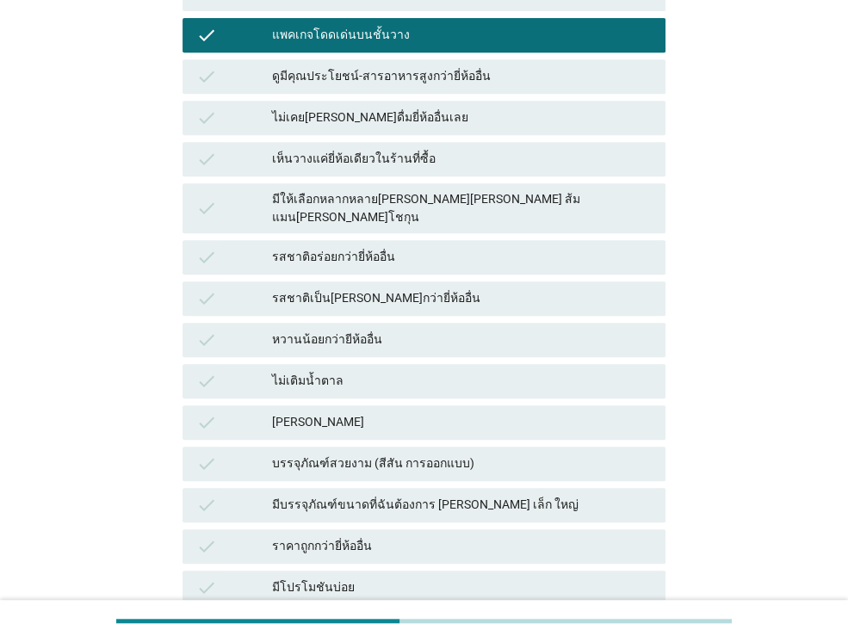
scroll to position [516, 0]
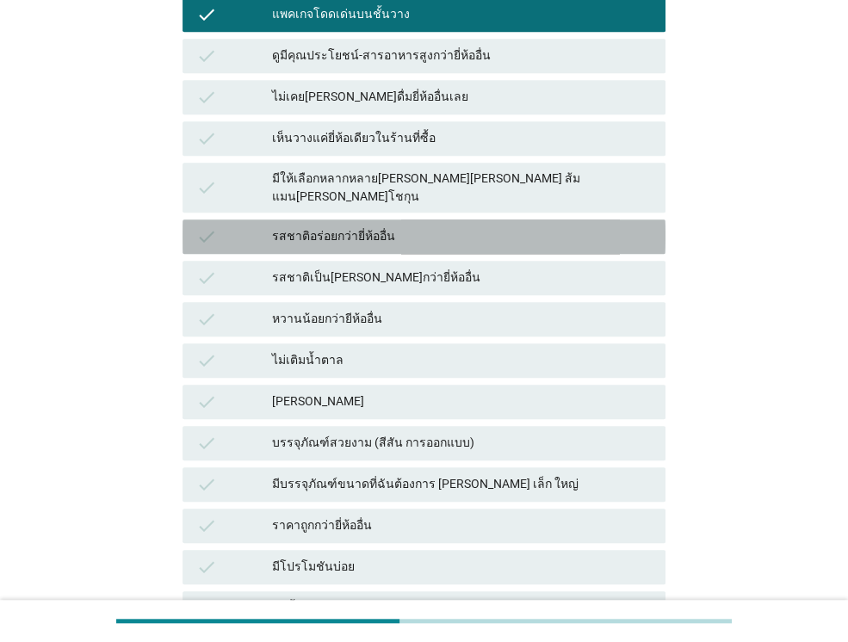
click at [510, 219] on div "check รสชาติอร่อยกว่ายี่ห้ออื่น" at bounding box center [423, 236] width 483 height 34
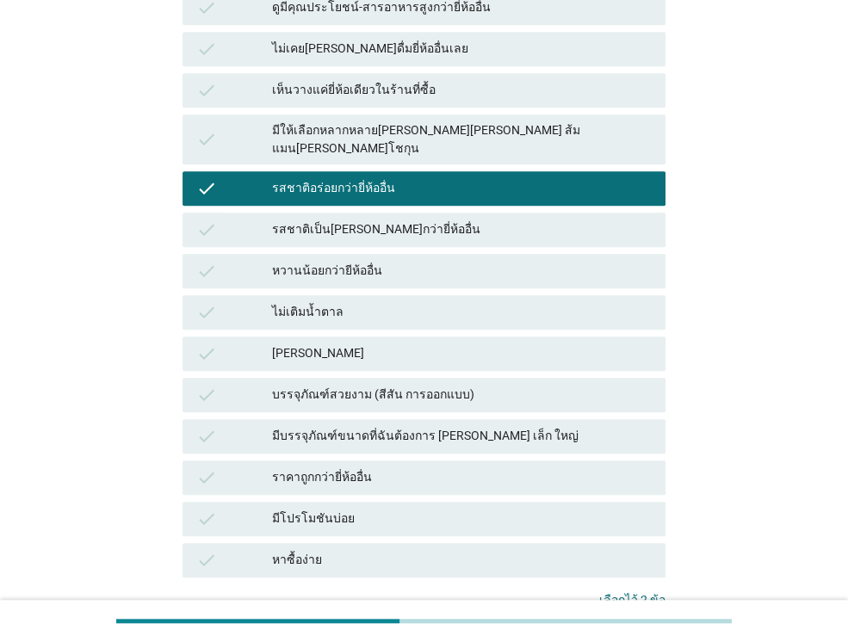
scroll to position [664, 0]
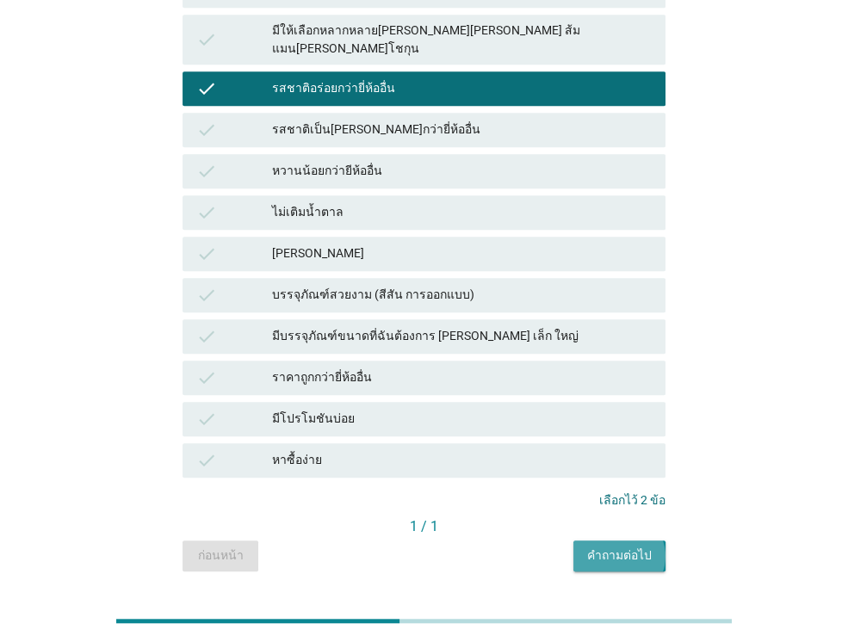
click at [626, 546] on div "คำถามต่อไป" at bounding box center [619, 555] width 65 height 18
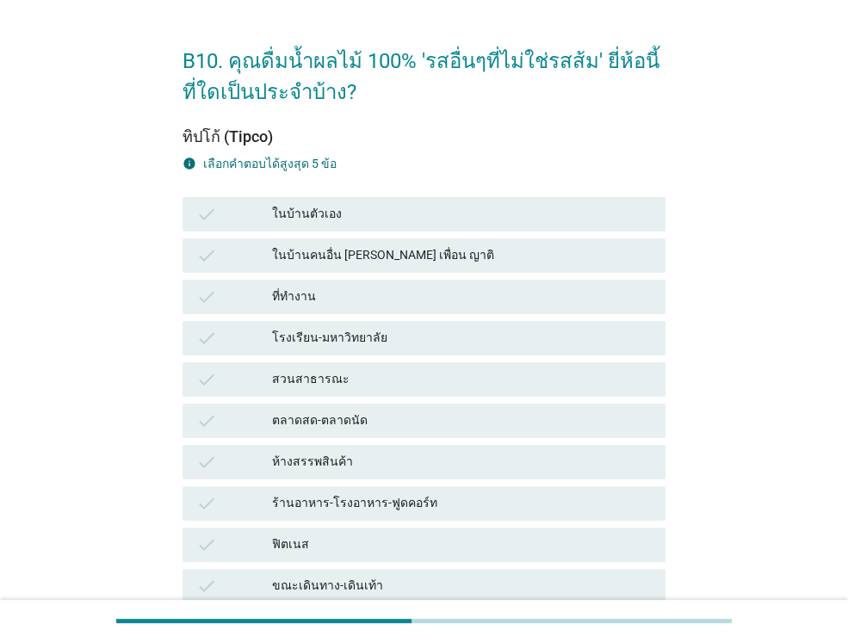
scroll to position [172, 0]
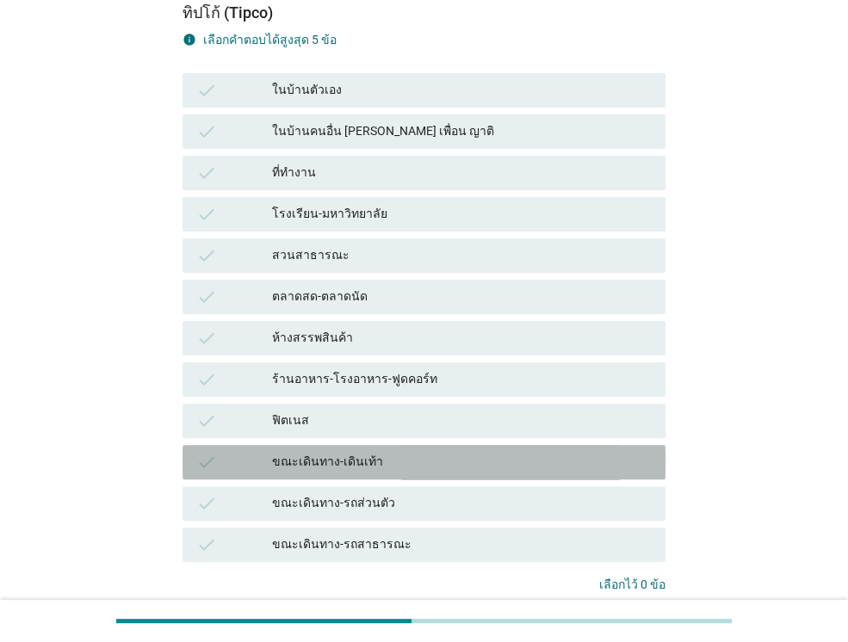
click at [458, 470] on div "ขณะเดินทาง-เดินเท้า" at bounding box center [461, 462] width 379 height 21
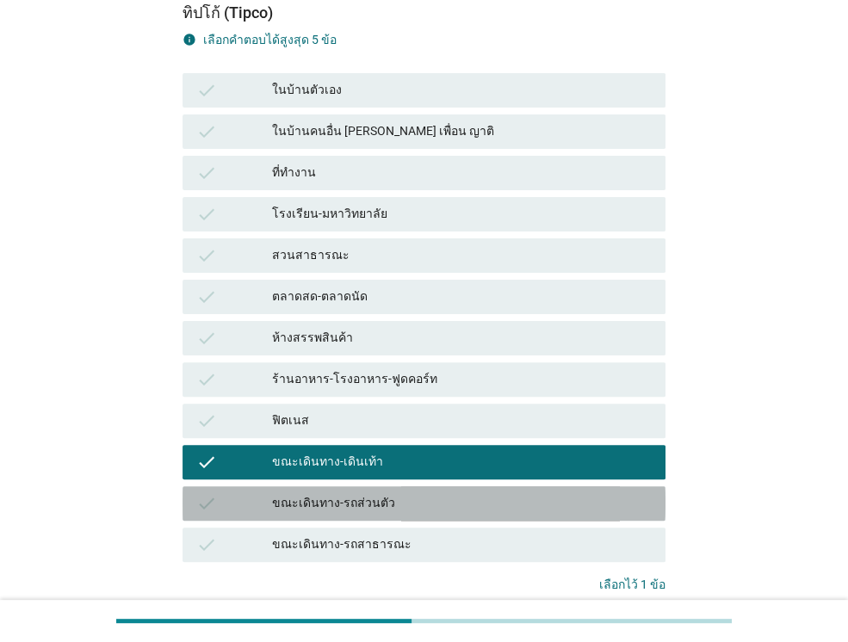
click at [463, 502] on div "ขณะเดินทาง-รถส่วนตัว" at bounding box center [461, 503] width 379 height 21
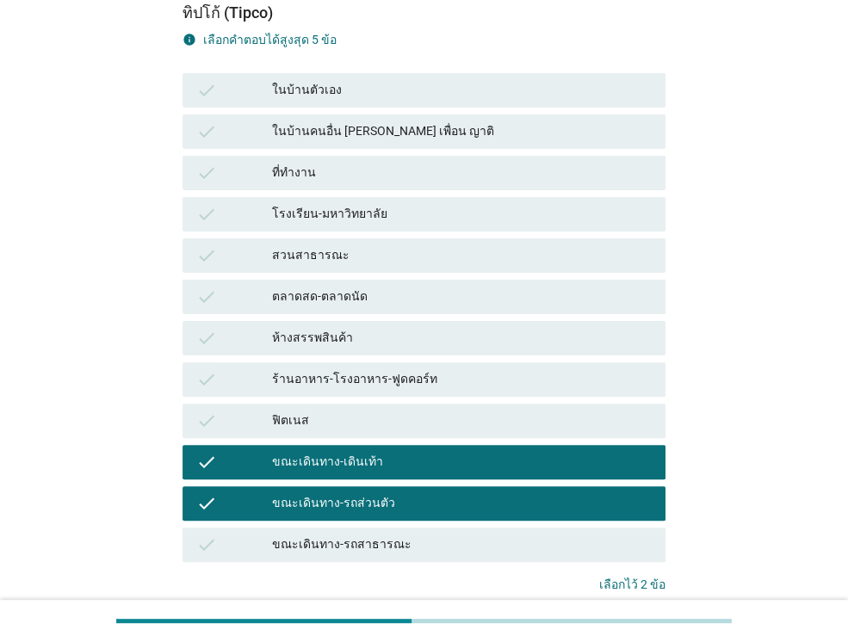
click at [492, 535] on div "ขณะเดินทาง-รถสาธารณะ" at bounding box center [461, 544] width 379 height 21
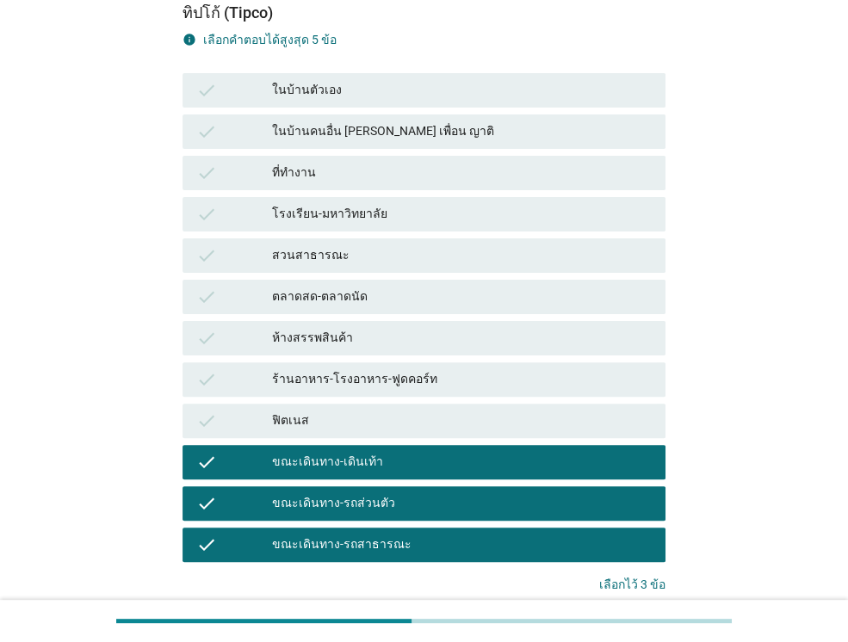
click at [550, 460] on div "ขณะเดินทาง-เดินเท้า" at bounding box center [461, 462] width 379 height 21
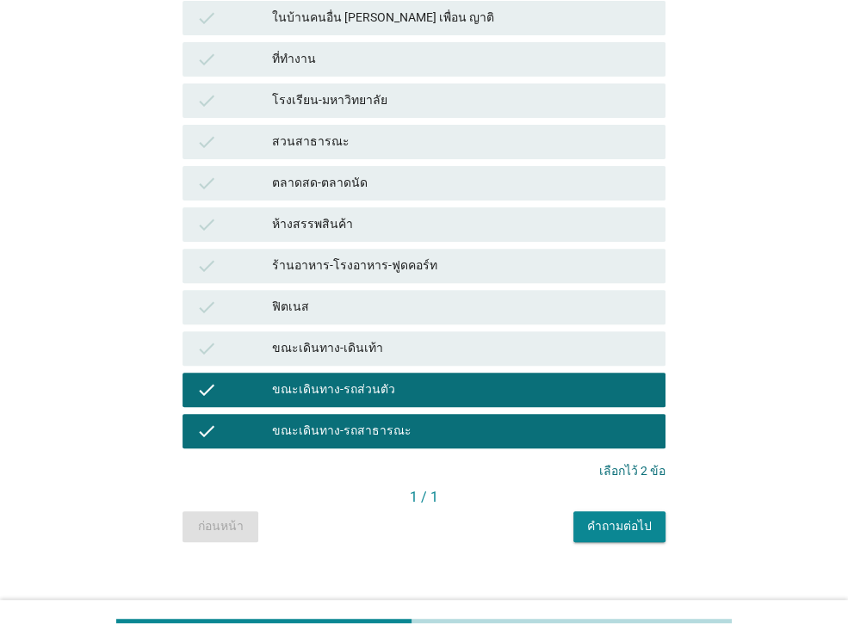
scroll to position [303, 0]
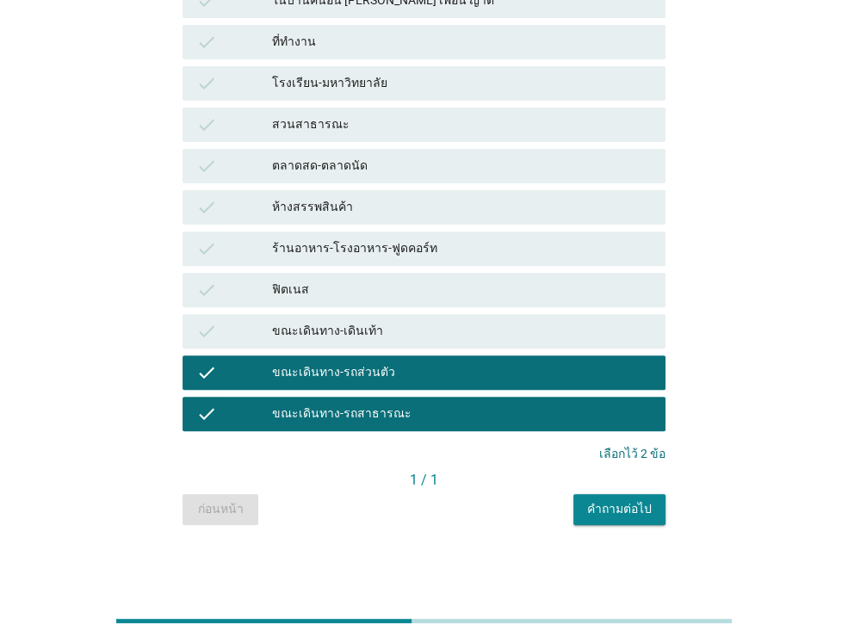
click at [578, 338] on div "ขณะเดินทาง-เดินเท้า" at bounding box center [461, 331] width 379 height 21
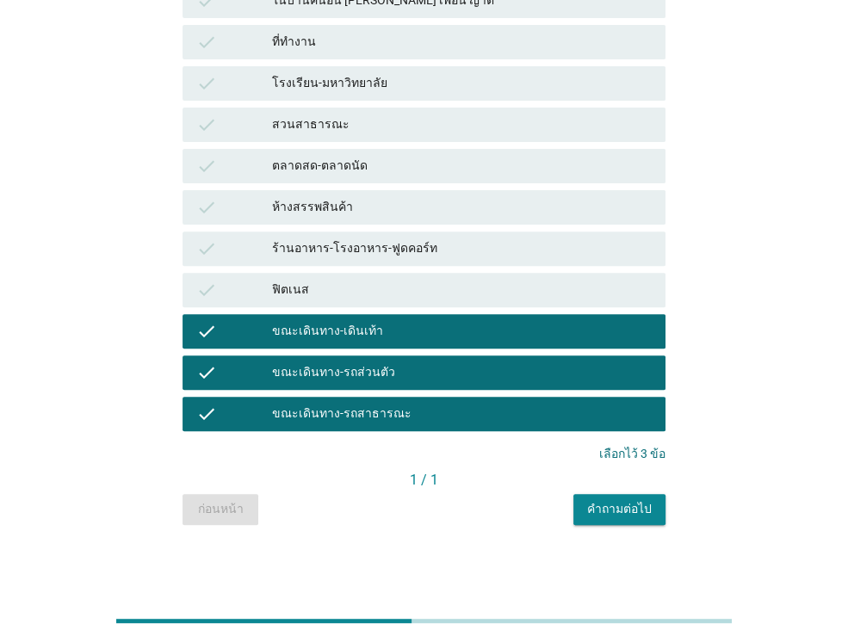
click at [626, 506] on div "คำถามต่อไป" at bounding box center [619, 509] width 65 height 18
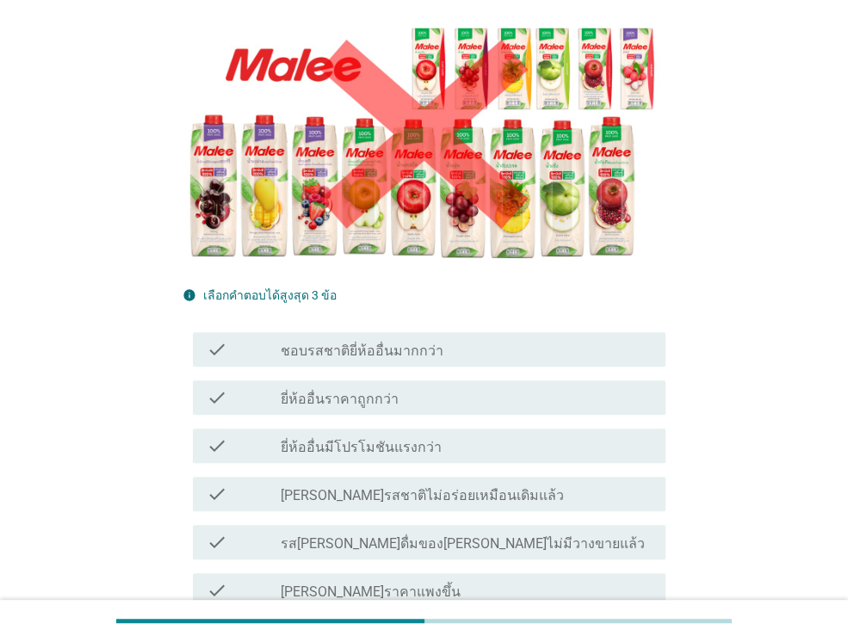
scroll to position [258, 0]
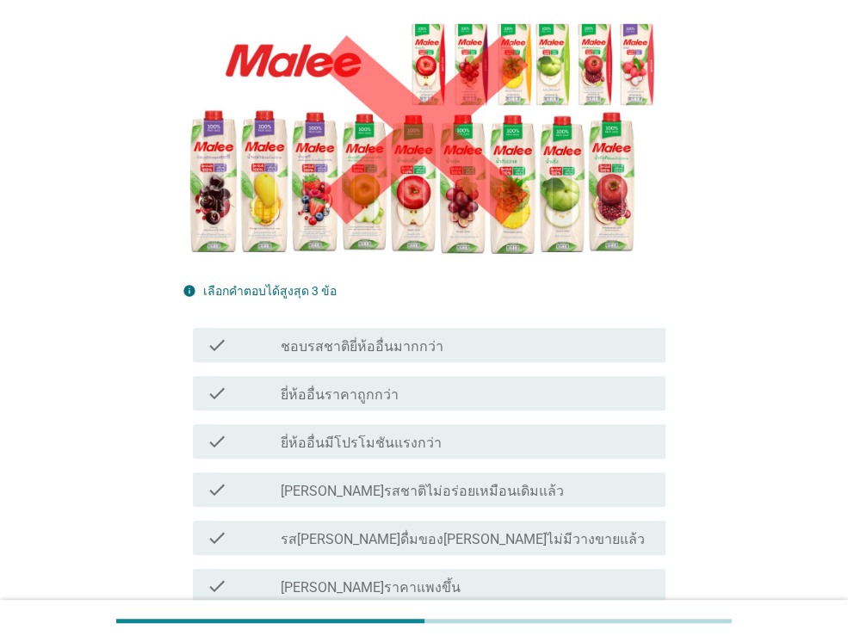
click at [490, 576] on div "check_box_outline_blank [PERSON_NAME]ราคาแพงขึ้น" at bounding box center [466, 586] width 371 height 21
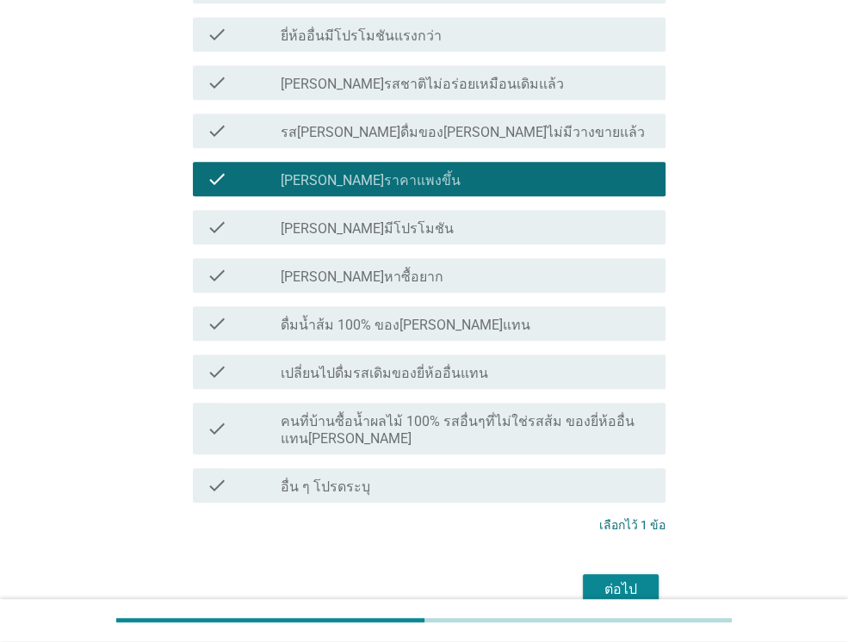
scroll to position [688, 0]
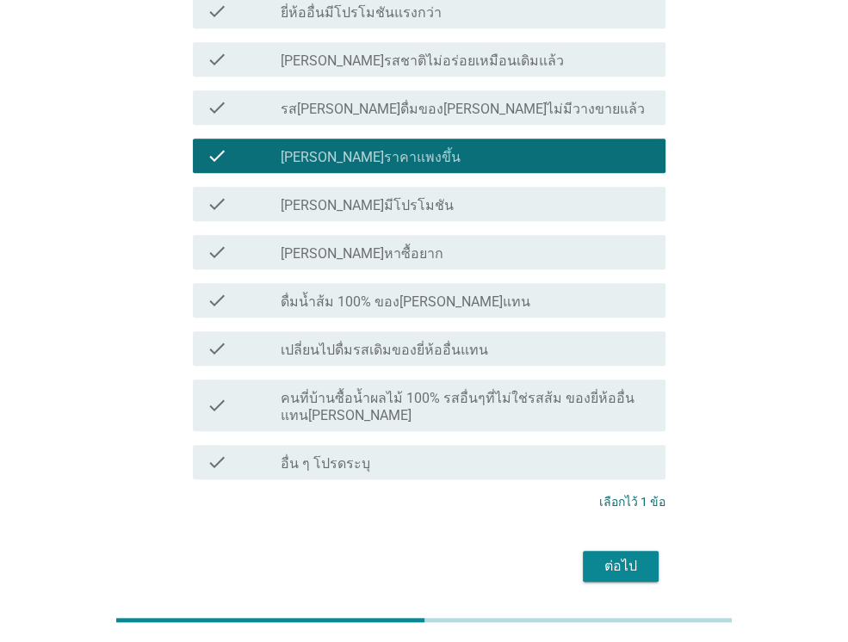
click at [626, 551] on button "ต่อไป" at bounding box center [621, 566] width 76 height 31
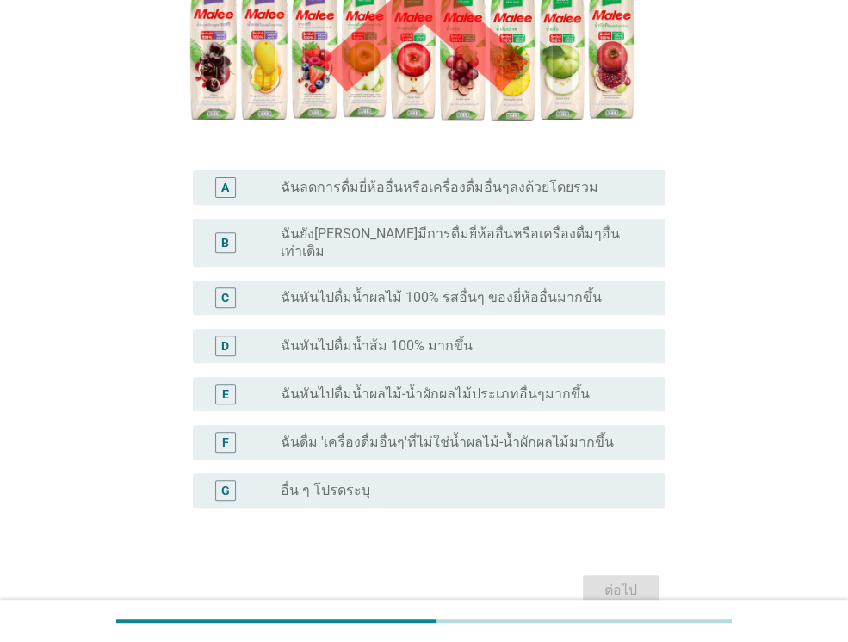
scroll to position [344, 0]
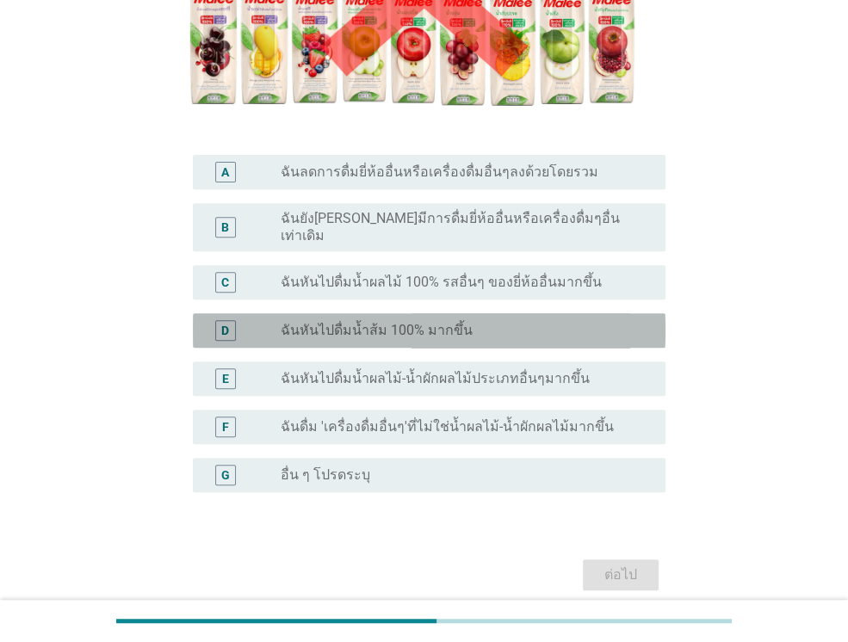
click at [490, 322] on div "radio_button_unchecked ฉันหันไปดื่มน้ำส้ม 100% มากขึ้น" at bounding box center [459, 330] width 357 height 17
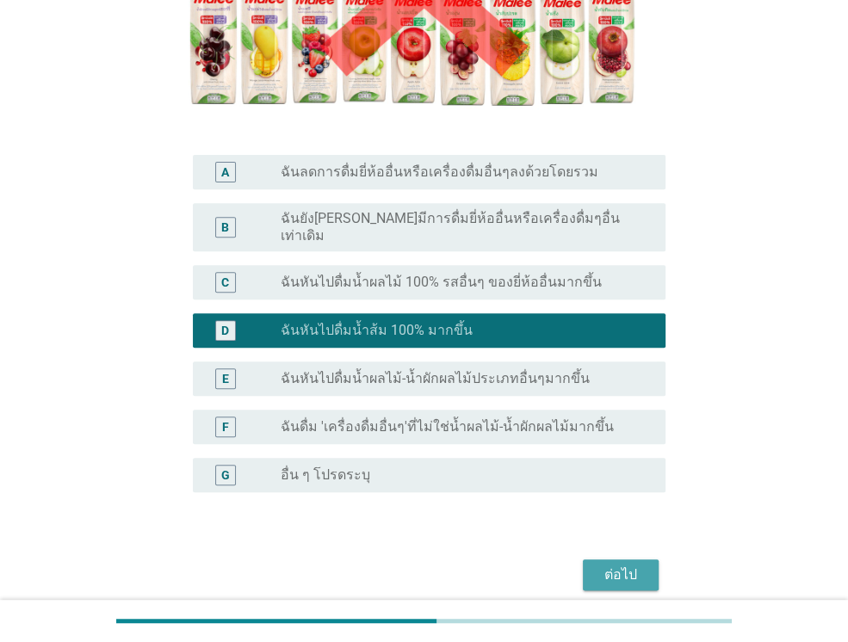
click at [625, 567] on div "ต่อไป" at bounding box center [620, 574] width 48 height 21
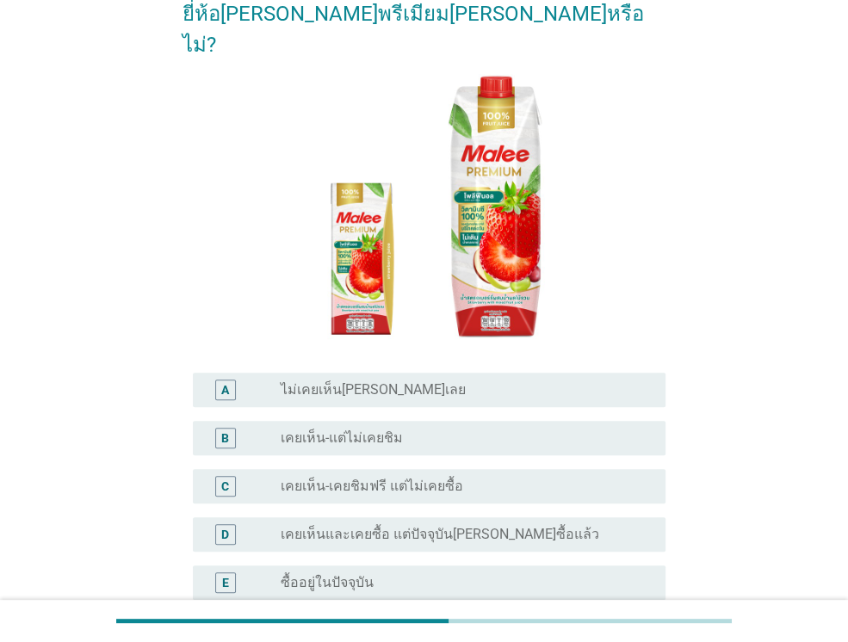
scroll to position [172, 0]
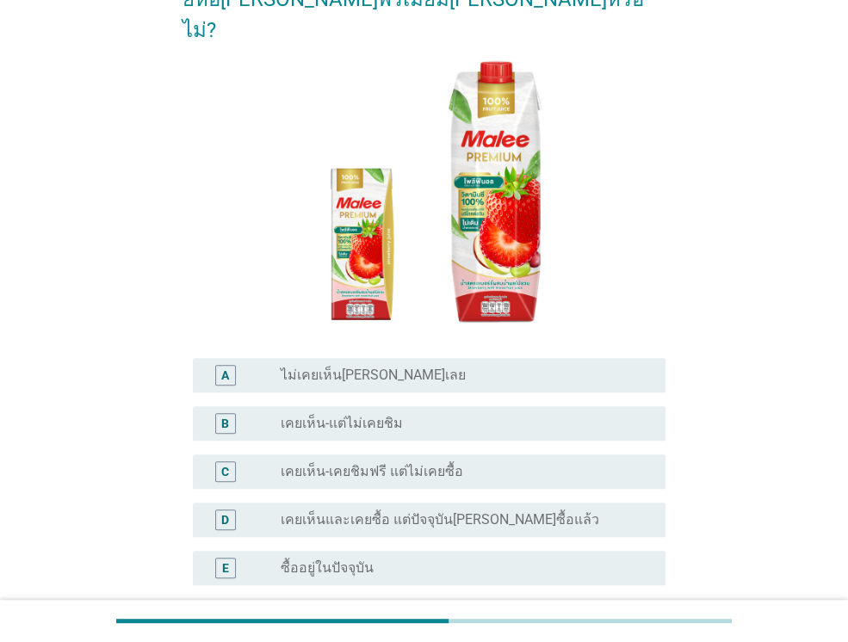
click at [496, 415] on div "radio_button_unchecked เคยเห็น-แต่ไม่เคยชิม" at bounding box center [459, 423] width 357 height 17
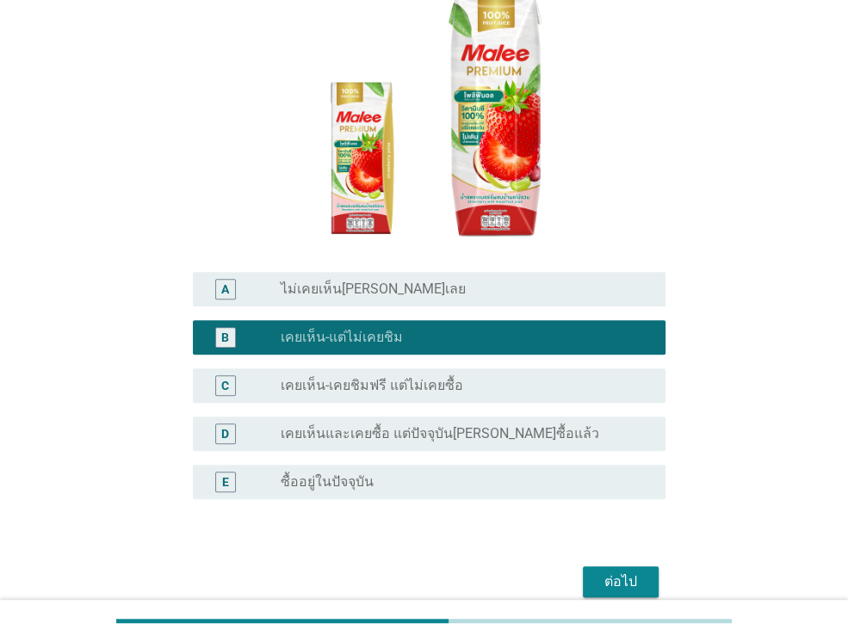
scroll to position [274, 0]
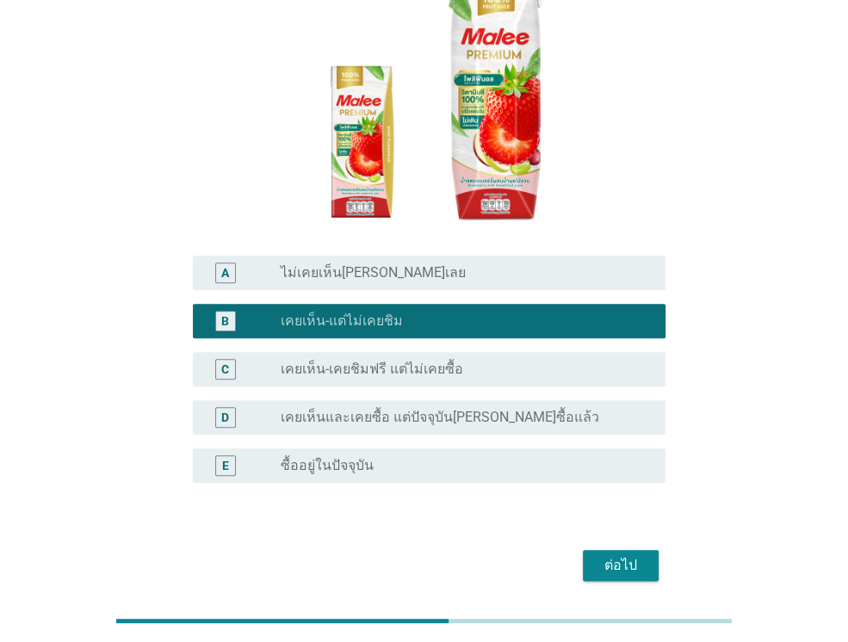
click at [623, 555] on div "ต่อไป" at bounding box center [620, 565] width 48 height 21
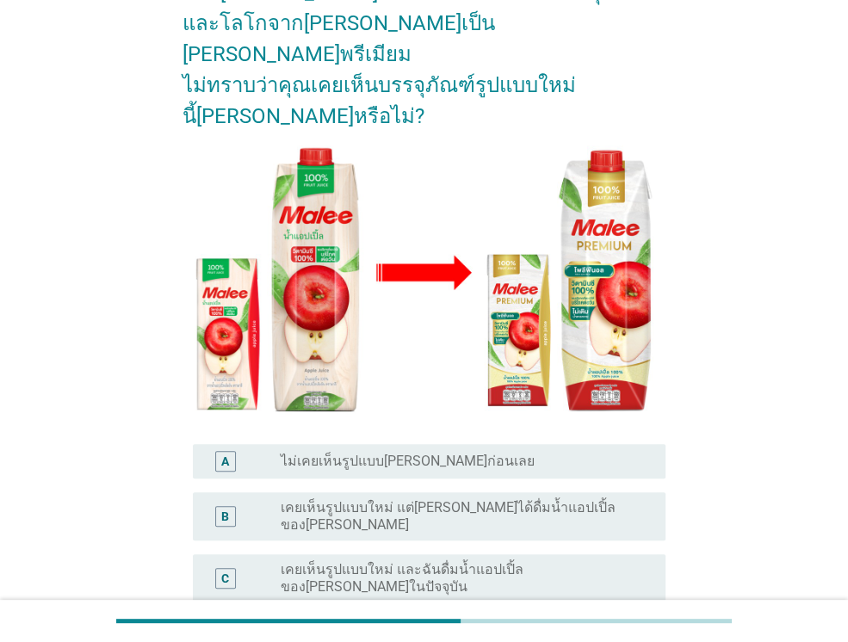
scroll to position [172, 0]
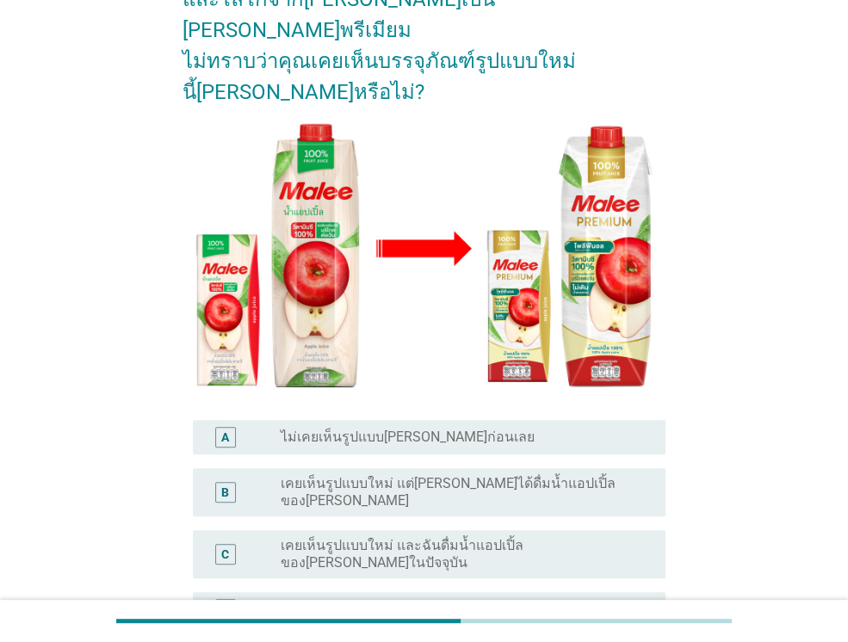
click at [484, 420] on div "A radio_button_unchecked ไม่เคยเห็นรูปแบบ[PERSON_NAME]ก่อนเลย" at bounding box center [429, 437] width 472 height 34
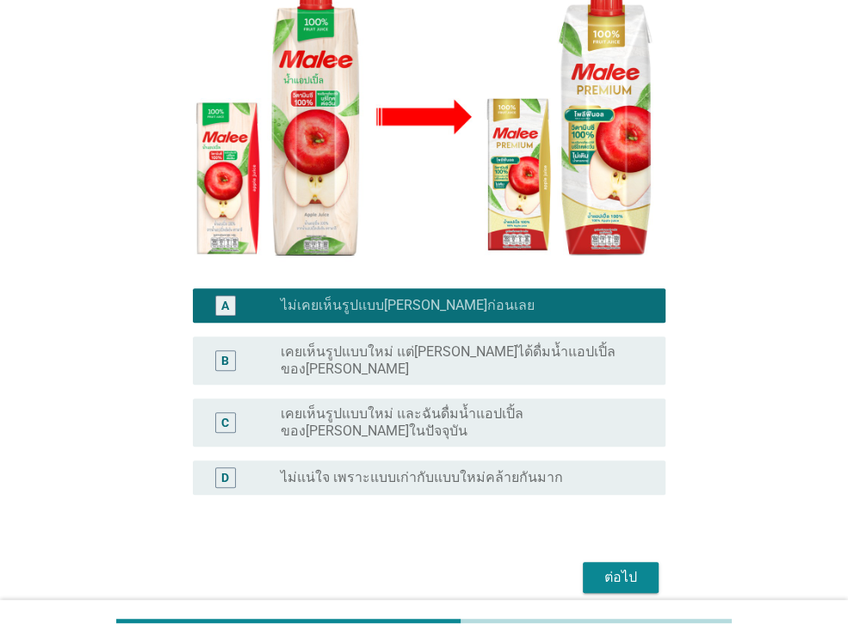
scroll to position [319, 0]
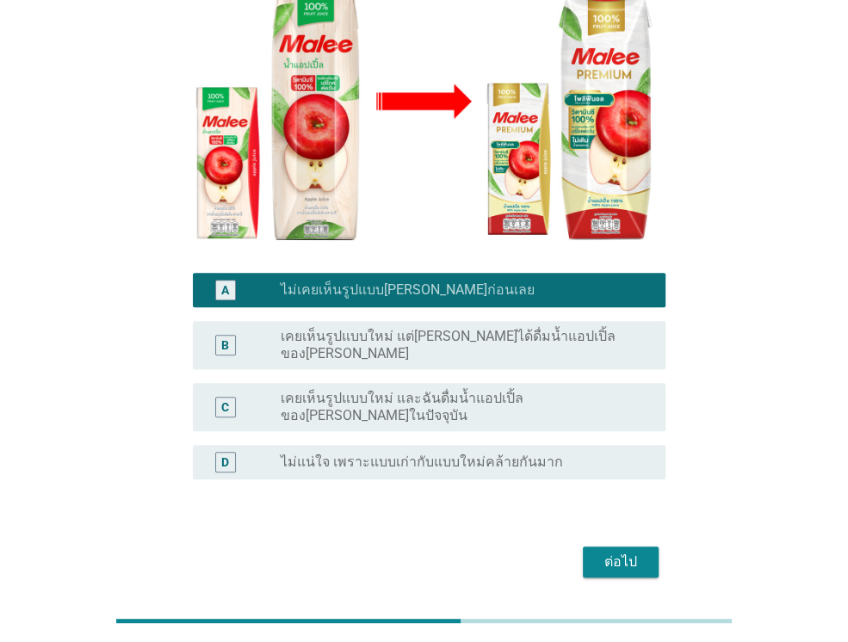
click at [643, 552] on div "ต่อไป" at bounding box center [620, 562] width 48 height 21
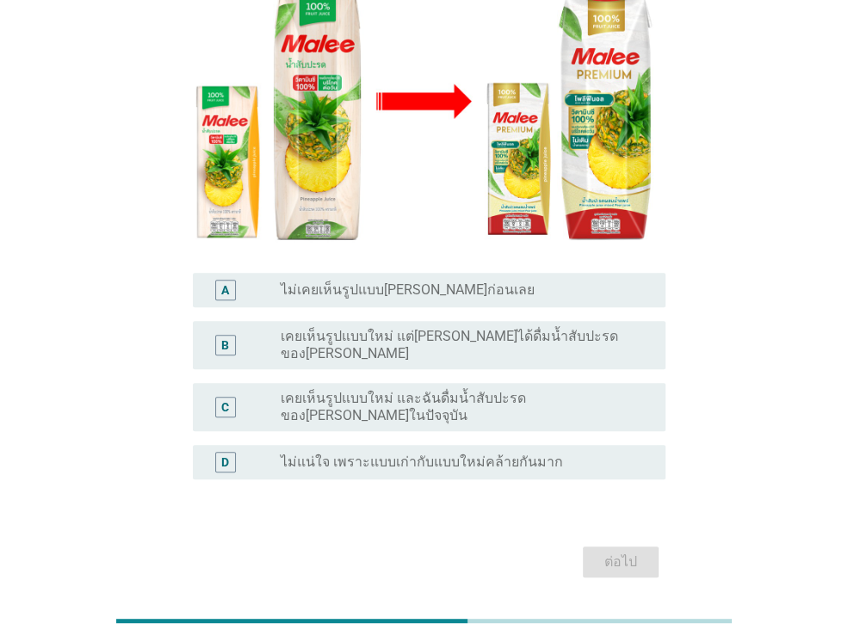
click at [490, 281] on div "radio_button_unchecked ไม่เคยเห็นรูปแบบ[PERSON_NAME]ก่อนเลย" at bounding box center [459, 289] width 357 height 17
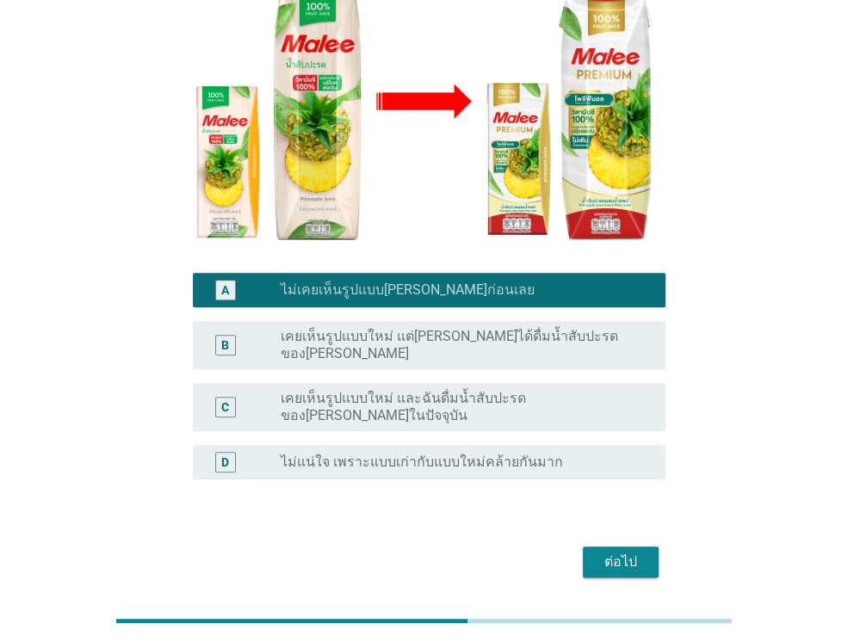
click at [607, 552] on div "ต่อไป" at bounding box center [620, 562] width 48 height 21
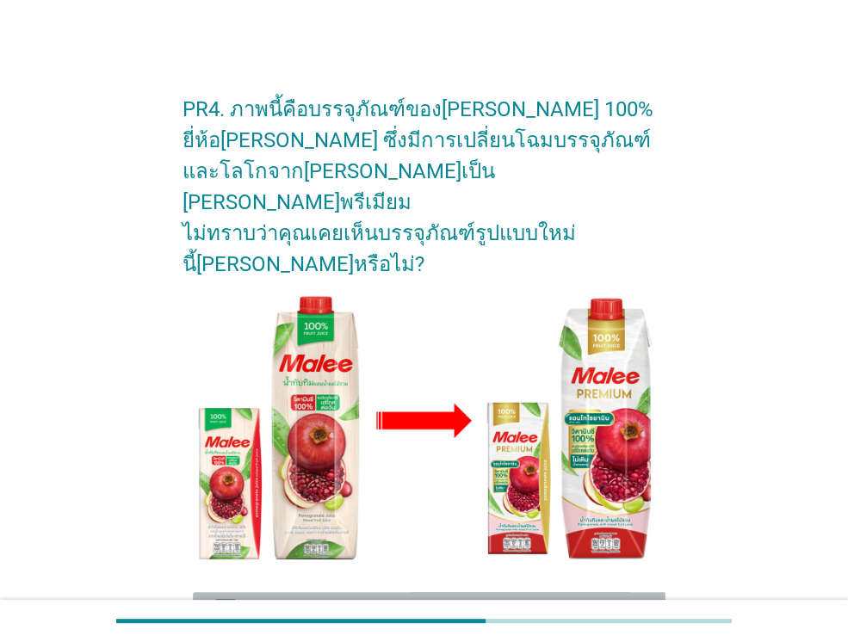
click at [507, 601] on div "radio_button_unchecked ไม่เคยเห็นรูปแบบ[PERSON_NAME]ก่อนเลย" at bounding box center [459, 609] width 357 height 17
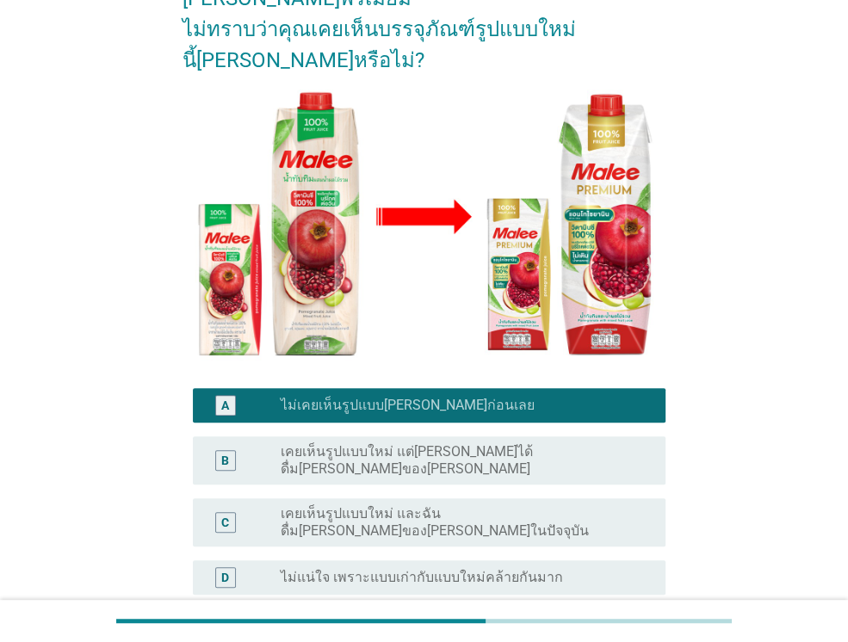
scroll to position [258, 0]
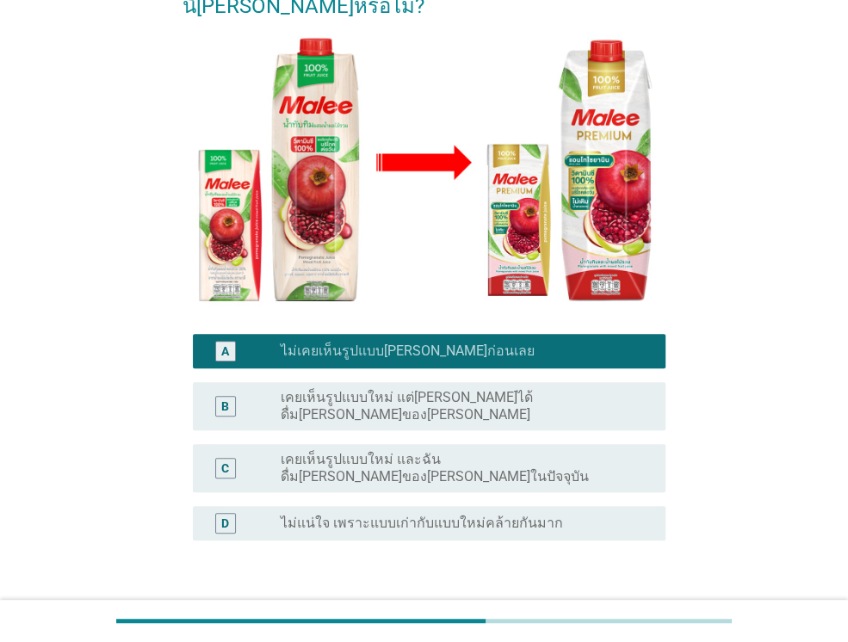
click at [616, 613] on div "ต่อไป" at bounding box center [620, 623] width 48 height 21
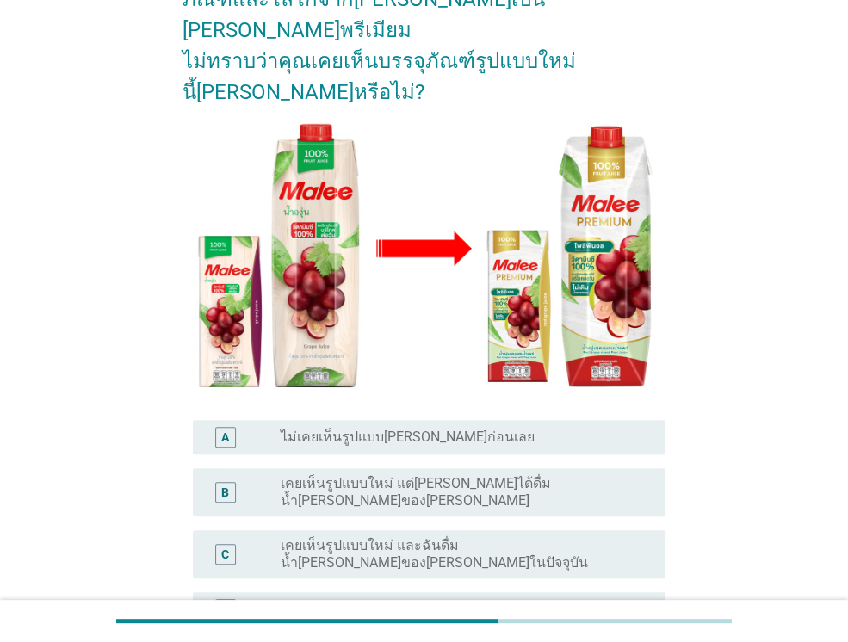
click at [484, 420] on div "A radio_button_unchecked ไม่เคยเห็นรูปแบบ[PERSON_NAME]ก่อนเลย" at bounding box center [429, 437] width 472 height 34
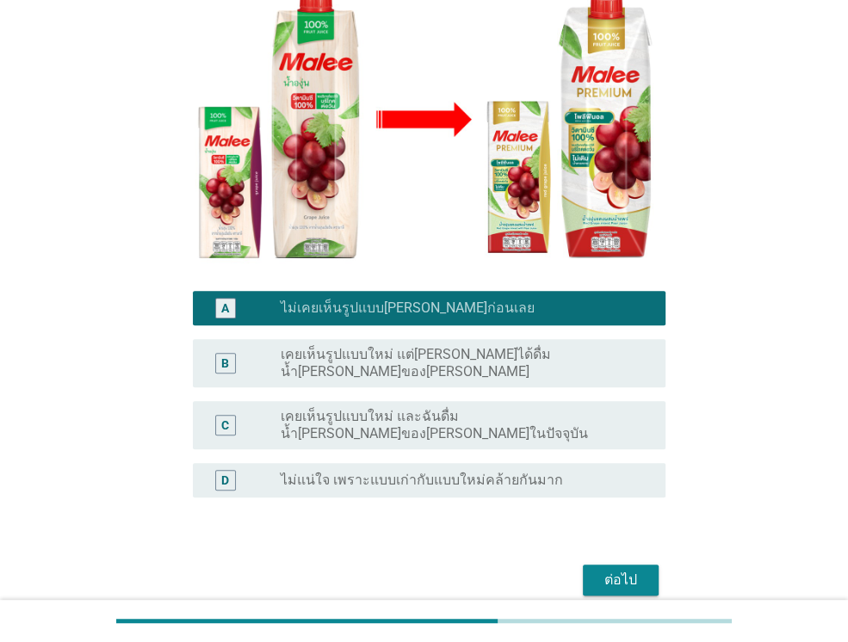
scroll to position [319, 0]
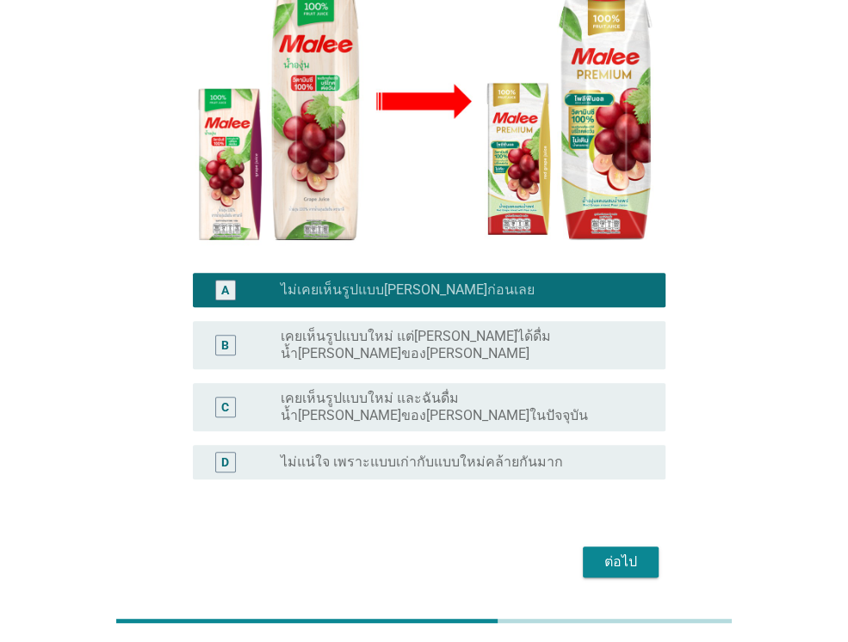
click at [605, 552] on div "ต่อไป" at bounding box center [620, 562] width 48 height 21
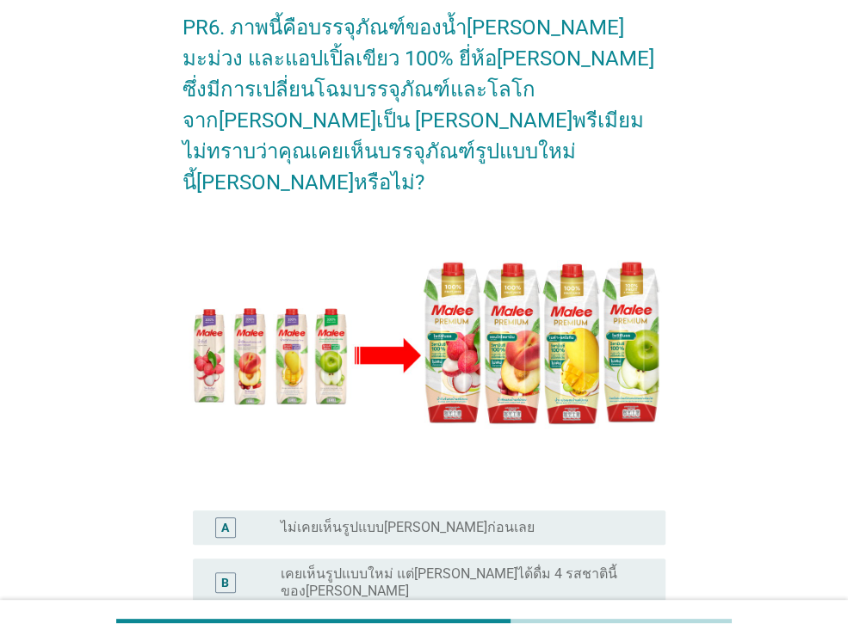
scroll to position [86, 0]
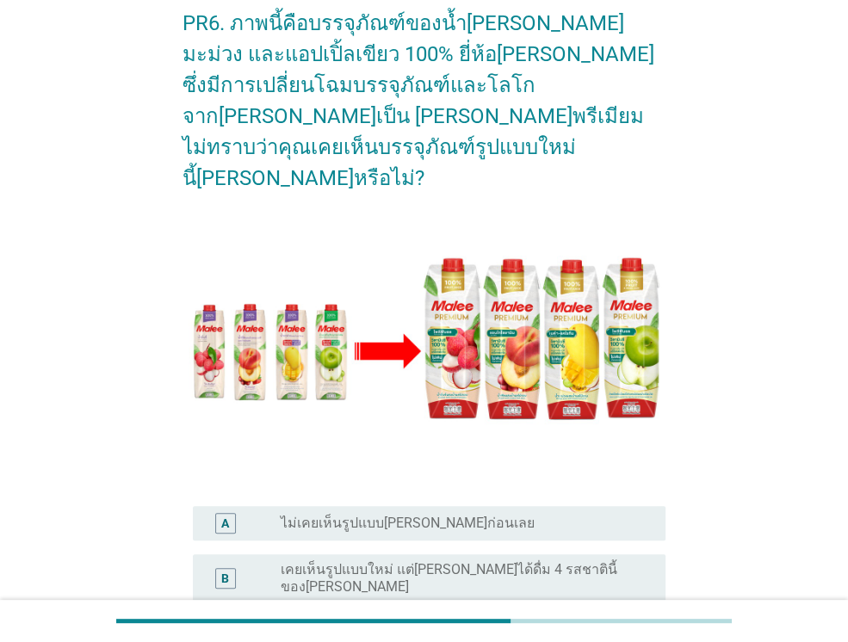
click at [524, 506] on div "A radio_button_unchecked ไม่เคยเห็นรูปแบบ[PERSON_NAME]ก่อนเลย" at bounding box center [429, 523] width 472 height 34
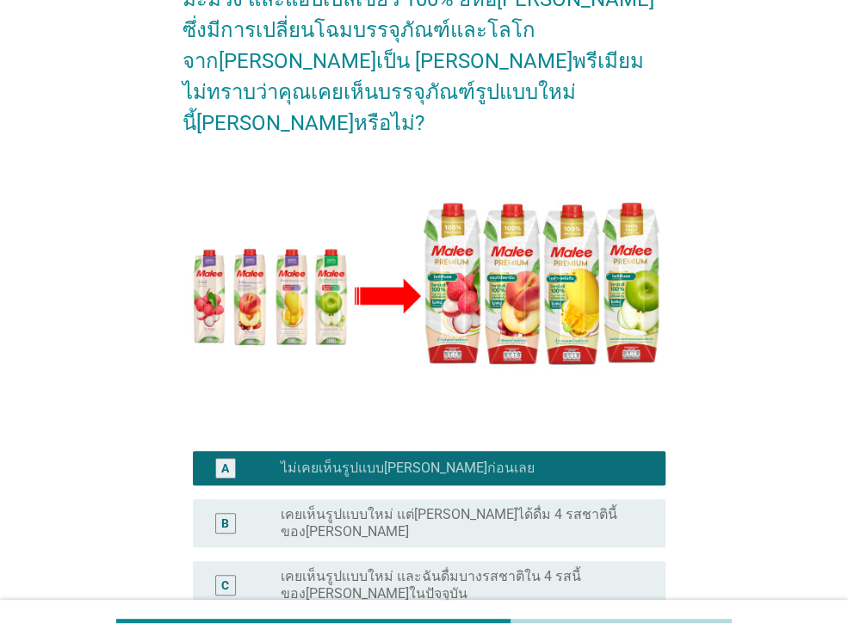
scroll to position [333, 0]
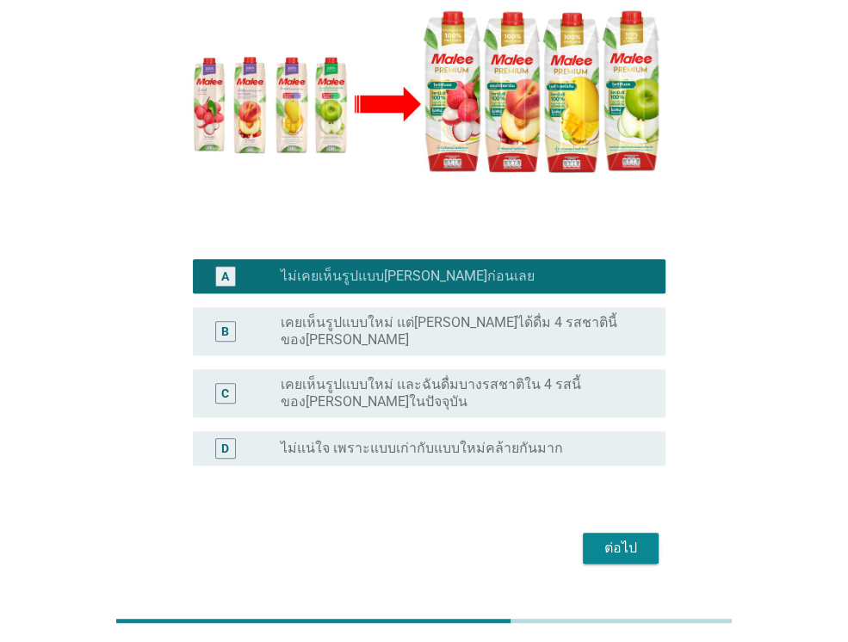
click at [631, 538] on div "ต่อไป" at bounding box center [620, 548] width 48 height 21
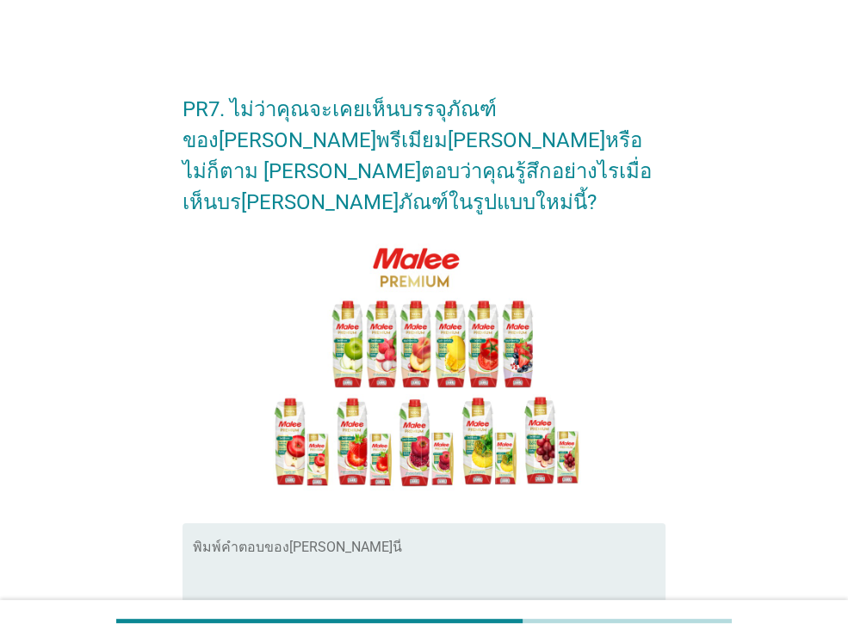
click at [520, 544] on textarea "พิมพ์คำตอบของคุณ ที่นี่" at bounding box center [429, 589] width 472 height 90
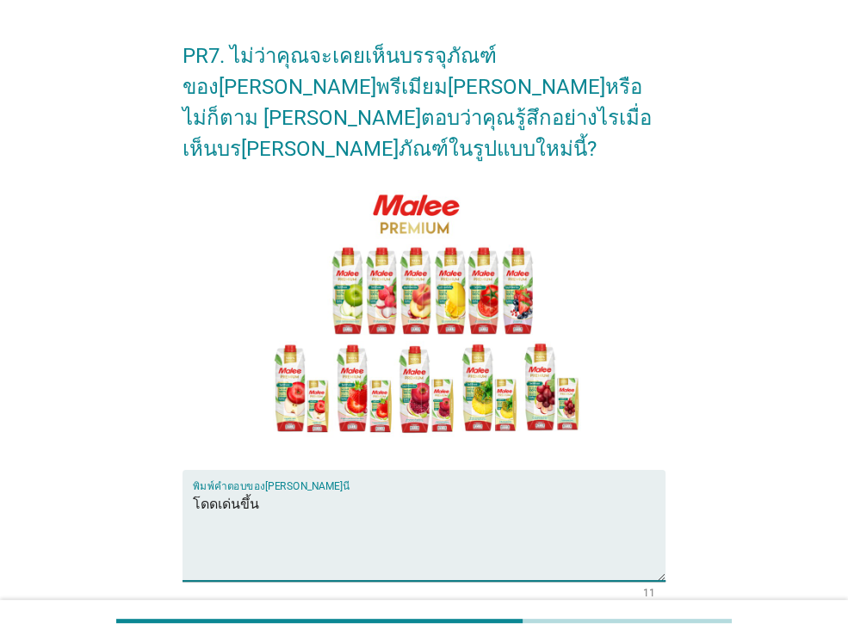
scroll to position [179, 0]
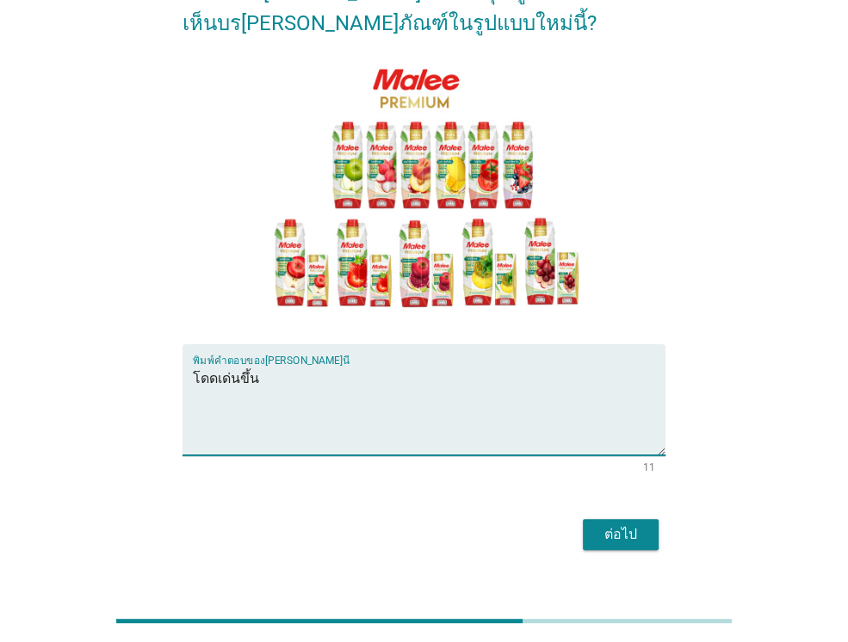
type textarea "โดดเด่นขึ้น"
click at [605, 519] on button "ต่อไป" at bounding box center [621, 534] width 76 height 31
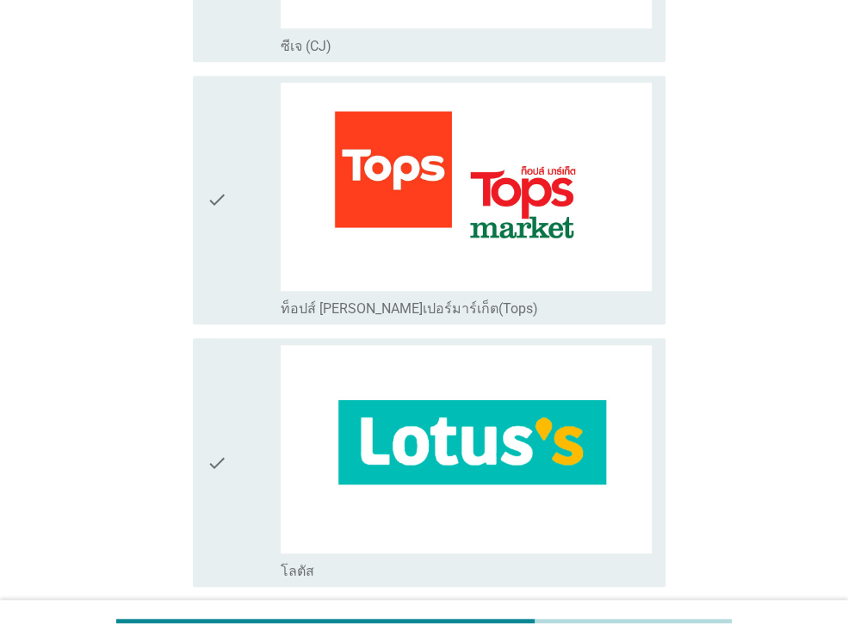
click at [211, 252] on icon "check" at bounding box center [217, 200] width 21 height 235
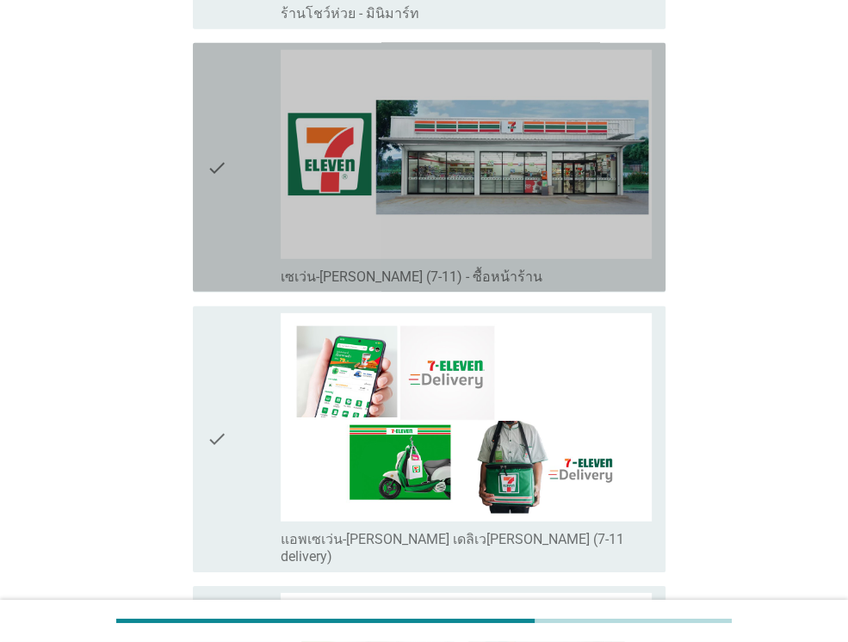
click at [213, 123] on icon "check" at bounding box center [217, 167] width 21 height 235
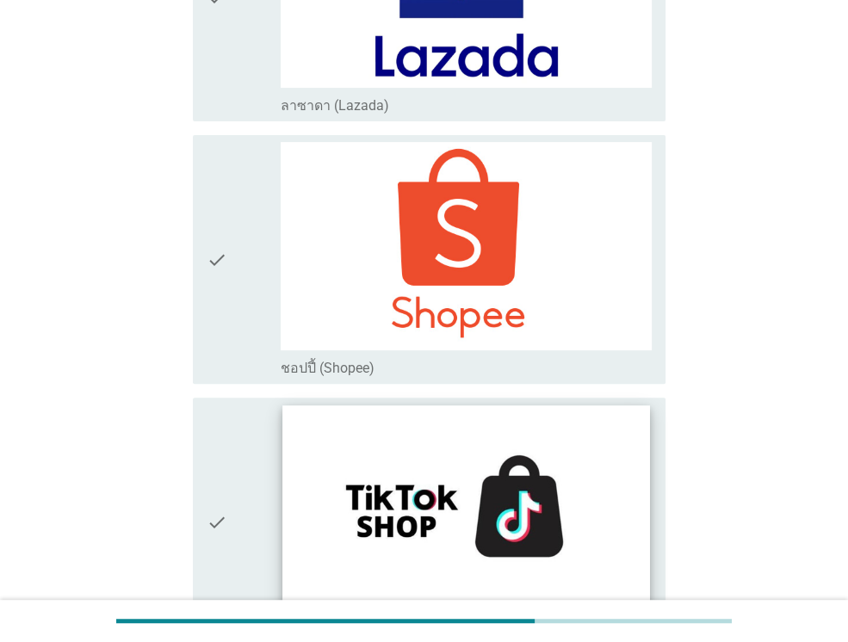
scroll to position [4594, 0]
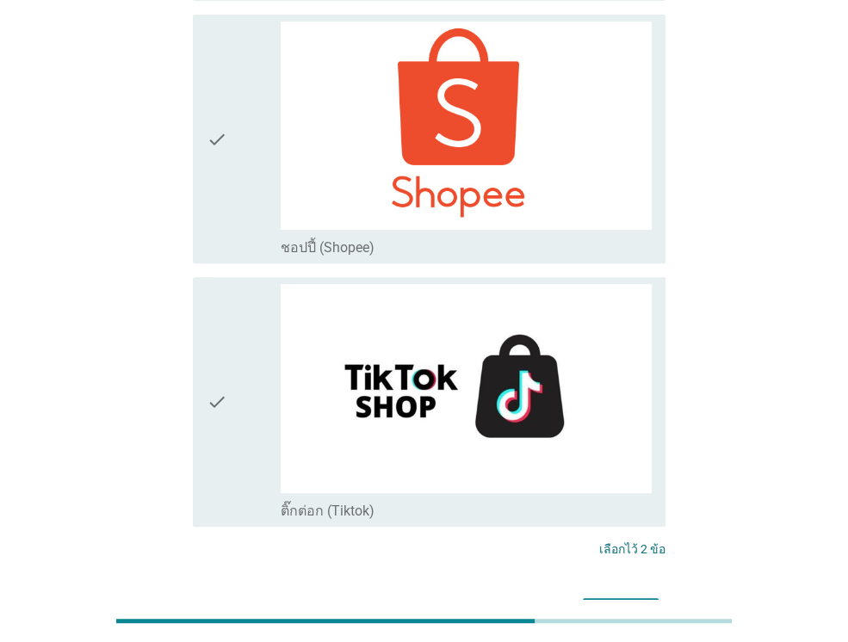
click at [605, 598] on button "ต่อไป" at bounding box center [621, 613] width 76 height 31
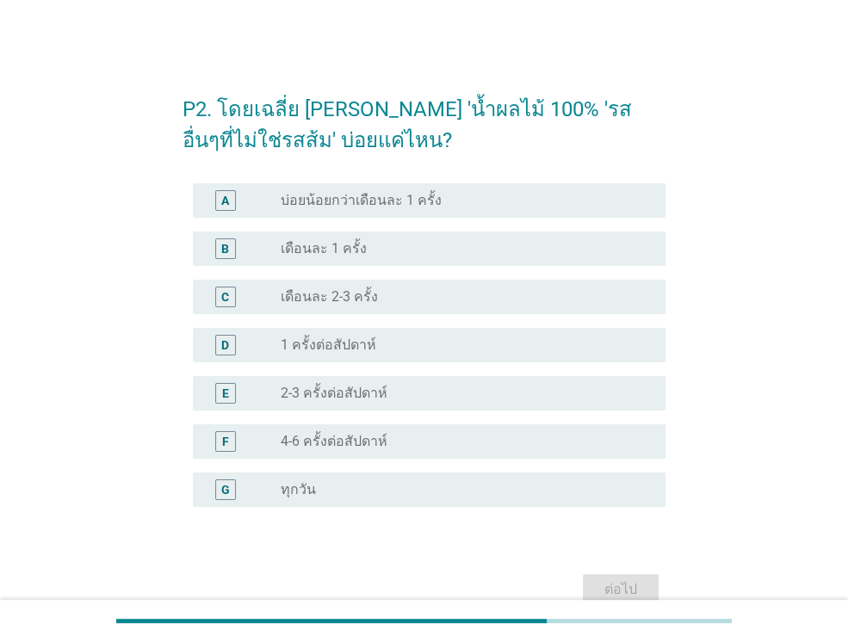
click at [435, 240] on div "radio_button_unchecked เดือนละ 1 ครั้ง" at bounding box center [459, 248] width 357 height 17
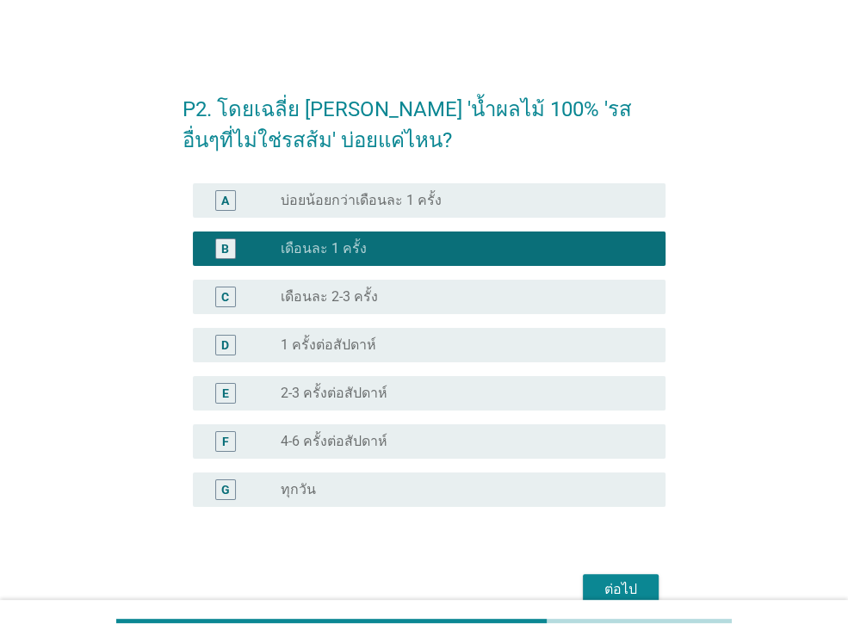
click at [630, 583] on div "ต่อไป" at bounding box center [620, 589] width 48 height 21
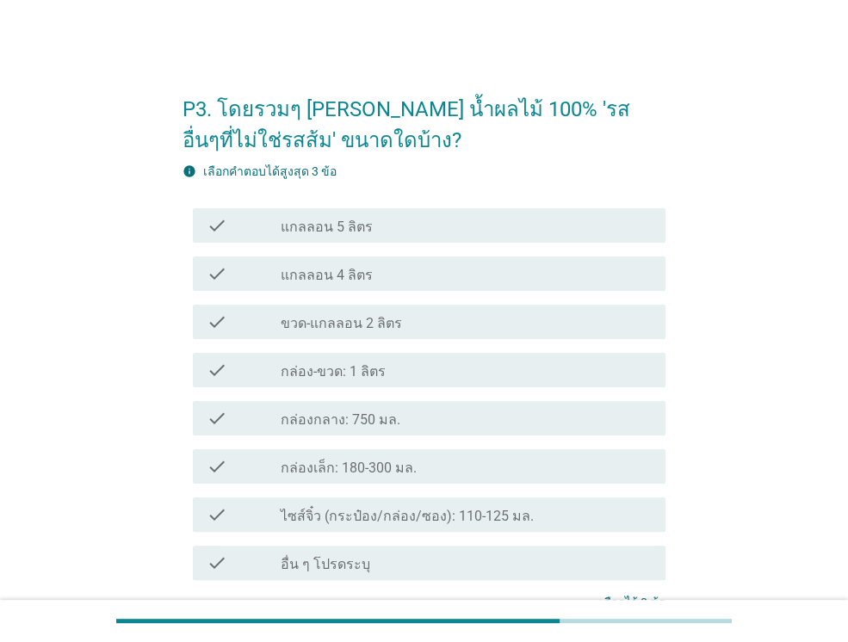
click at [471, 462] on div "check_box_outline_blank กล่องเล็ก: 180-300 มล." at bounding box center [466, 466] width 371 height 21
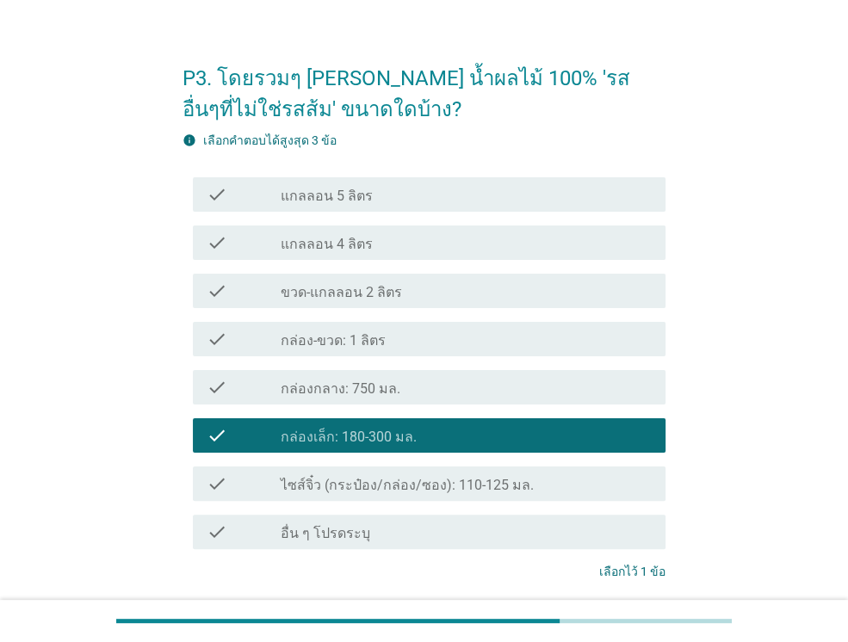
scroll to position [86, 0]
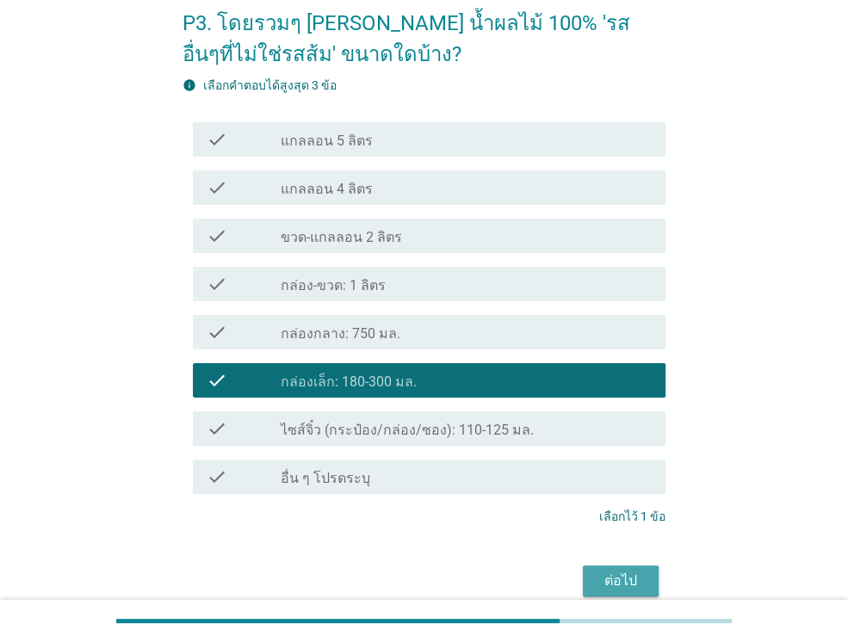
click at [620, 568] on button "ต่อไป" at bounding box center [621, 580] width 76 height 31
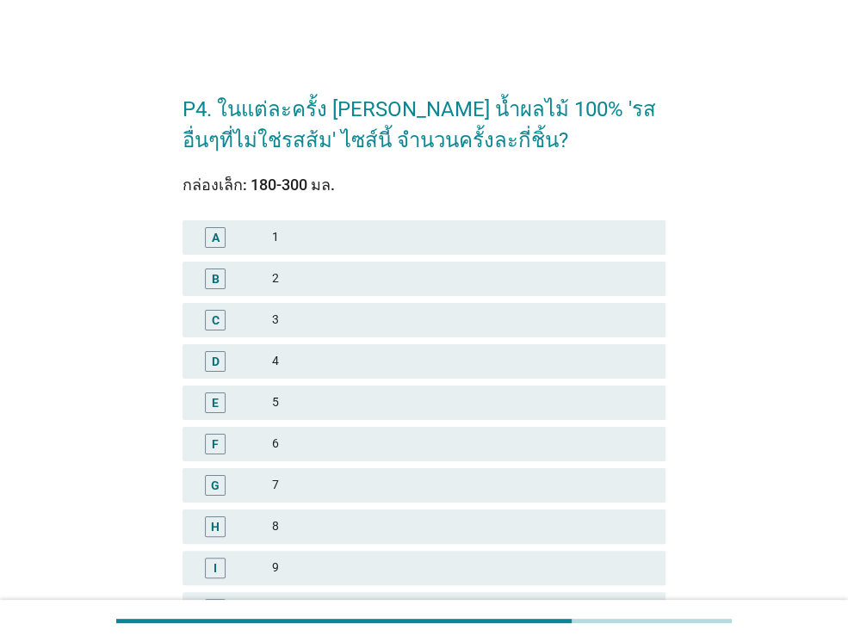
click at [429, 231] on div "1" at bounding box center [461, 237] width 379 height 21
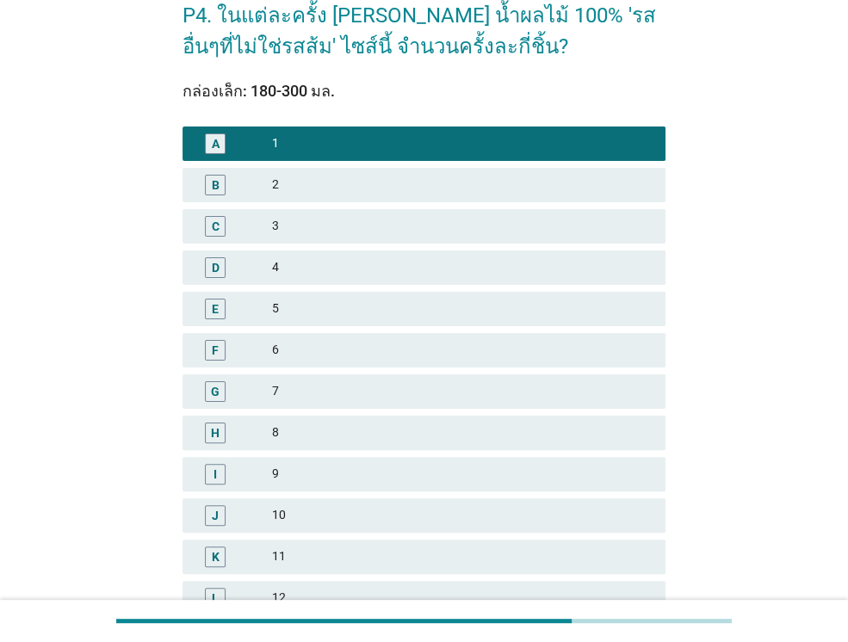
scroll to position [377, 0]
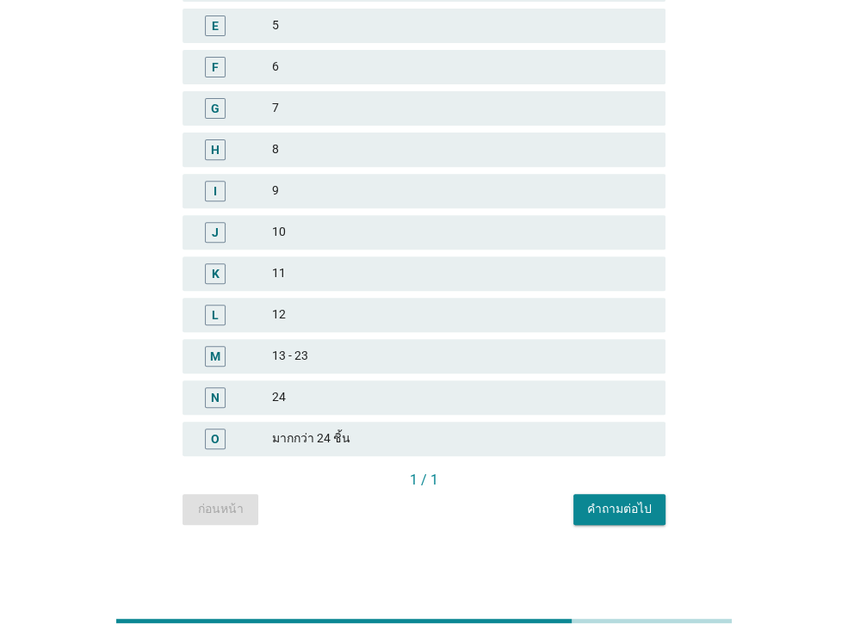
click at [624, 515] on div "คำถามต่อไป" at bounding box center [619, 509] width 65 height 18
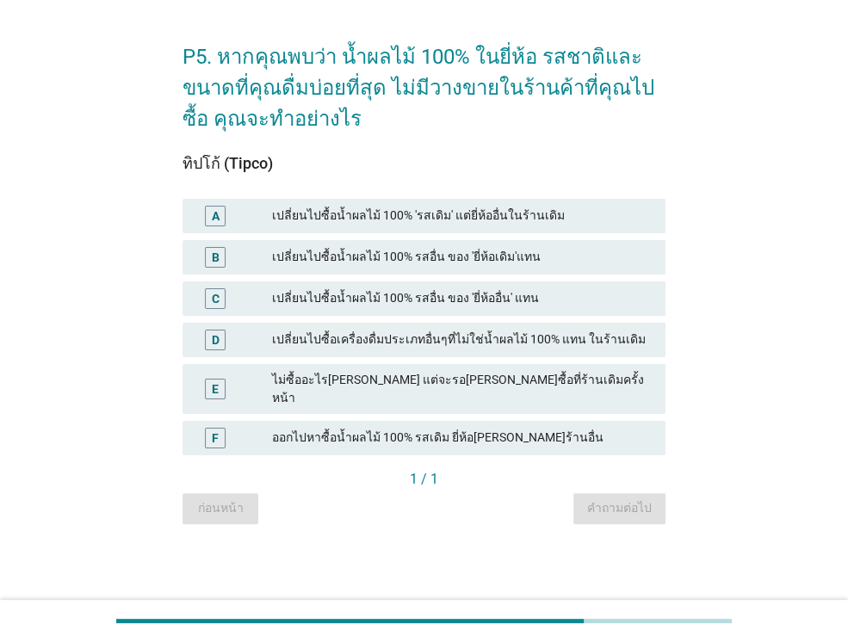
scroll to position [0, 0]
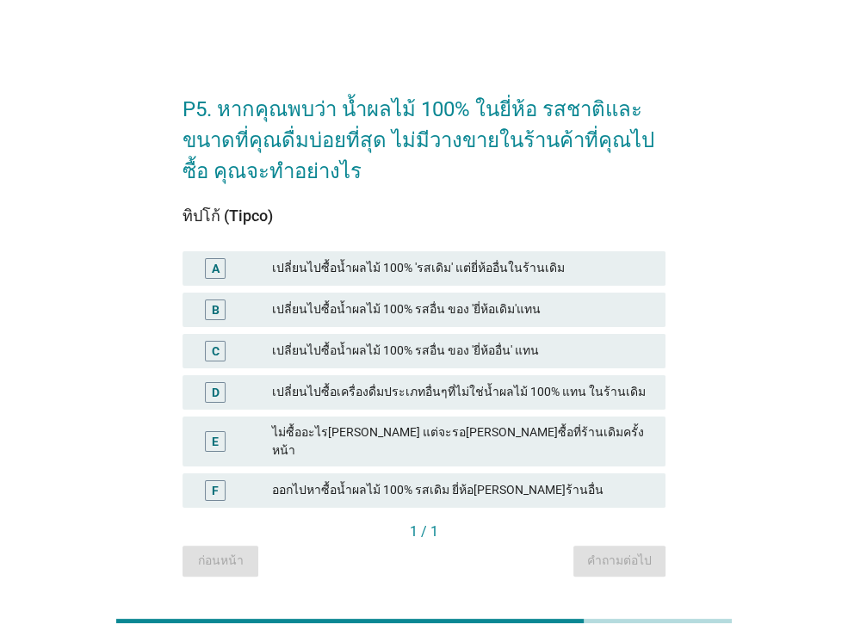
click at [566, 351] on div "เปลี่ยนไปซื้อน้ำผลไม้ 100% รสอื่น ของ 'ยี่ห้ออื่น' แทน" at bounding box center [461, 351] width 379 height 21
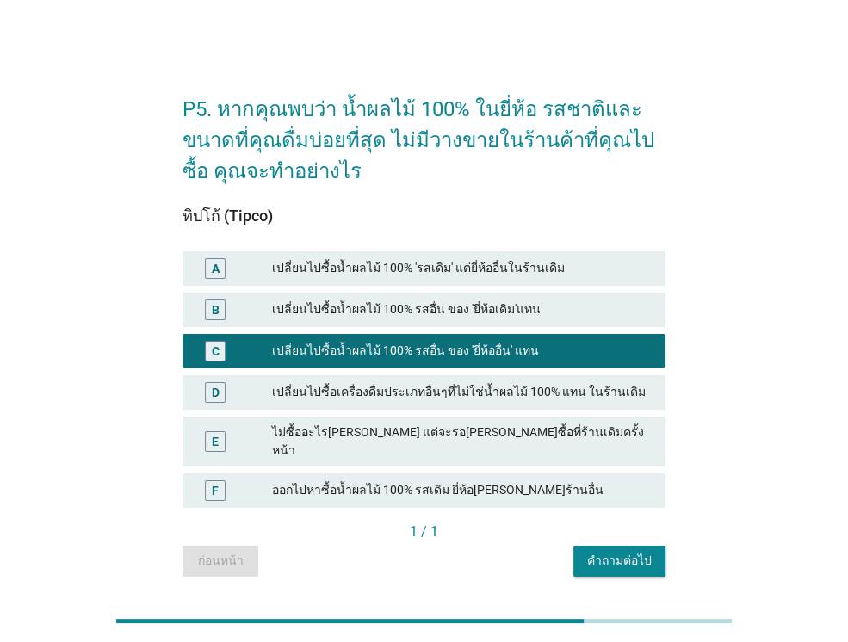
click at [626, 552] on div "คำถามต่อไป" at bounding box center [619, 561] width 65 height 18
